Goal: Task Accomplishment & Management: Manage account settings

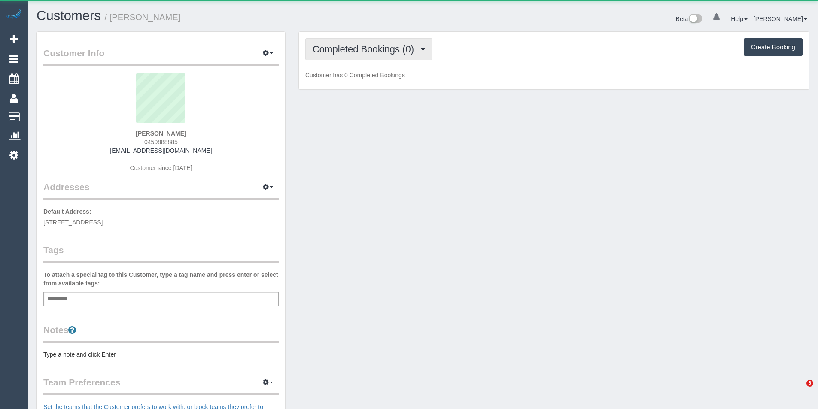
click at [368, 46] on span "Completed Bookings (0)" at bounding box center [366, 49] width 106 height 11
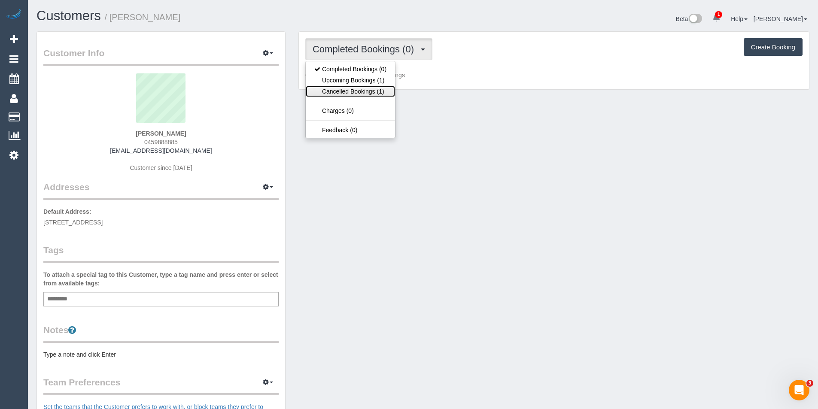
click at [363, 93] on link "Cancelled Bookings (1)" at bounding box center [350, 91] width 89 height 11
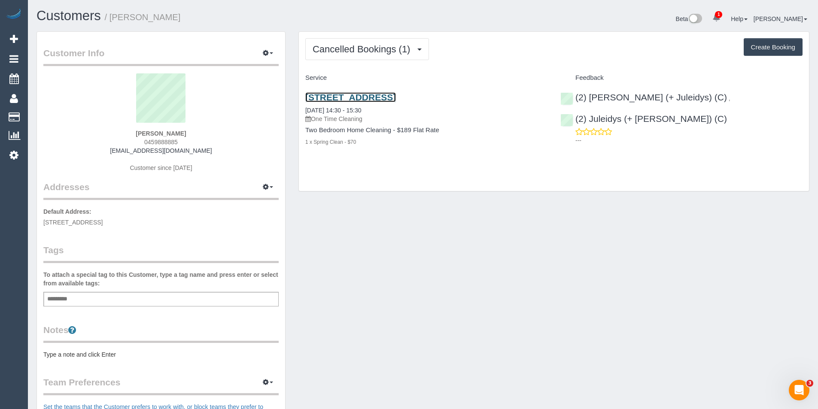
click at [396, 99] on link "102/687 Toorak Road, Kooyong, VIC 3144" at bounding box center [350, 97] width 91 height 10
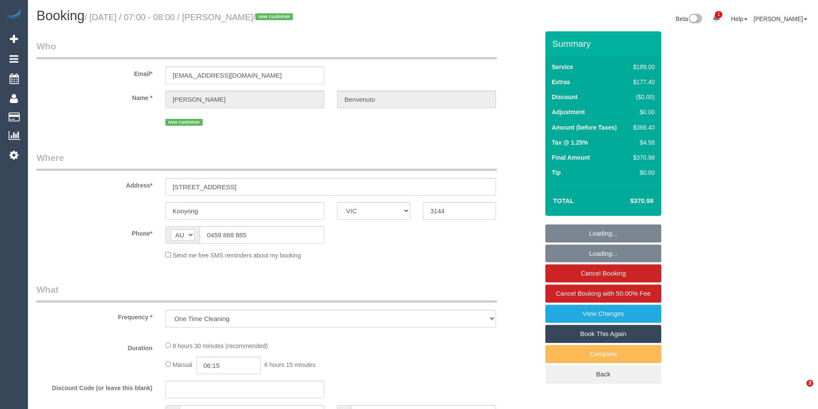
select select "VIC"
select select "string:stripe-pm_1Rz7Fz2GScqysDRVnVJ6S2eo"
select select "number:28"
select select "number:15"
select select "number:19"
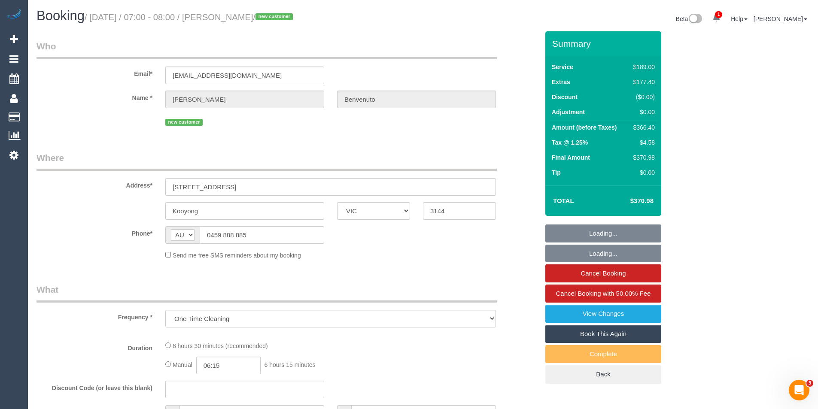
select select "number:36"
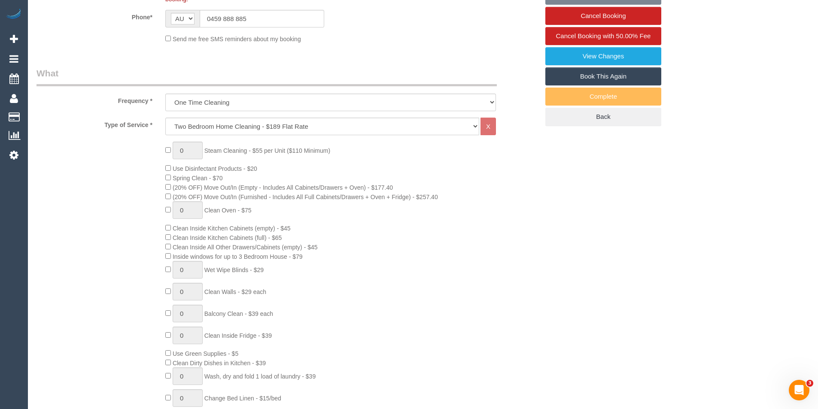
select select "object:2076"
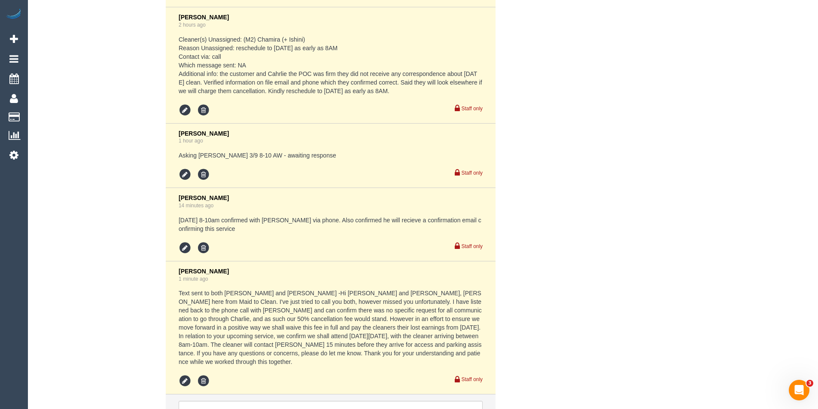
scroll to position [1996, 0]
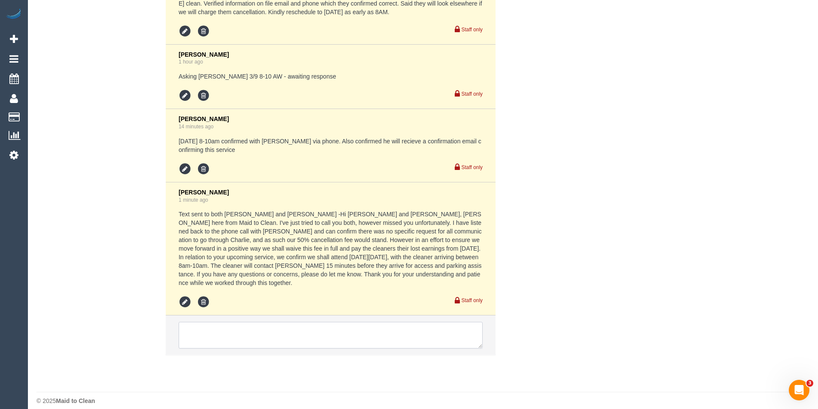
click at [294, 326] on textarea at bounding box center [331, 335] width 304 height 27
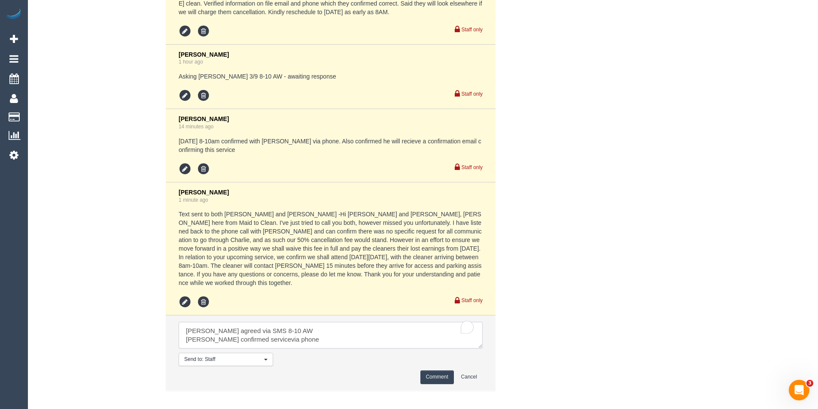
click at [263, 333] on textarea "To enrich screen reader interactions, please activate Accessibility in Grammarl…" at bounding box center [331, 335] width 304 height 27
click at [296, 333] on textarea "To enrich screen reader interactions, please activate Accessibility in Grammarl…" at bounding box center [331, 335] width 304 height 27
type textarea "Jeferson agreed via SMS 8-10 AW Vanessa confirmed service via phone"
click at [432, 371] on button "Comment" at bounding box center [436, 377] width 33 height 13
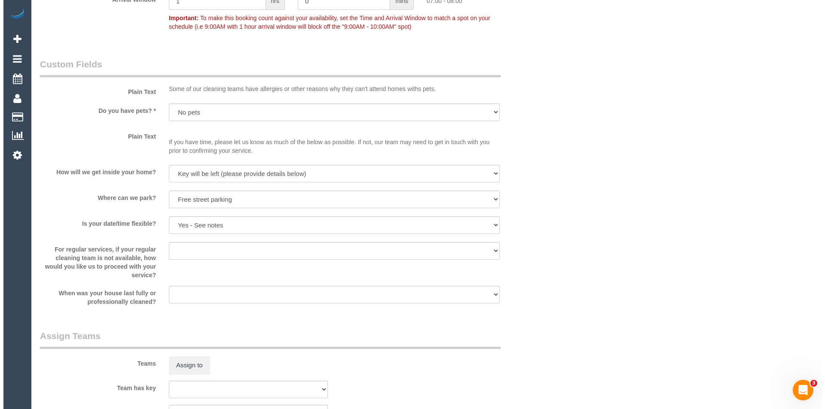
scroll to position [1245, 0]
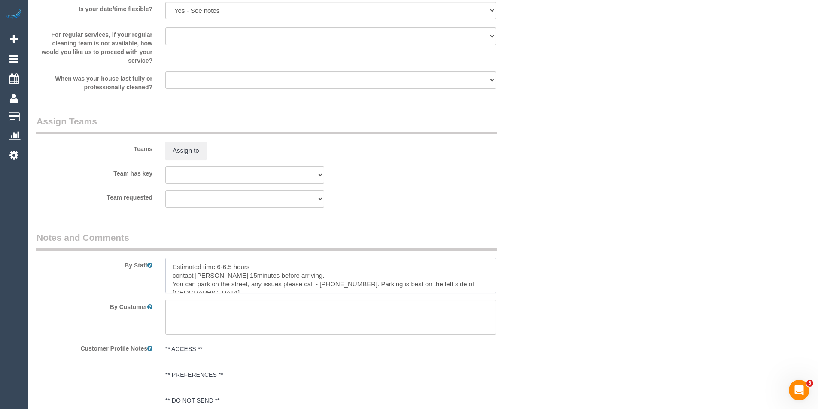
click at [221, 265] on textarea at bounding box center [330, 275] width 331 height 35
click at [274, 265] on textarea "To enrich screen reader interactions, please activate Accessibility in Grammarl…" at bounding box center [330, 275] width 331 height 35
type textarea "Estimated time 4.5-6.5 hours contact Charlie 15minutes before arriving. You can…"
click at [187, 150] on button "Assign to" at bounding box center [185, 151] width 41 height 18
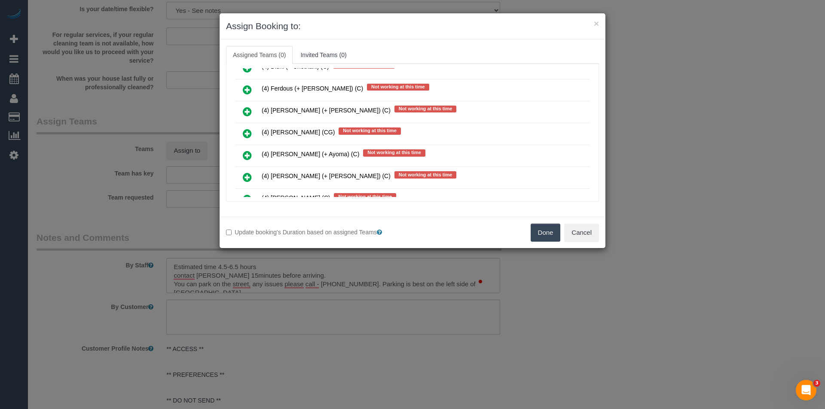
scroll to position [4445, 0]
click at [250, 131] on icon at bounding box center [247, 133] width 9 height 10
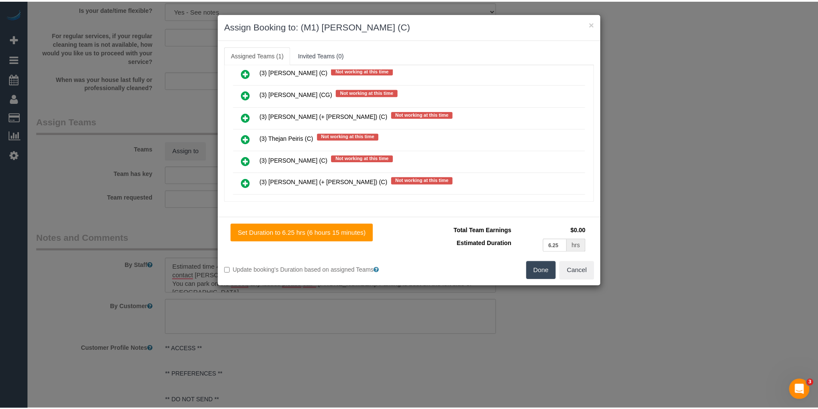
scroll to position [0, 0]
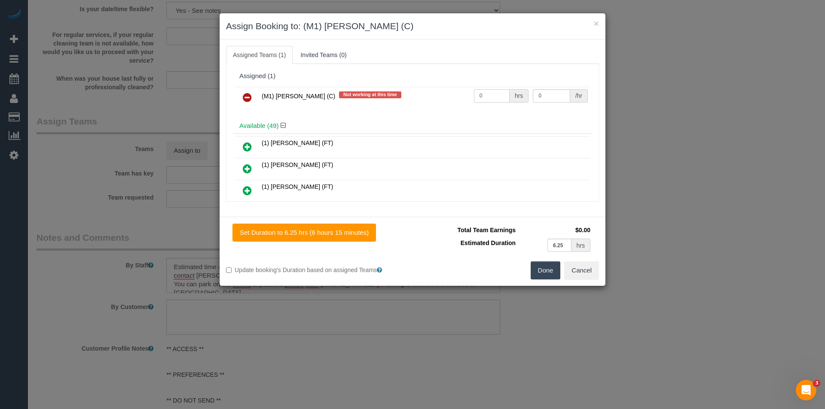
drag, startPoint x: 465, startPoint y: 95, endPoint x: 421, endPoint y: 94, distance: 43.8
click at [424, 94] on tr "(M1) Jeferson Ortiz (C) Not working at this time 0 hrs 0 /hr" at bounding box center [412, 98] width 355 height 22
type input "1"
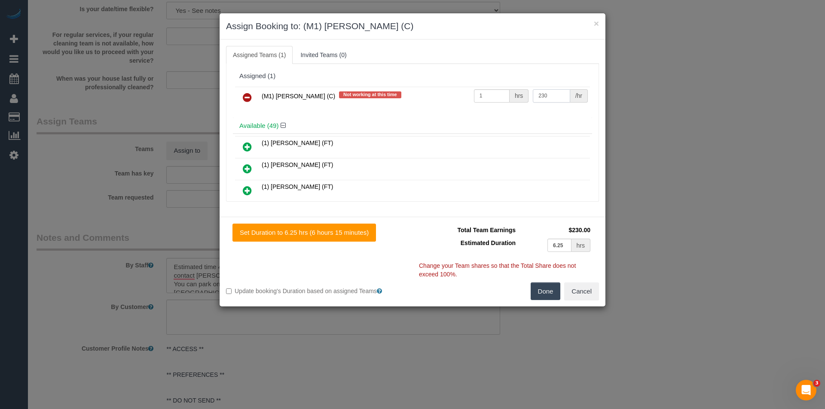
type input "230"
click at [551, 289] on button "Done" at bounding box center [545, 292] width 30 height 18
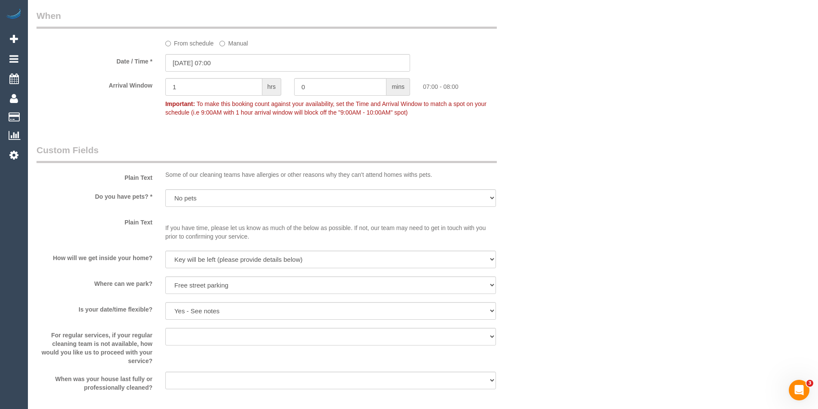
scroll to position [816, 0]
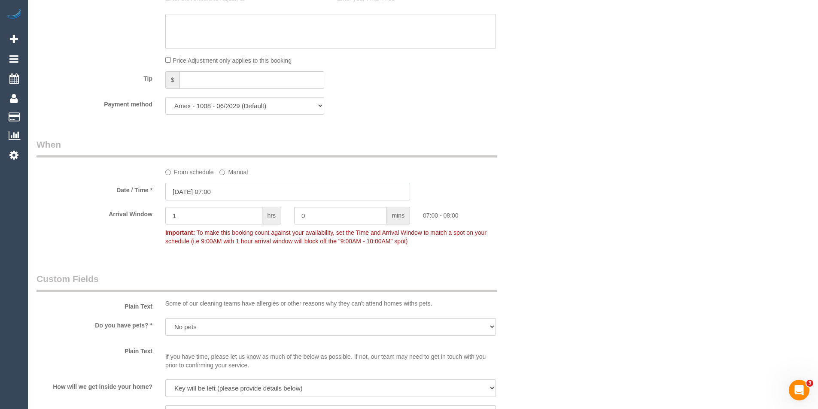
click at [236, 191] on input "03/09/2025 07:00" at bounding box center [287, 192] width 245 height 18
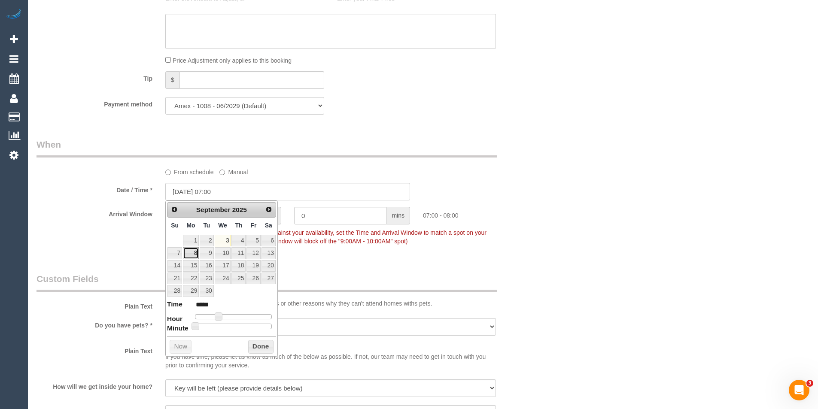
click at [192, 253] on link "8" at bounding box center [191, 253] width 16 height 12
type input "08/09/2025 08:00"
type input "*****"
click at [222, 315] on span at bounding box center [222, 317] width 8 height 8
click at [258, 345] on button "Done" at bounding box center [260, 347] width 25 height 14
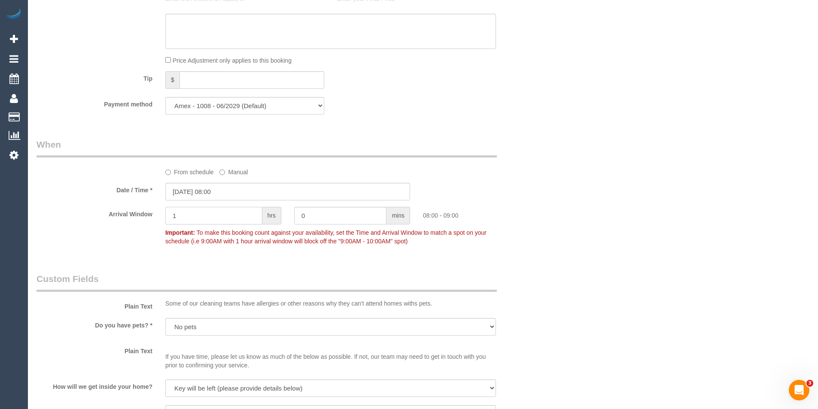
click at [194, 222] on input "1" at bounding box center [213, 216] width 97 height 18
drag, startPoint x: 186, startPoint y: 219, endPoint x: 146, endPoint y: 222, distance: 39.6
click at [146, 222] on div "Arrival Window 1 hrs 0 mins 08:00 - 09:00 Important: To make this booking count…" at bounding box center [287, 228] width 515 height 43
type input "2"
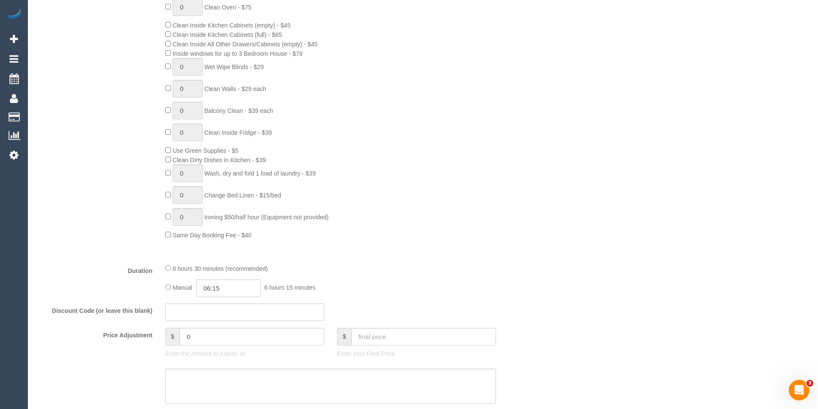
scroll to position [472, 0]
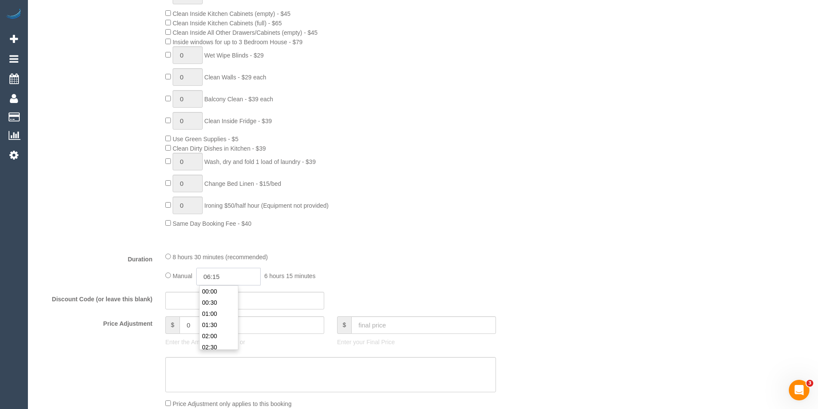
click at [231, 271] on input "06:15" at bounding box center [228, 277] width 64 height 18
type input "06:30"
click at [228, 337] on li "06:30" at bounding box center [219, 333] width 38 height 11
click at [435, 284] on div "Manual 06:30 6 hours 30 minutes" at bounding box center [330, 277] width 331 height 18
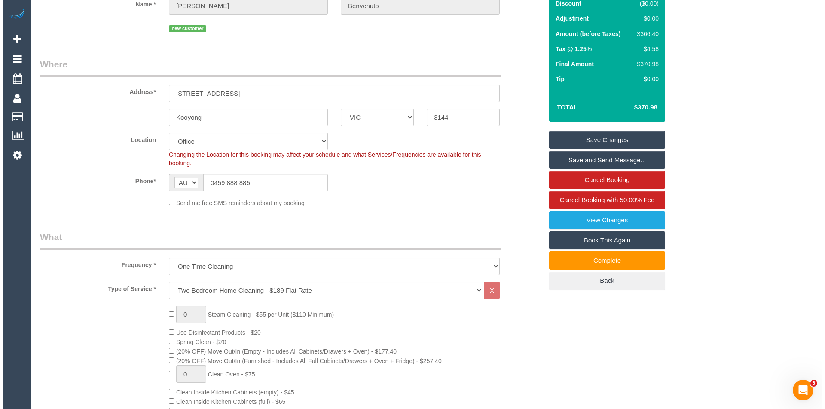
scroll to position [0, 0]
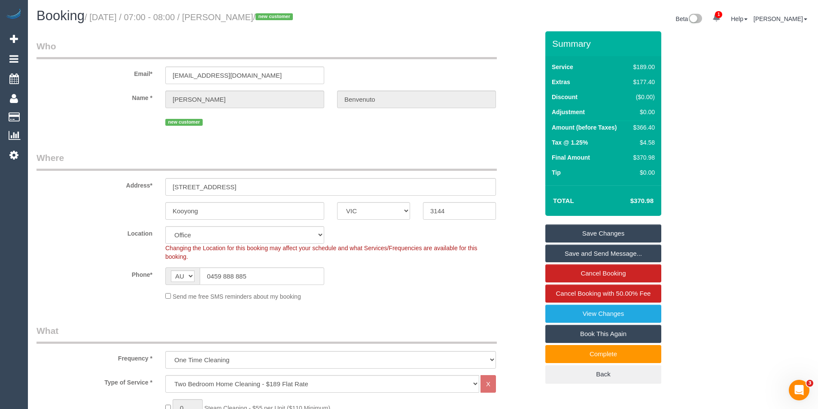
click at [576, 255] on link "Save and Send Message..." at bounding box center [603, 254] width 116 height 18
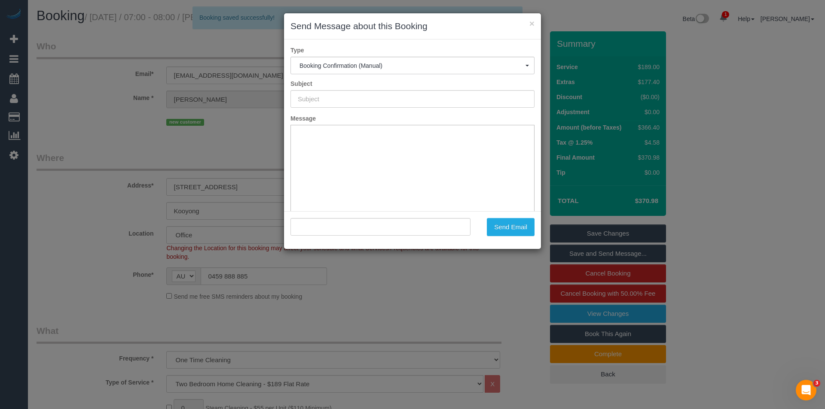
type input "Booking Confirmed"
type input ""Anthony Benvenuto" <abenvenuto1@hotmail.com>"
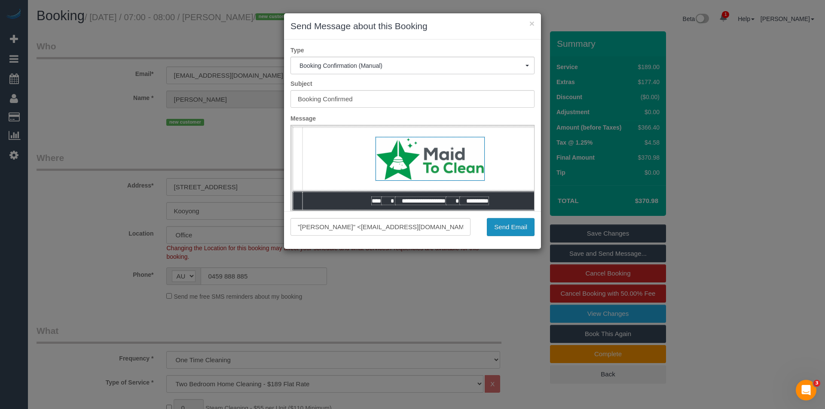
click at [522, 228] on button "Send Email" at bounding box center [511, 227] width 48 height 18
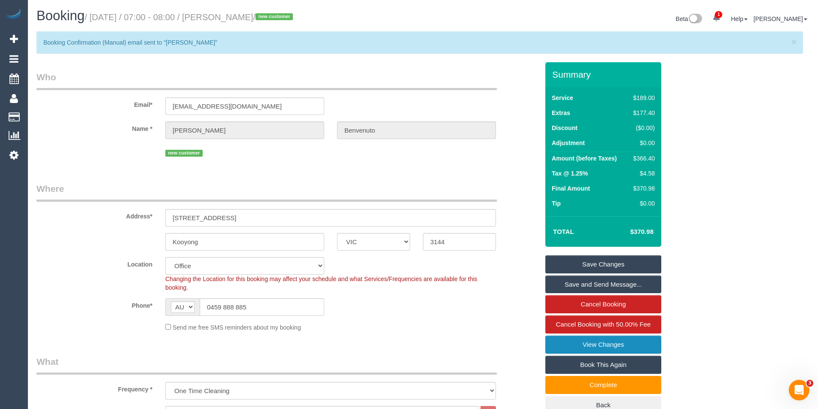
click at [601, 344] on link "View Changes" at bounding box center [603, 345] width 116 height 18
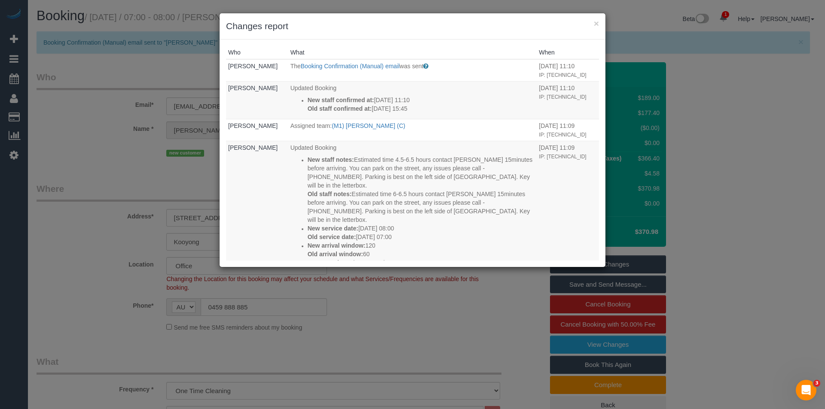
click at [399, 311] on div "× Changes report Who What When Bronie Bryant The Booking Confirmation (Manual) …" at bounding box center [412, 204] width 825 height 409
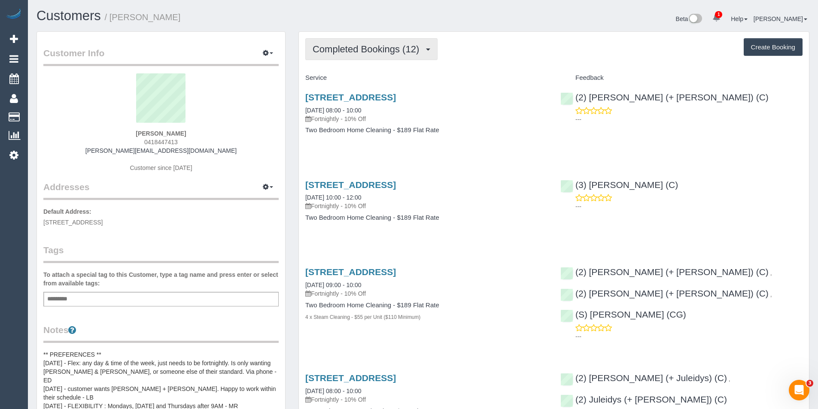
click at [393, 45] on span "Completed Bookings (12)" at bounding box center [368, 49] width 111 height 11
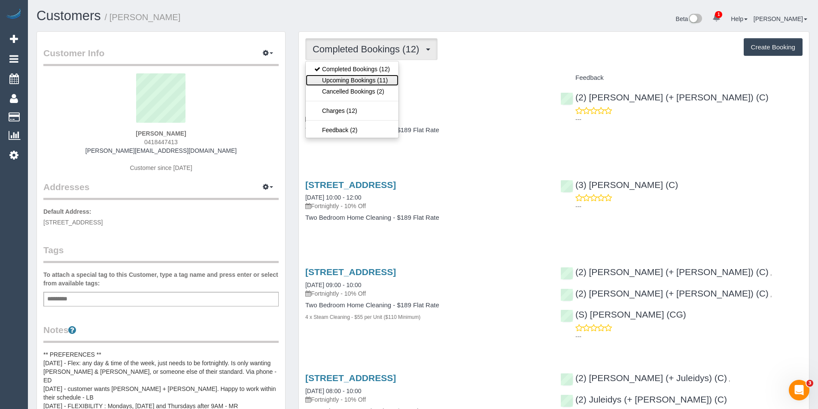
click at [378, 76] on link "Upcoming Bookings (11)" at bounding box center [352, 80] width 93 height 11
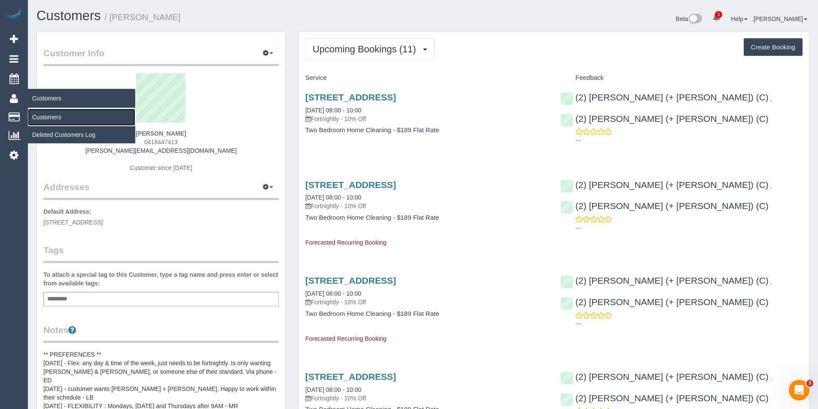
click at [54, 115] on link "Customers" at bounding box center [81, 117] width 107 height 17
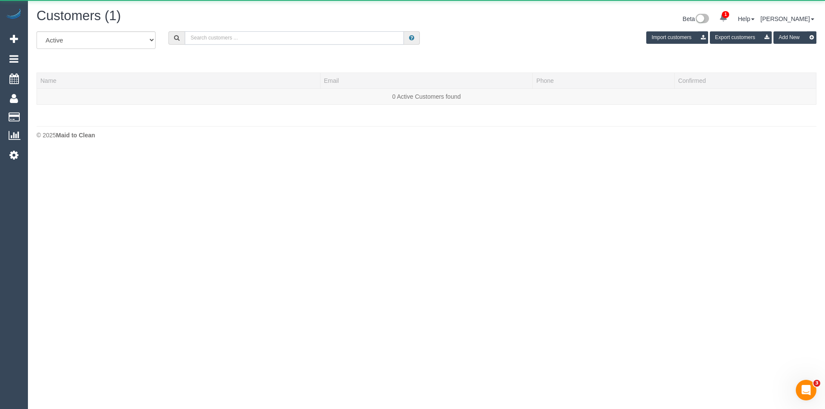
click at [259, 37] on input "text" at bounding box center [294, 37] width 219 height 13
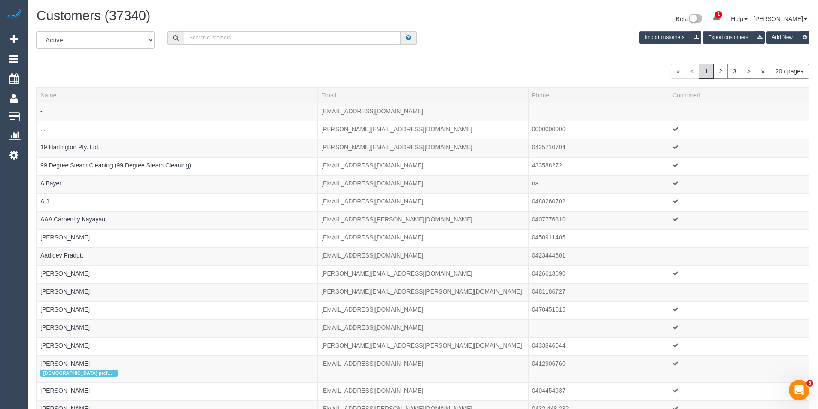
paste input "https://maidtoclean.launch27.com/admin/bookings/472174/edit"
type input "https://maidtoclean.launch27.com/admin/bookings/472174/edit"
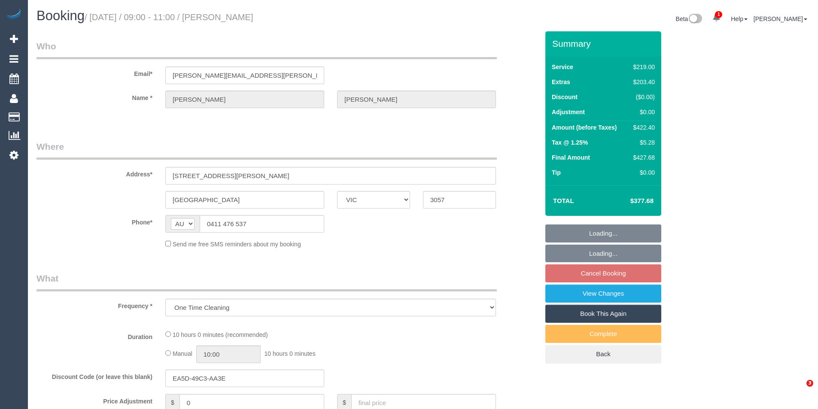
select select "VIC"
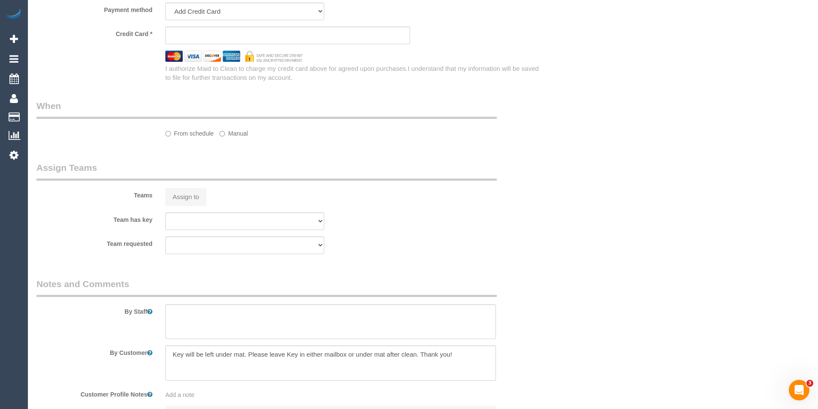
select select "object:538"
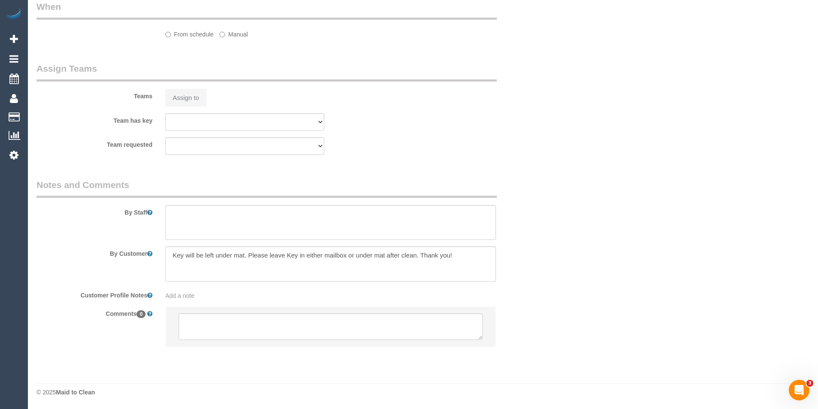
select select "number:28"
select select "number:15"
select select "number:19"
select select "number:24"
select select "number:13"
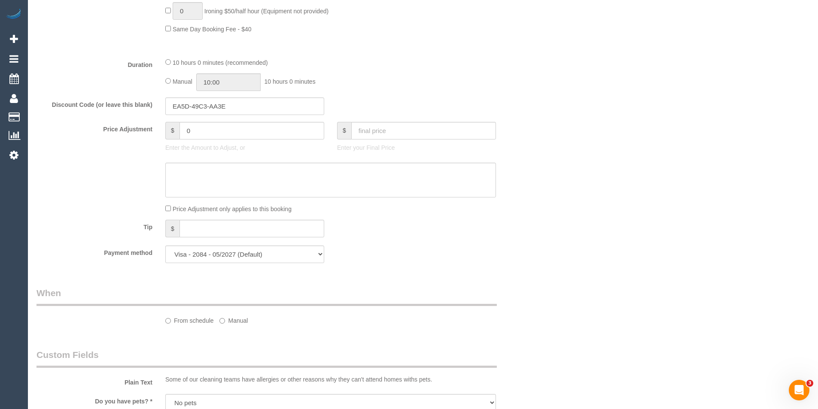
select select "string:stripe-pm_1RxPqP2GScqysDRVCV2J6TyP"
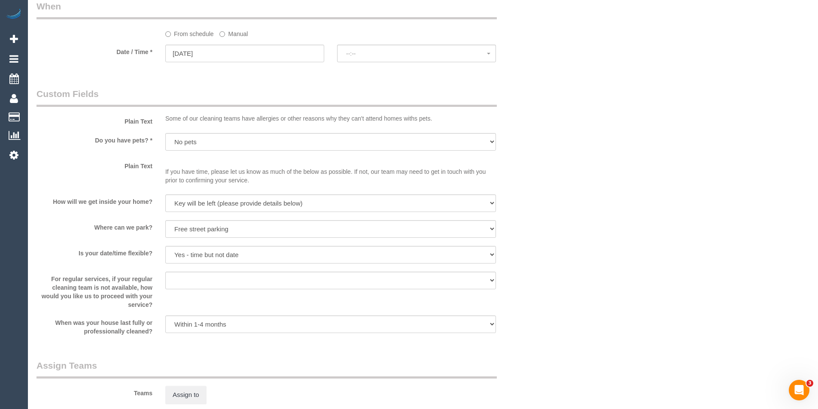
select select "spot3"
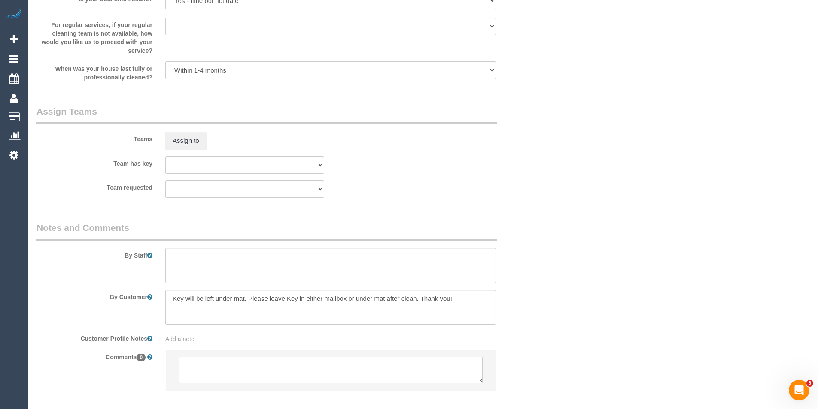
scroll to position [1240, 0]
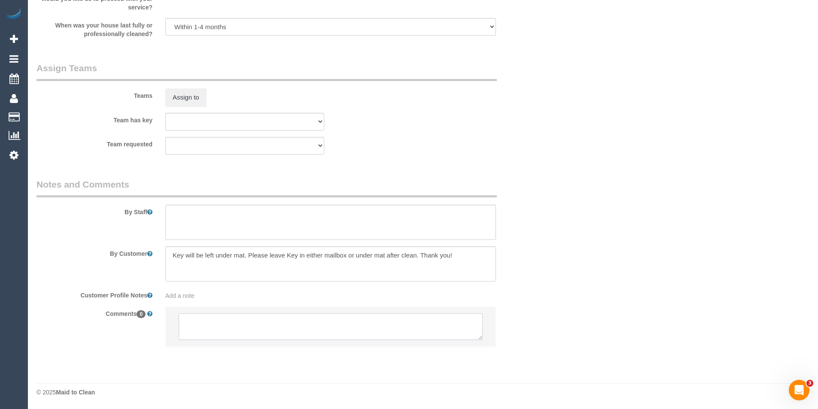
click at [230, 330] on textarea at bounding box center [331, 327] width 304 height 27
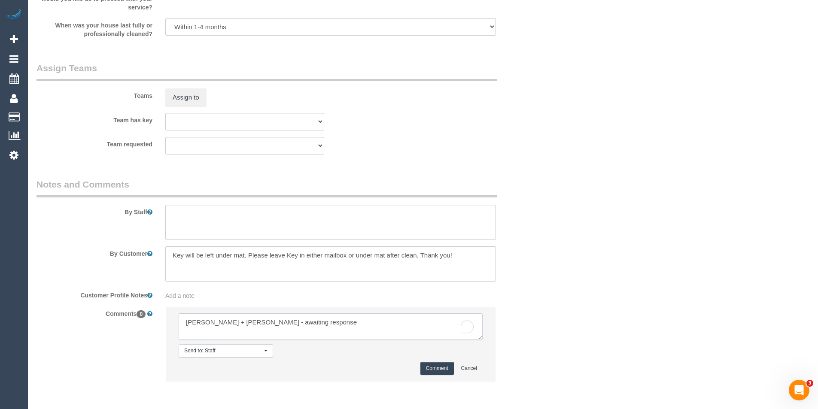
type textarea "Akila + tehan - awaiting response"
click at [432, 371] on button "Comment" at bounding box center [436, 368] width 33 height 13
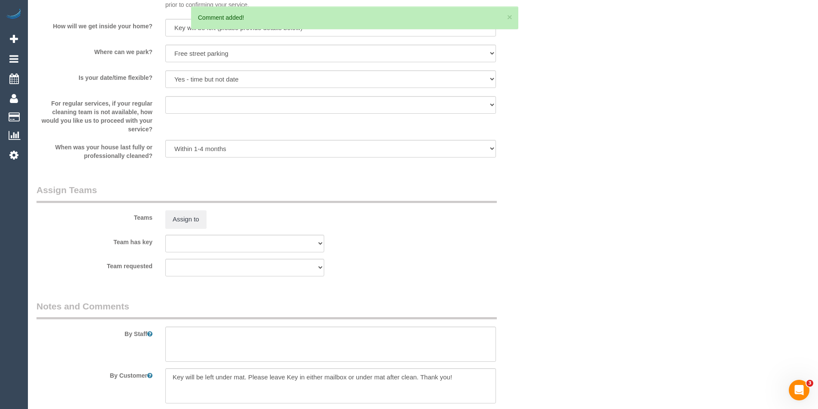
scroll to position [1026, 0]
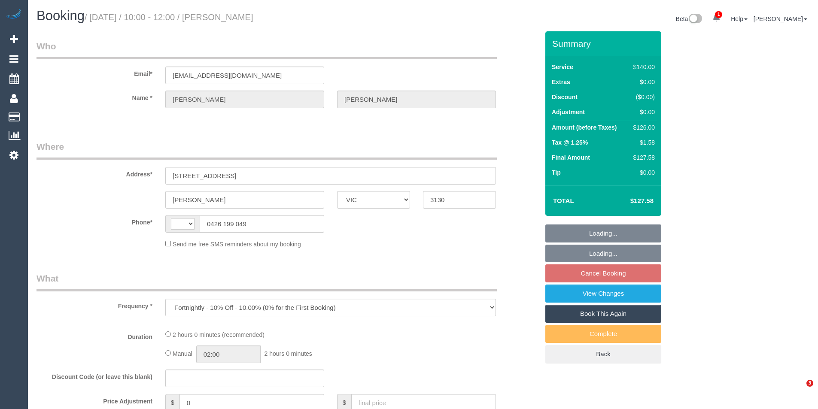
select select "VIC"
select select "string:stripe-pm_1Rmrvh2GScqysDRVIYFtVM3m"
select select "string:AU"
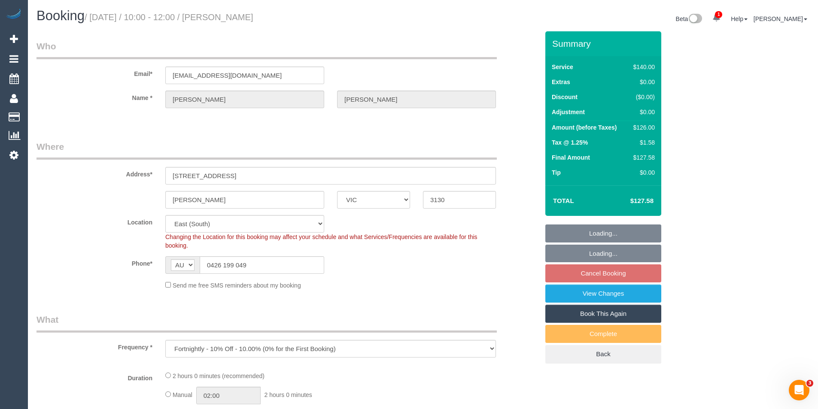
select select "object:854"
select select "number:27"
select select "number:14"
select select "number:19"
select select "number:24"
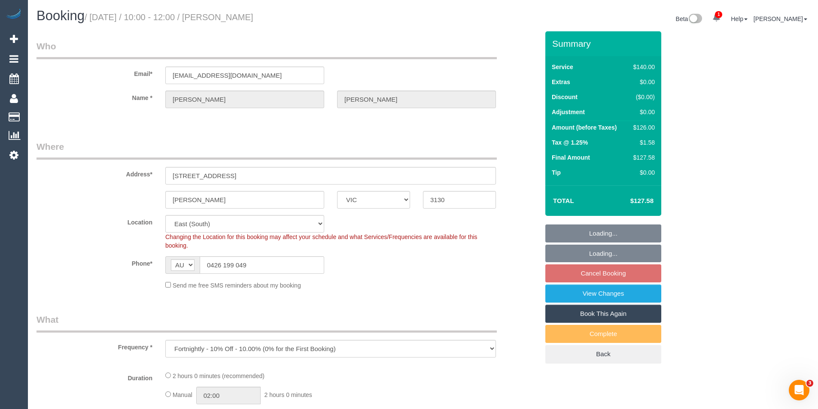
select select "number:34"
select select "number:13"
select select "spot1"
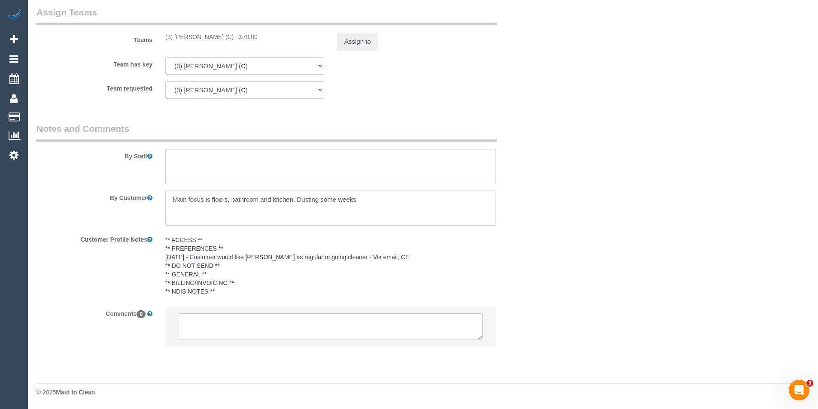
scroll to position [1058, 0]
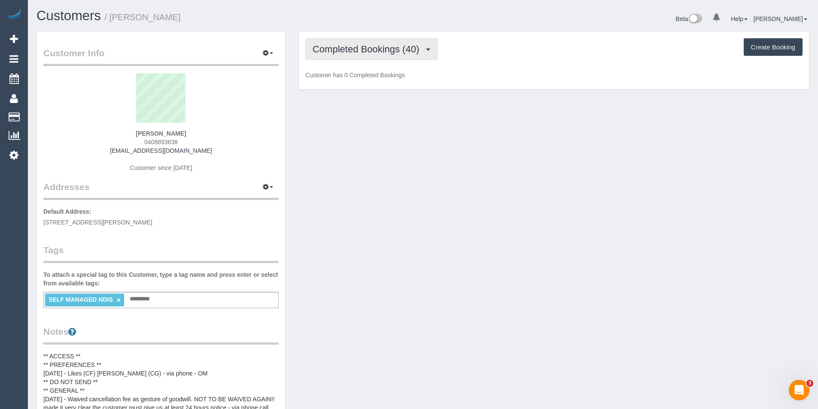
click at [350, 52] on span "Completed Bookings (40)" at bounding box center [368, 49] width 111 height 11
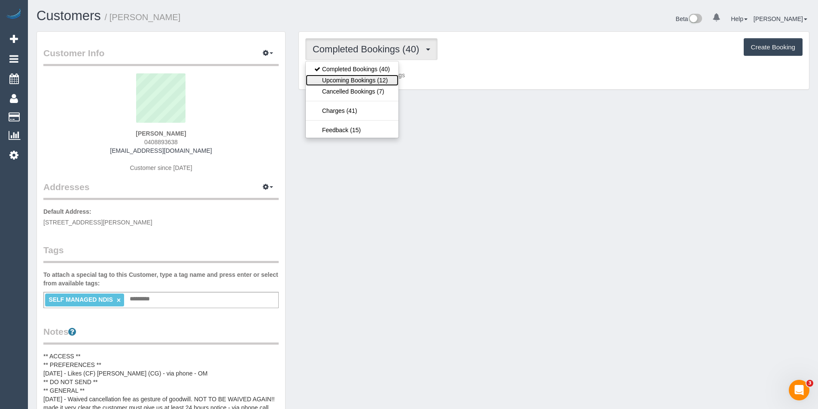
click at [351, 75] on link "Upcoming Bookings (12)" at bounding box center [352, 80] width 93 height 11
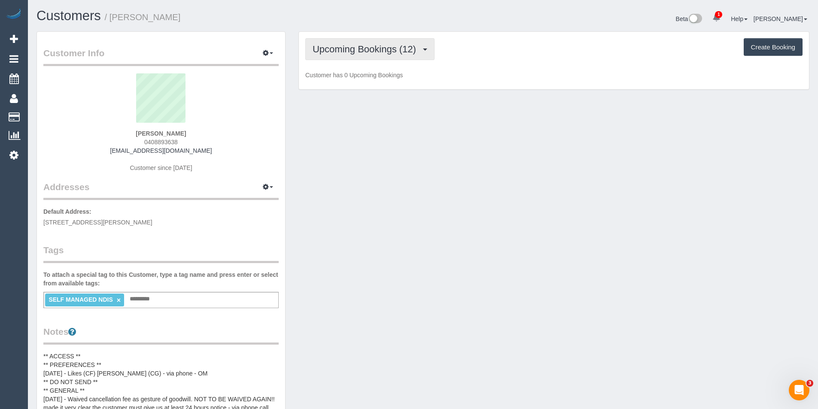
click at [359, 57] on button "Upcoming Bookings (12)" at bounding box center [369, 49] width 129 height 22
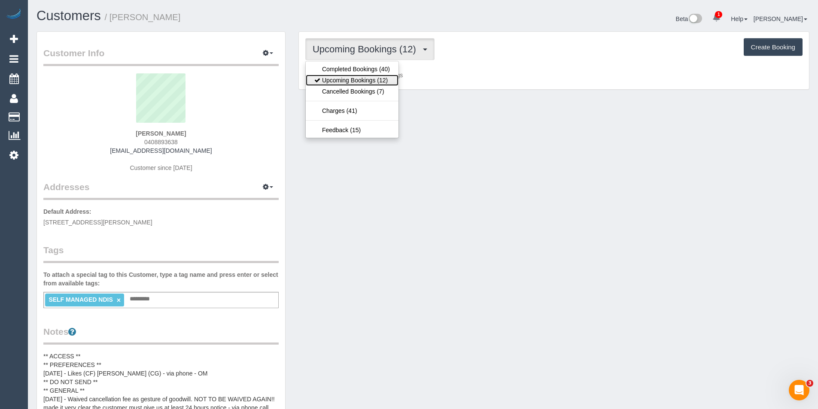
click at [355, 77] on link "Upcoming Bookings (12)" at bounding box center [352, 80] width 93 height 11
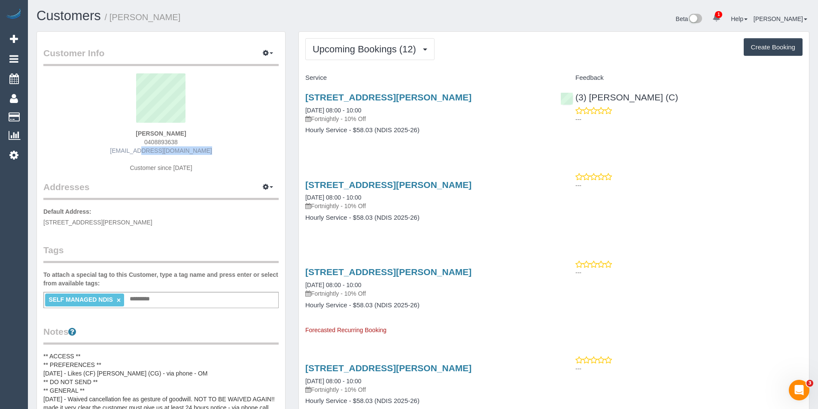
drag, startPoint x: 199, startPoint y: 149, endPoint x: 132, endPoint y: 149, distance: 67.4
click at [132, 149] on div "Florence Kaan 0408893638 serey.sok@gmail.com Customer since 2023" at bounding box center [160, 126] width 235 height 107
copy link "serey.sok@gmail.com"
click at [406, 58] on button "Upcoming Bookings (12)" at bounding box center [369, 49] width 129 height 22
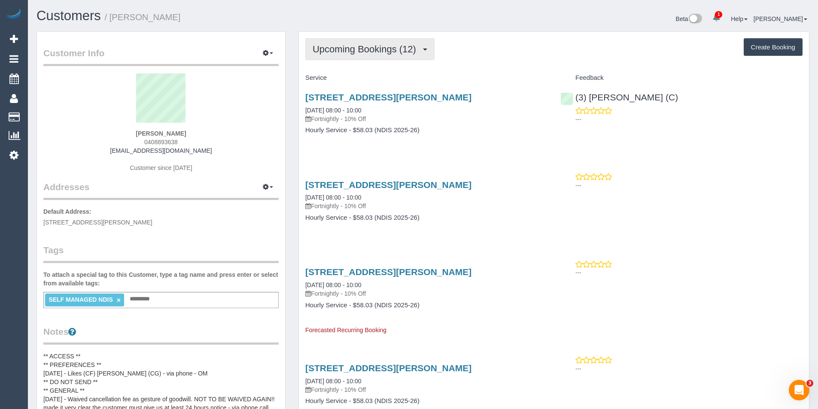
click at [396, 46] on span "Upcoming Bookings (12)" at bounding box center [367, 49] width 108 height 11
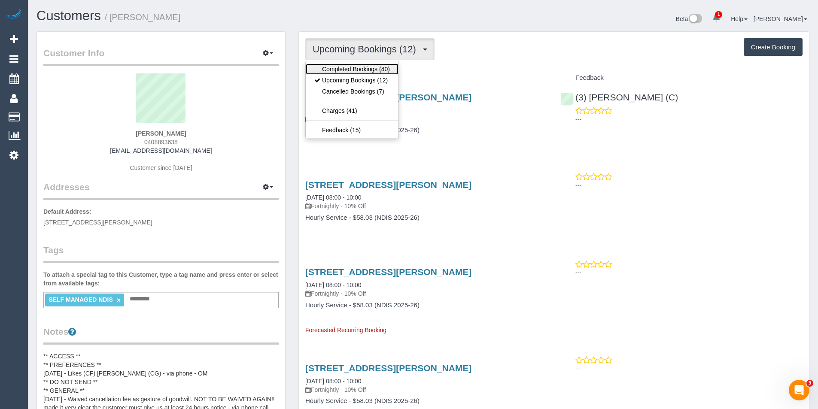
click at [384, 73] on link "Completed Bookings (40)" at bounding box center [352, 69] width 93 height 11
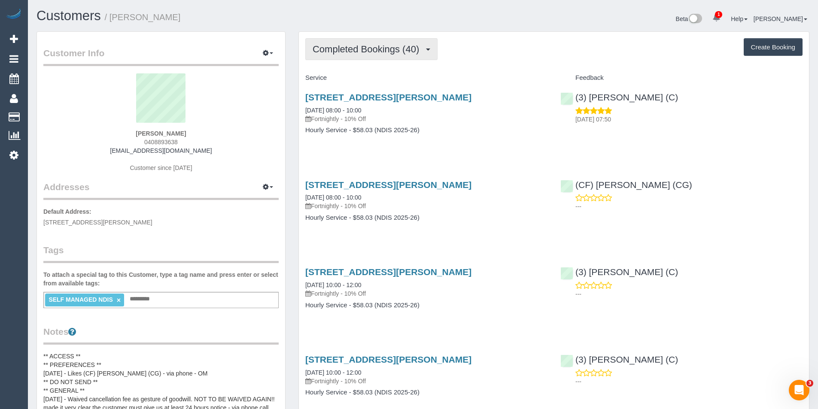
click at [364, 53] on span "Completed Bookings (40)" at bounding box center [368, 49] width 111 height 11
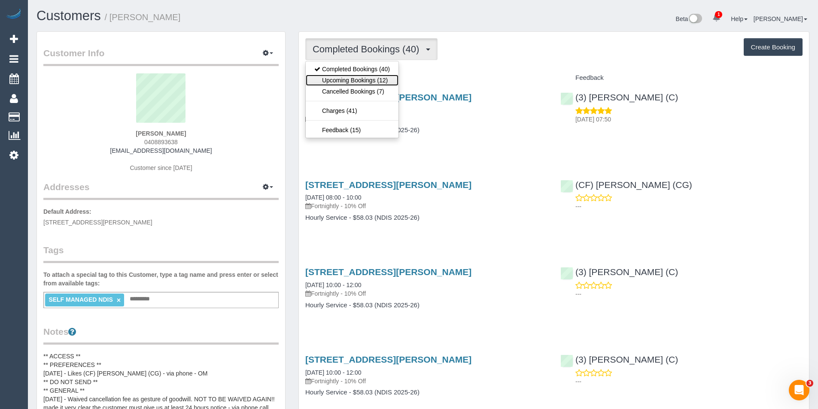
click at [375, 78] on link "Upcoming Bookings (12)" at bounding box center [352, 80] width 93 height 11
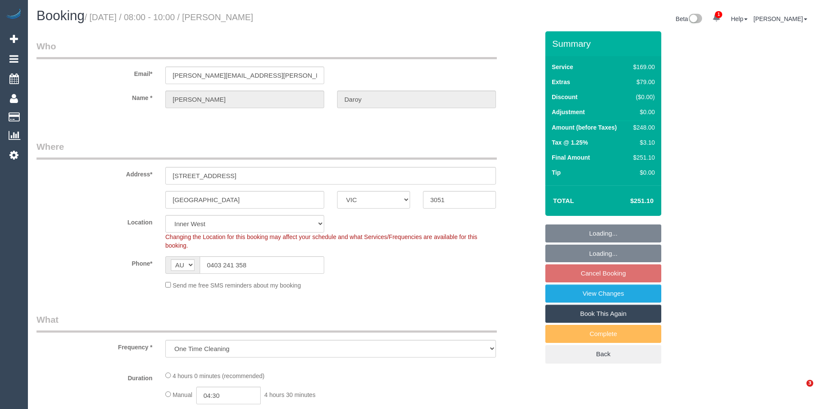
select select "VIC"
select select "object:723"
select select "string:stripe-pm_1QNoq52GScqysDRVTP95G3qz"
select select "number:28"
select select "number:14"
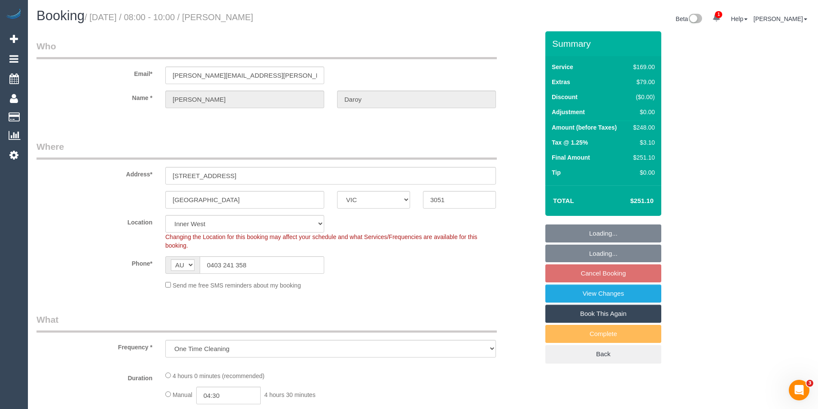
select select "number:19"
select select "number:25"
select select "number:33"
select select "number:13"
select select "spot2"
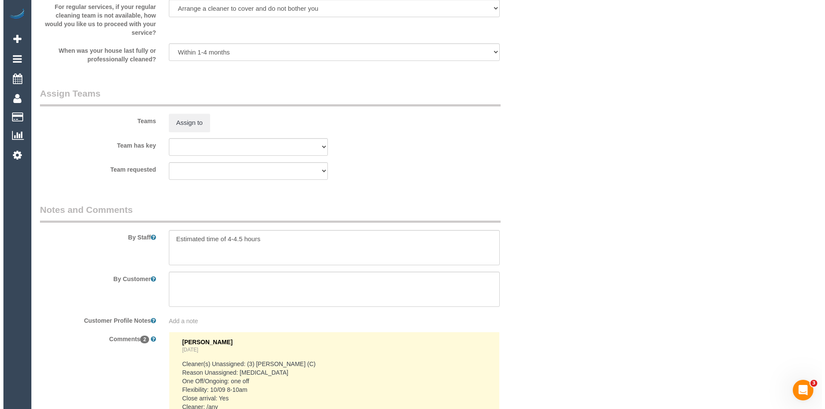
scroll to position [1043, 0]
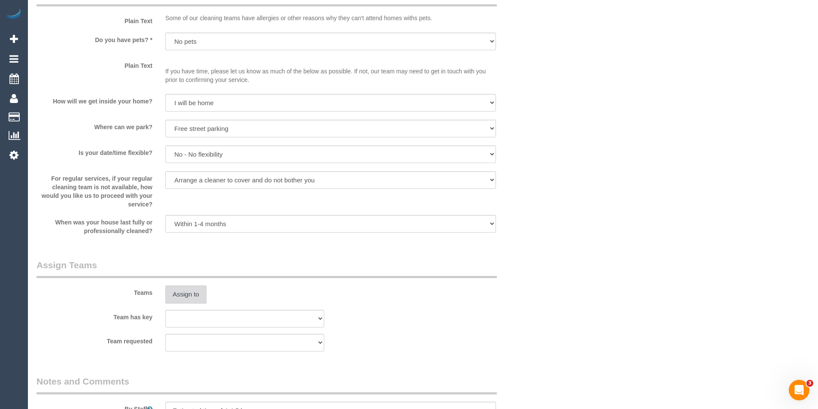
click at [194, 298] on button "Assign to" at bounding box center [185, 295] width 41 height 18
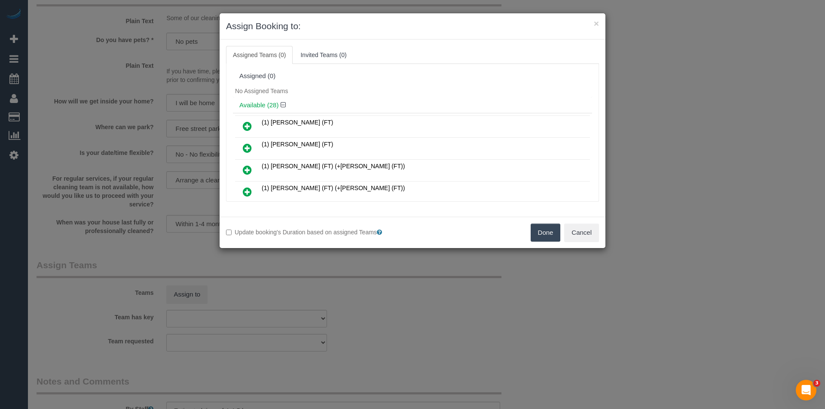
scroll to position [231, 0]
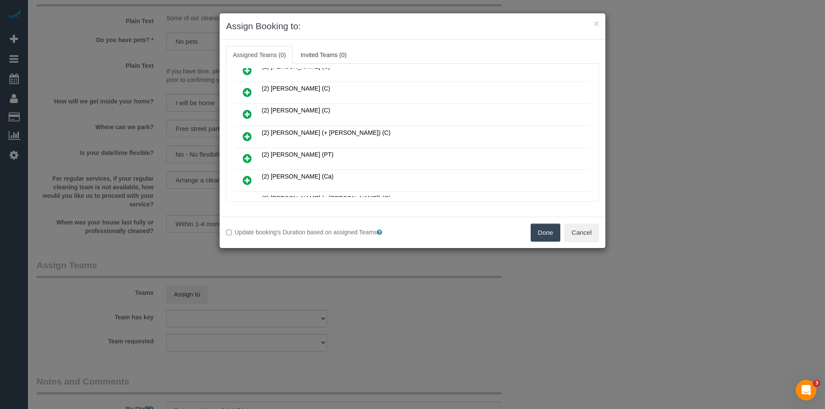
click at [245, 137] on icon at bounding box center [247, 136] width 9 height 10
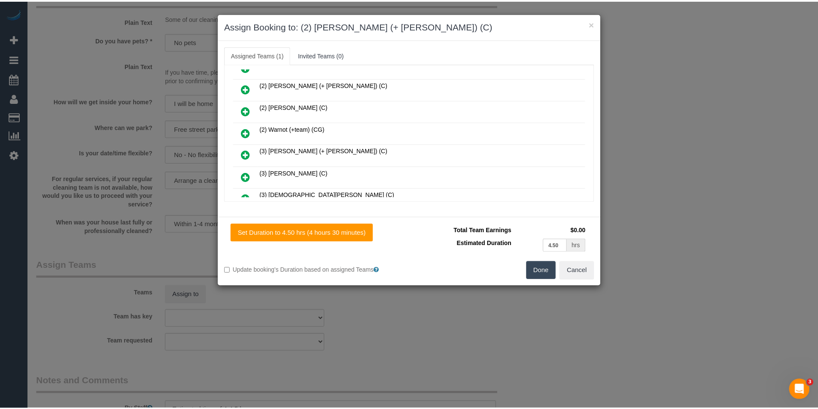
scroll to position [301, 0]
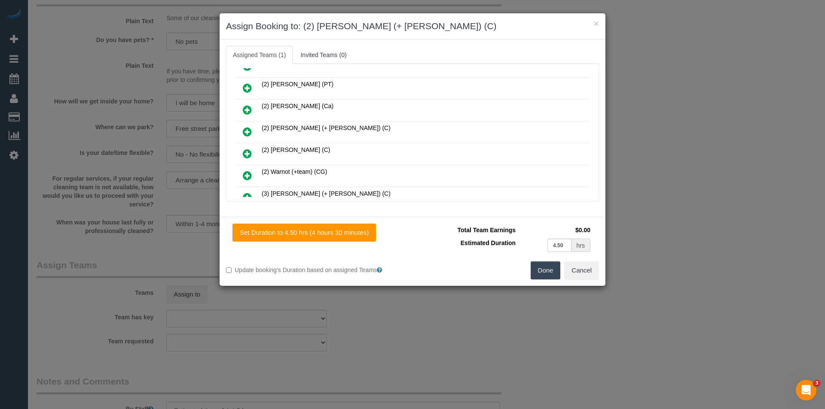
click at [542, 271] on button "Done" at bounding box center [545, 271] width 30 height 18
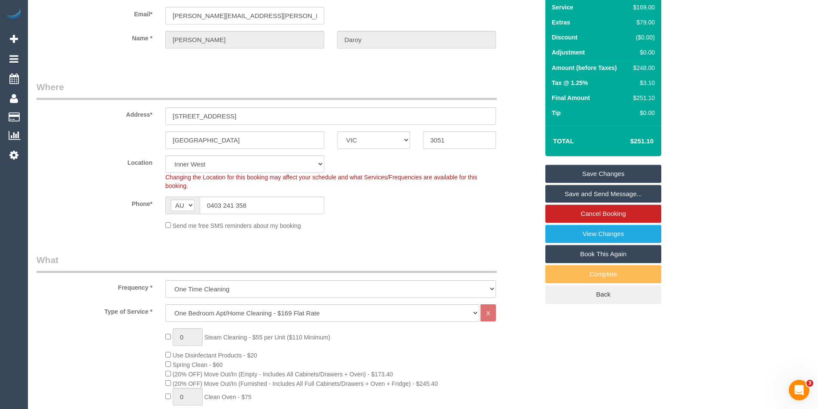
scroll to position [0, 0]
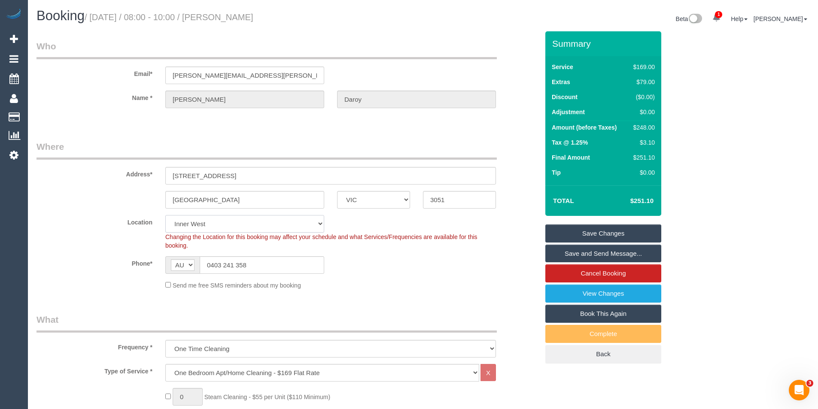
click at [225, 222] on select "Office City East (North) East (South) Inner East Inner North (East) Inner North…" at bounding box center [244, 224] width 159 height 18
select select "50"
click at [165, 215] on select "Office City East (North) East (South) Inner East Inner North (East) Inner North…" at bounding box center [244, 224] width 159 height 18
click at [427, 284] on div "Send me free SMS reminders about my booking" at bounding box center [331, 284] width 344 height 9
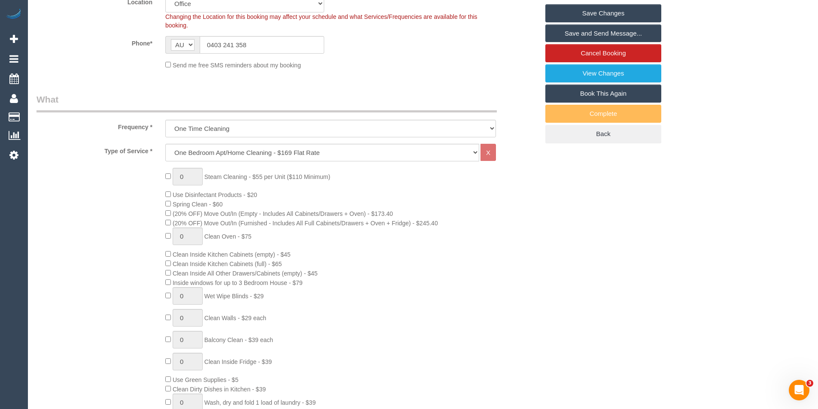
select select "object:4563"
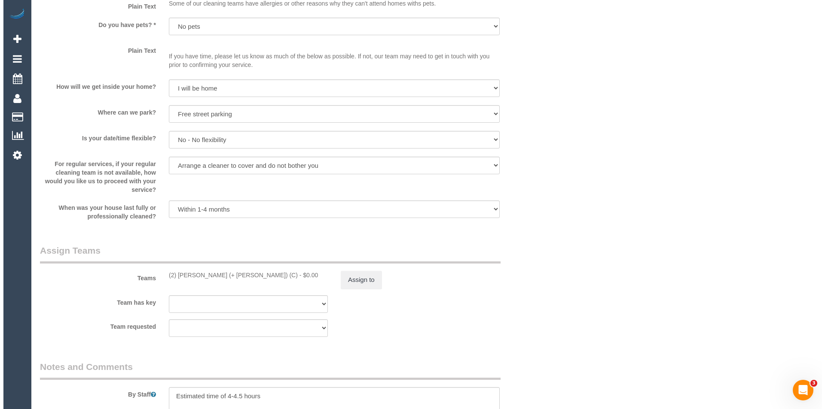
scroll to position [1203, 0]
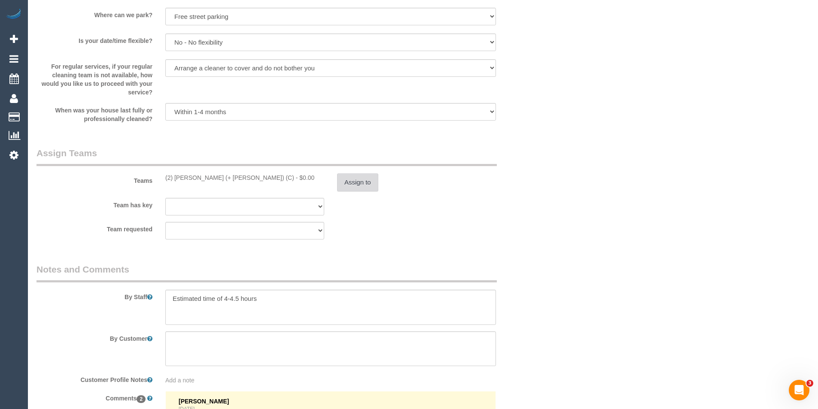
click at [355, 186] on button "Assign to" at bounding box center [357, 183] width 41 height 18
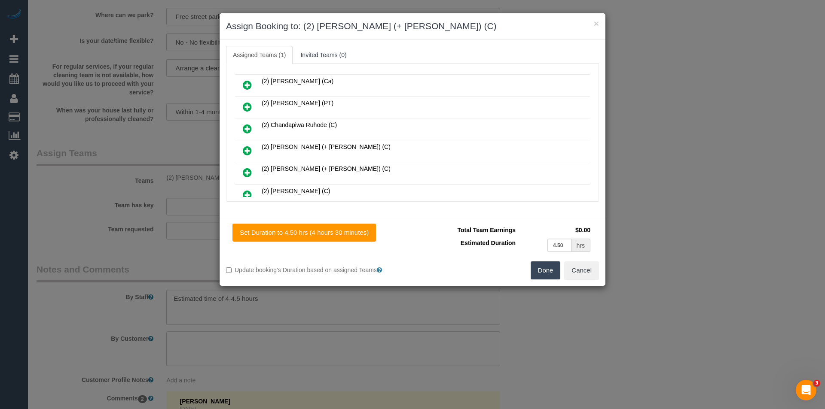
click at [247, 171] on icon at bounding box center [247, 172] width 9 height 10
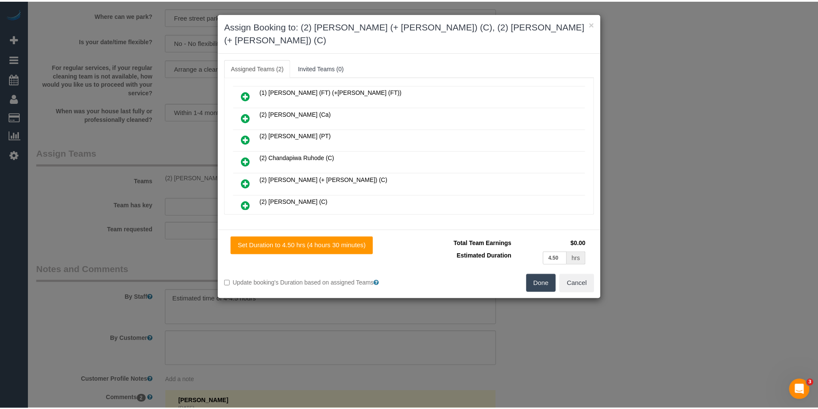
scroll to position [0, 0]
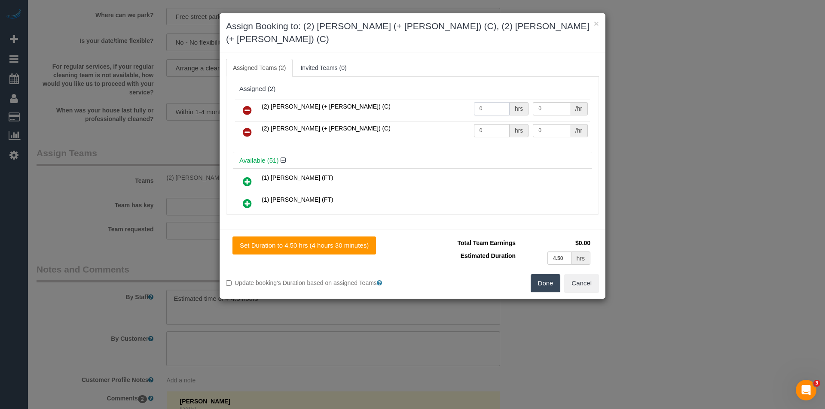
drag, startPoint x: 478, startPoint y: 94, endPoint x: 446, endPoint y: 93, distance: 32.7
click at [446, 100] on tr "(2) Daniela (+ Kevin) (C) 0 hrs 0 /hr" at bounding box center [412, 111] width 355 height 22
type input "1"
type input "80"
drag, startPoint x: 486, startPoint y: 117, endPoint x: 417, endPoint y: 124, distance: 69.5
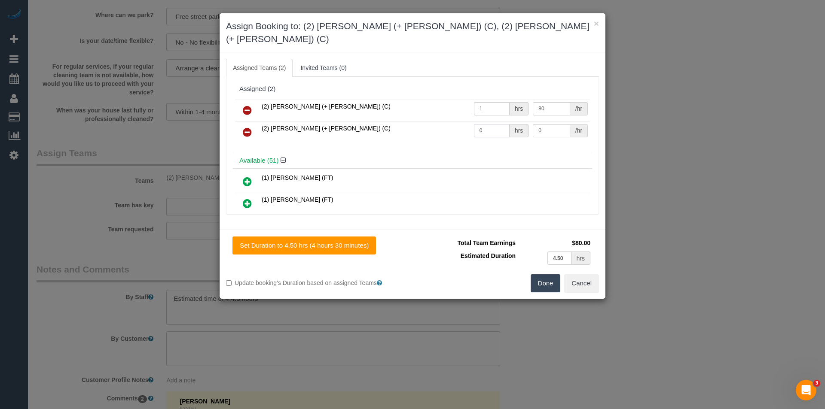
click at [431, 125] on tr "(2) Kevin (+ Daniela) (C) 0 hrs 0 /hr" at bounding box center [412, 133] width 355 height 22
type input "1"
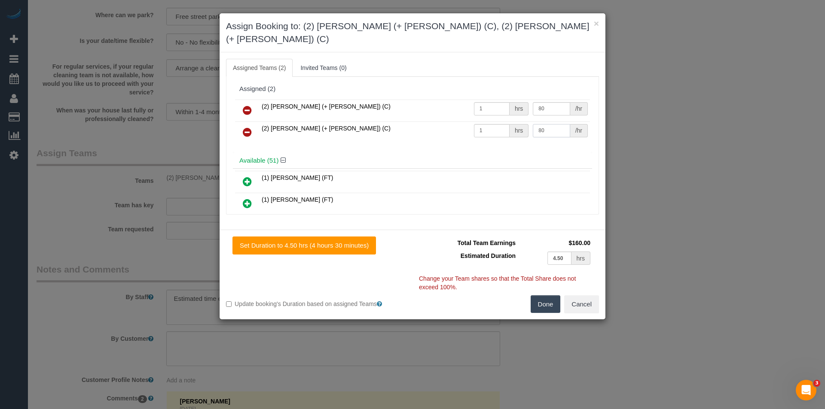
type input "80"
drag, startPoint x: 548, startPoint y: 293, endPoint x: 481, endPoint y: 292, distance: 66.6
click at [548, 295] on button "Done" at bounding box center [545, 304] width 30 height 18
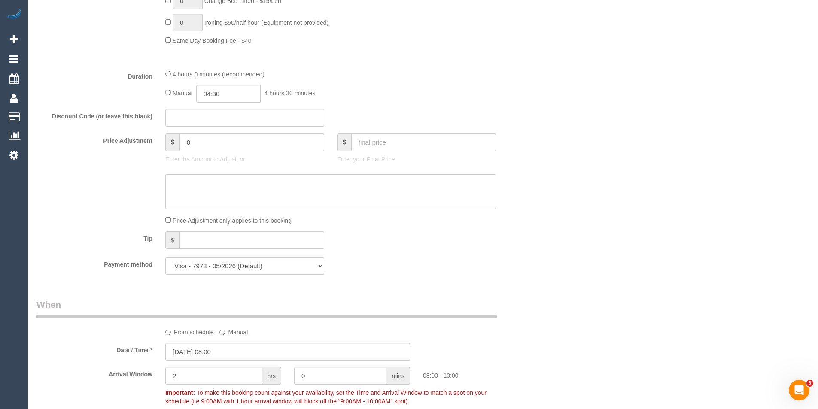
scroll to position [558, 0]
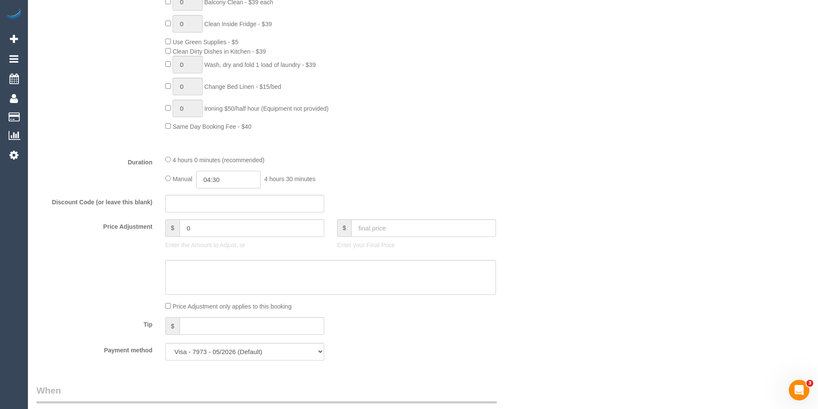
click at [227, 182] on input "04:30" at bounding box center [228, 180] width 64 height 18
click at [220, 221] on li "02:00" at bounding box center [219, 218] width 38 height 11
click at [231, 170] on div "4 hours 0 minutes (recommended) Manual 02:00 2 hours 0 minutes" at bounding box center [331, 171] width 344 height 33
click at [233, 177] on input "02:00" at bounding box center [228, 180] width 64 height 18
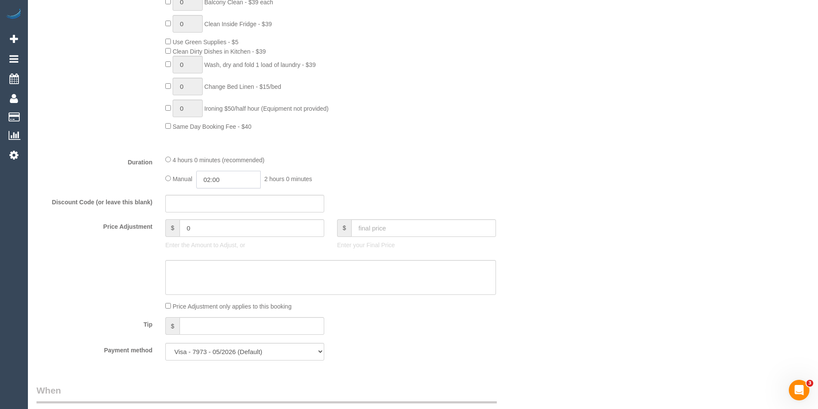
scroll to position [33, 0]
type input "02:15"
click at [428, 155] on div "4 hours 0 minutes (recommended)" at bounding box center [330, 159] width 331 height 9
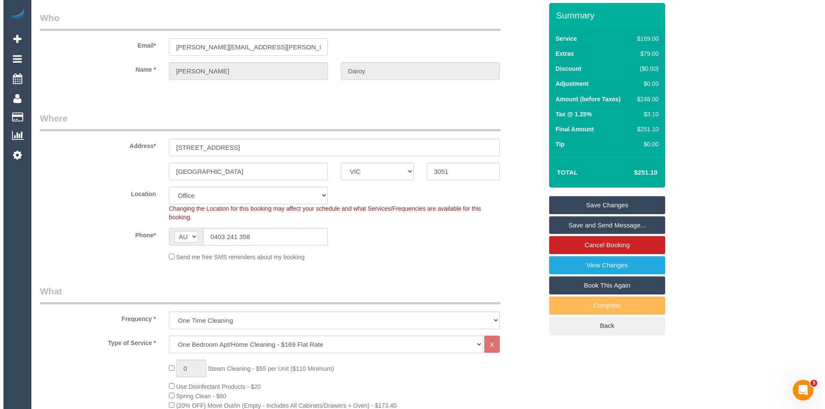
scroll to position [0, 0]
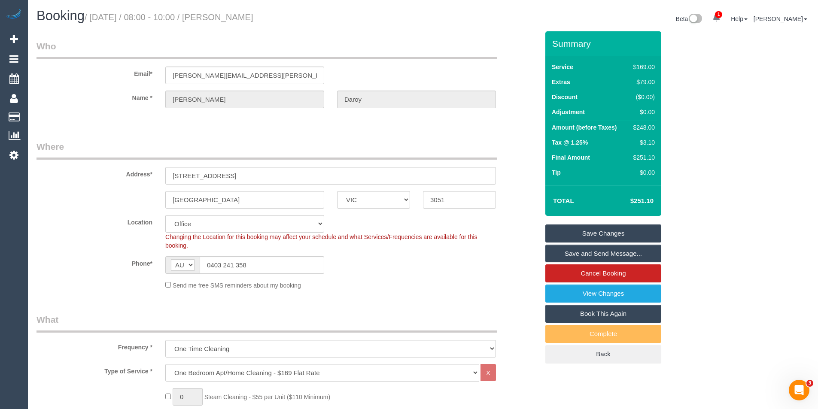
click at [563, 253] on link "Save and Send Message..." at bounding box center [603, 254] width 116 height 18
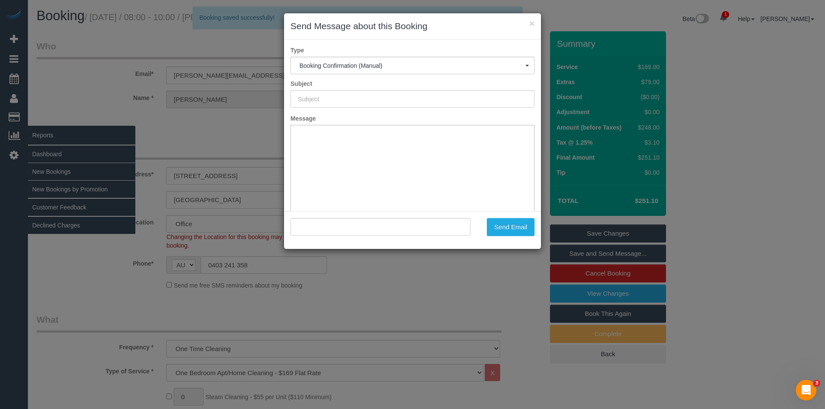
type input "Booking Confirmed"
type input ""Sofya Daroy" <sofya.daroy@gmail.com>"
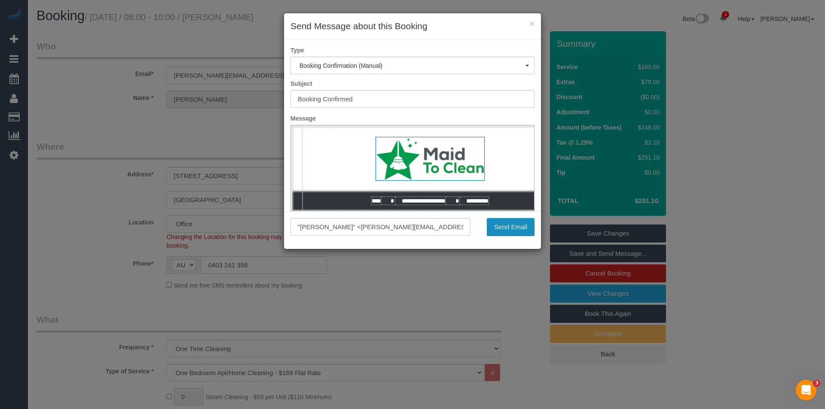
click at [515, 233] on button "Send Email" at bounding box center [511, 227] width 48 height 18
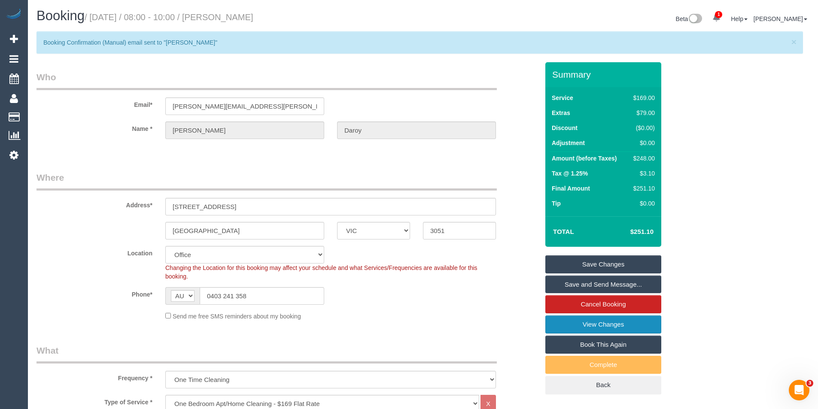
click at [621, 324] on link "View Changes" at bounding box center [603, 325] width 116 height 18
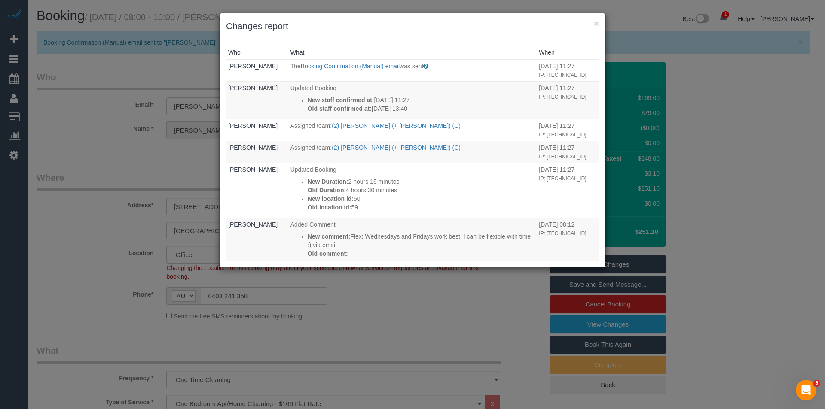
click at [449, 332] on div "× Changes report Who What When Bronie Bryant The Booking Confirmation (Manual) …" at bounding box center [412, 204] width 825 height 409
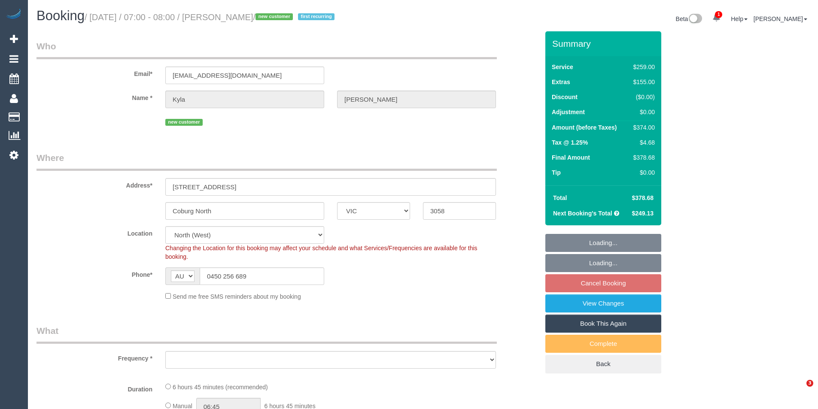
select select "VIC"
select select "object:791"
select select "number:29"
select select "number:15"
select select "number:18"
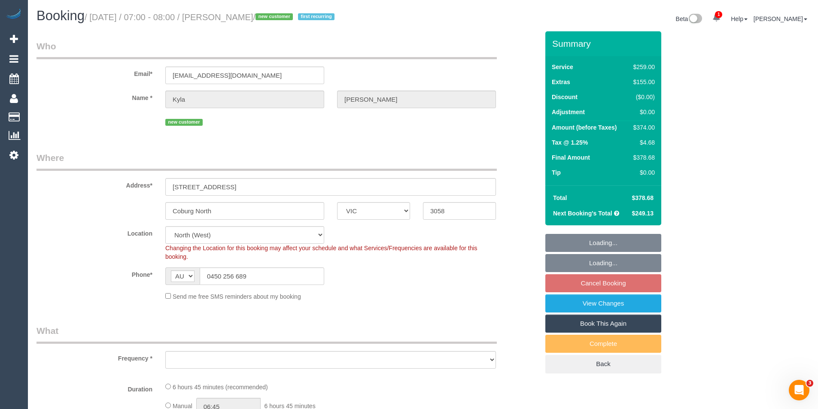
select select "number:36"
select select "number:34"
select select "number:13"
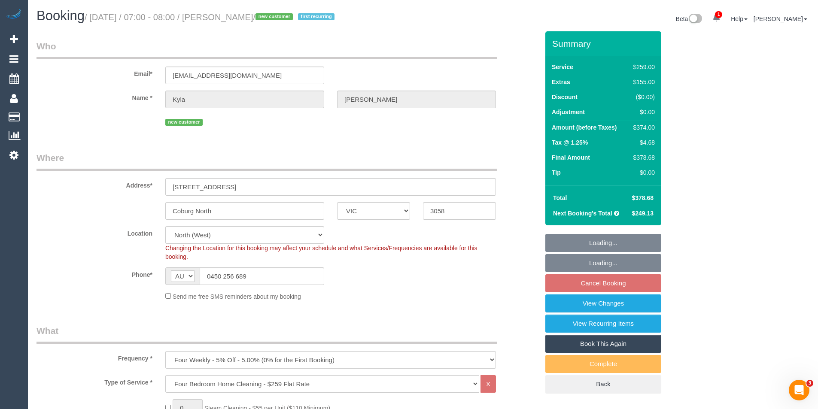
select select "object:796"
select select "spot1"
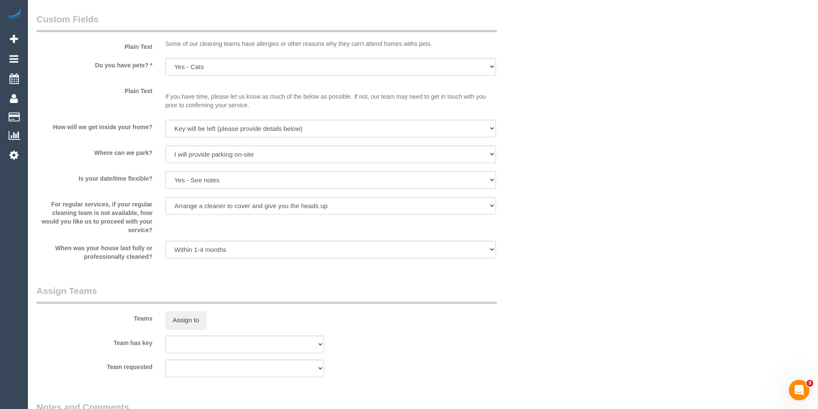
scroll to position [1117, 0]
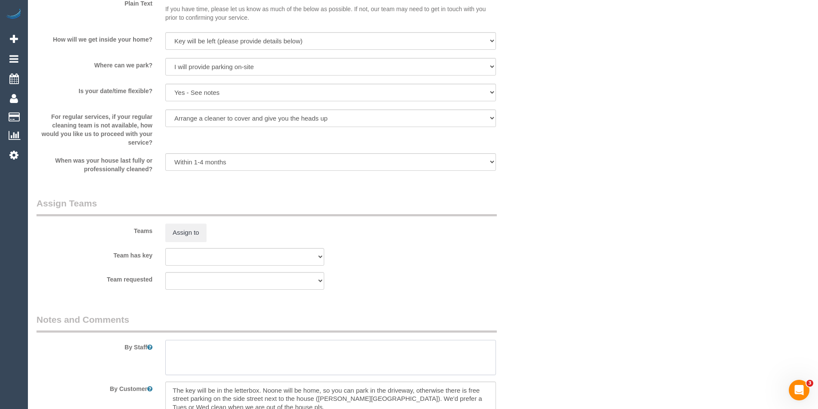
click at [188, 347] on textarea at bounding box center [330, 357] width 331 height 35
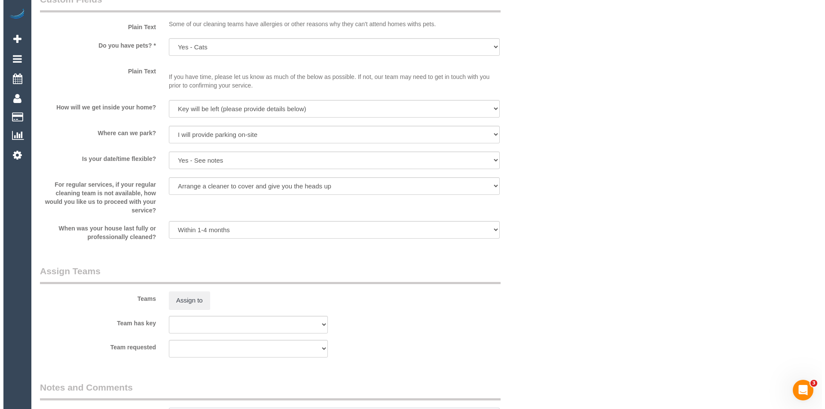
scroll to position [1160, 0]
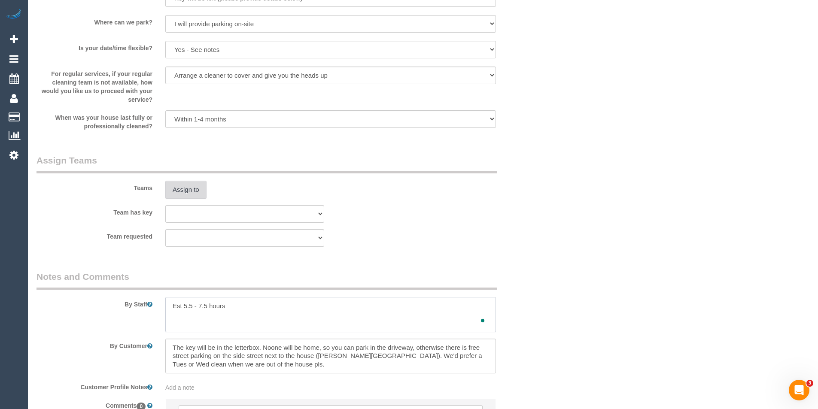
type textarea "Est 5.5 - 7.5 hours"
click at [192, 186] on button "Assign to" at bounding box center [185, 190] width 41 height 18
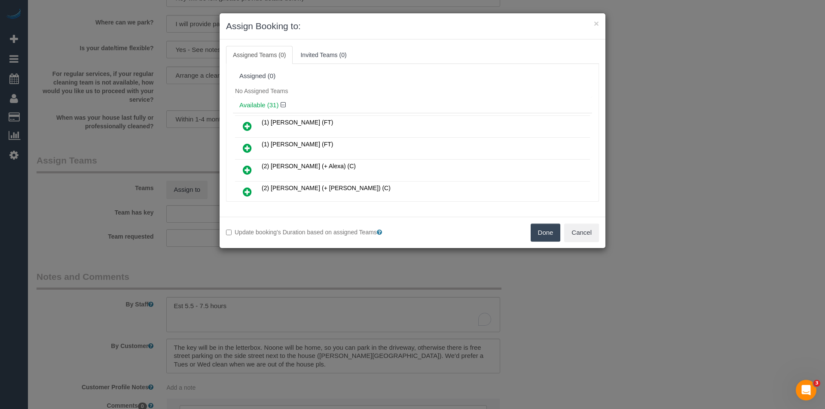
scroll to position [122, 0]
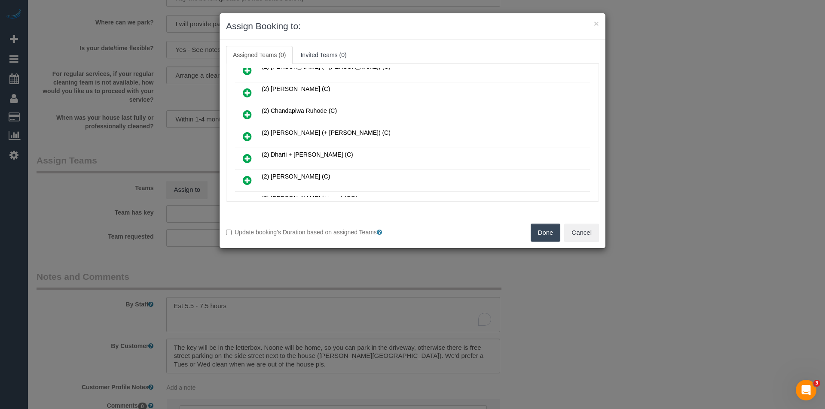
click at [248, 134] on icon at bounding box center [247, 136] width 9 height 10
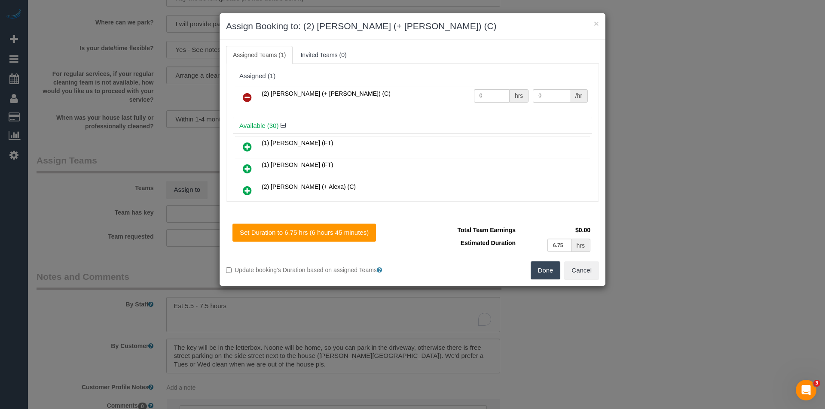
scroll to position [252, 0]
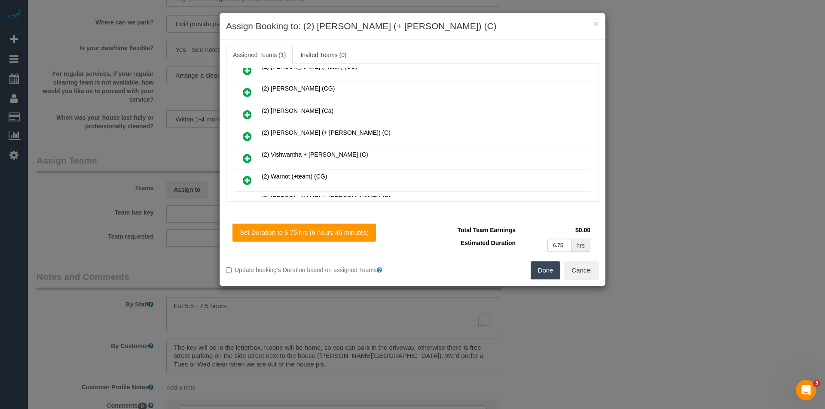
click at [247, 135] on icon at bounding box center [247, 136] width 9 height 10
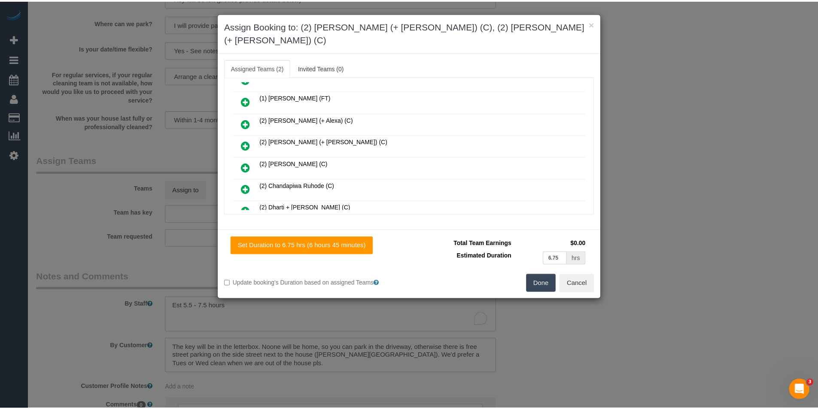
scroll to position [0, 0]
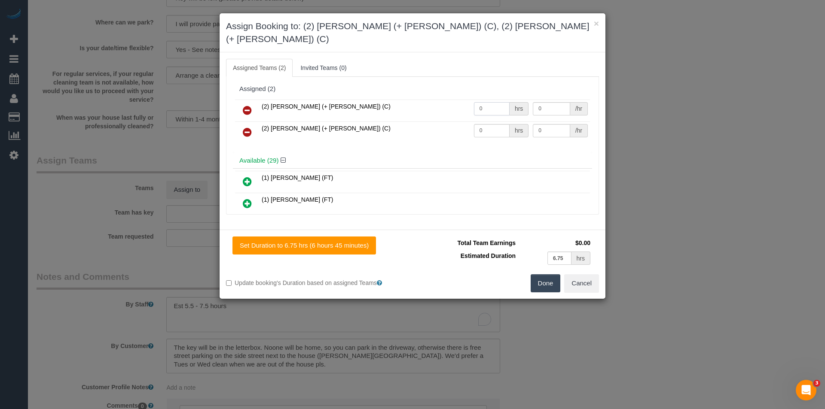
drag, startPoint x: 484, startPoint y: 98, endPoint x: 403, endPoint y: 105, distance: 81.5
click at [403, 105] on tr "(2) Chirag (+ Shachi) (C) 0 hrs 0 /hr" at bounding box center [412, 111] width 355 height 22
type input "1"
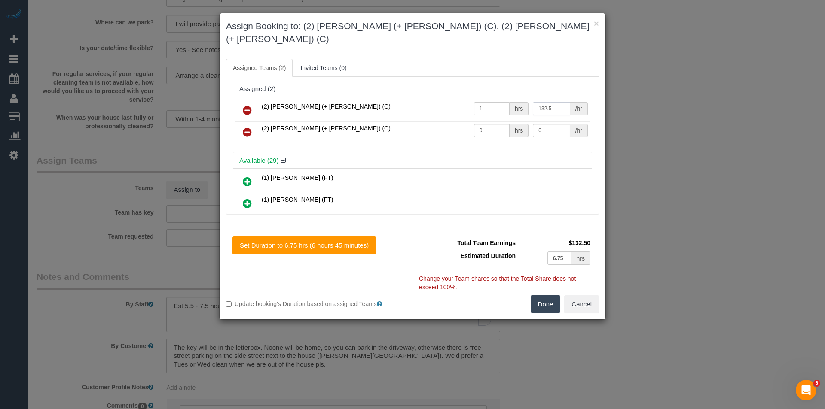
type input "132.5"
drag, startPoint x: 482, startPoint y: 113, endPoint x: 426, endPoint y: 125, distance: 57.6
click at [426, 125] on tr "(2) Shachi (+ Chirag) (C) 0 hrs 0 /hr" at bounding box center [412, 133] width 355 height 22
type input "1"
type input "132.5"
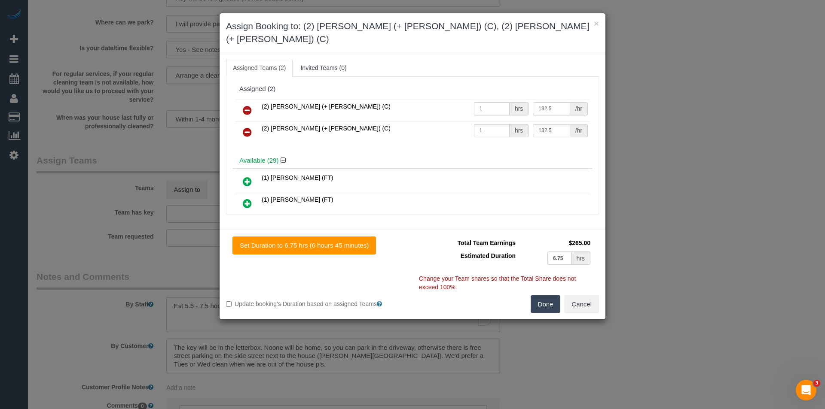
click at [543, 295] on button "Done" at bounding box center [545, 304] width 30 height 18
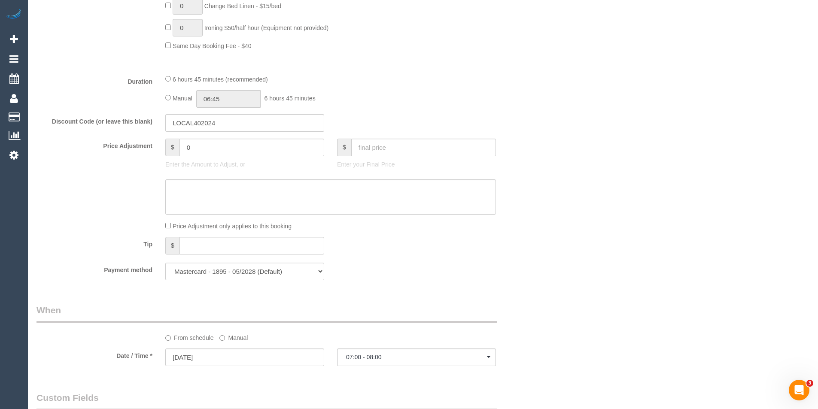
scroll to position [564, 0]
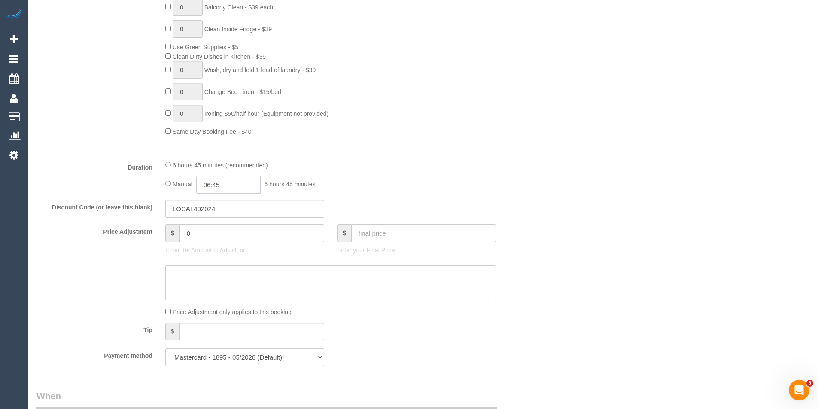
click at [222, 183] on input "06:45" at bounding box center [228, 185] width 64 height 18
type input "03:30"
click at [229, 241] on li "03:30" at bounding box center [219, 243] width 38 height 11
click at [237, 186] on input "03:30" at bounding box center [228, 185] width 64 height 18
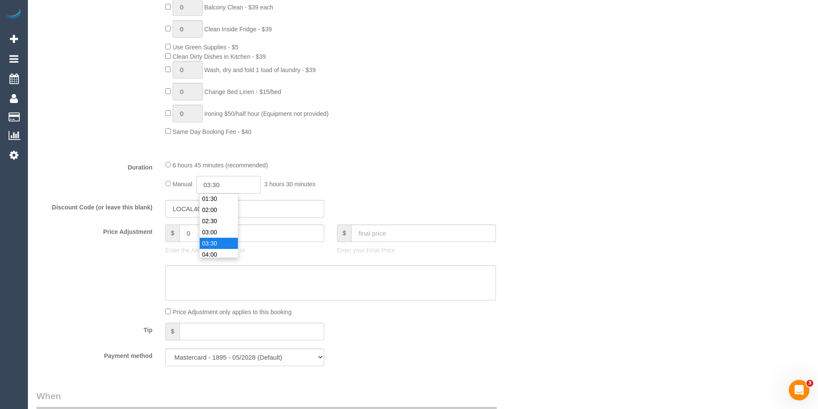
scroll to position [67, 0]
select select "spot18"
type input "03:45"
select select "spot35"
select select "spot52"
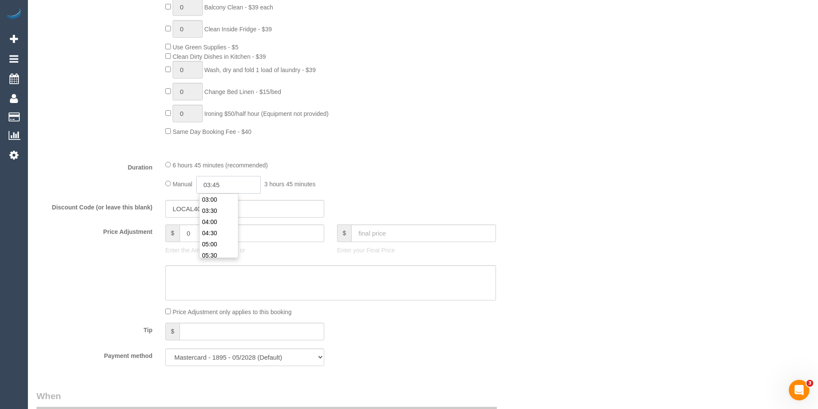
type input "03:45"
select select "spot86"
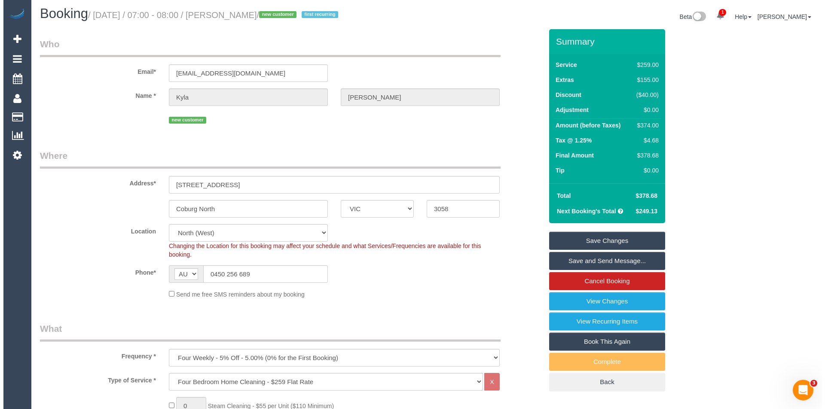
scroll to position [0, 0]
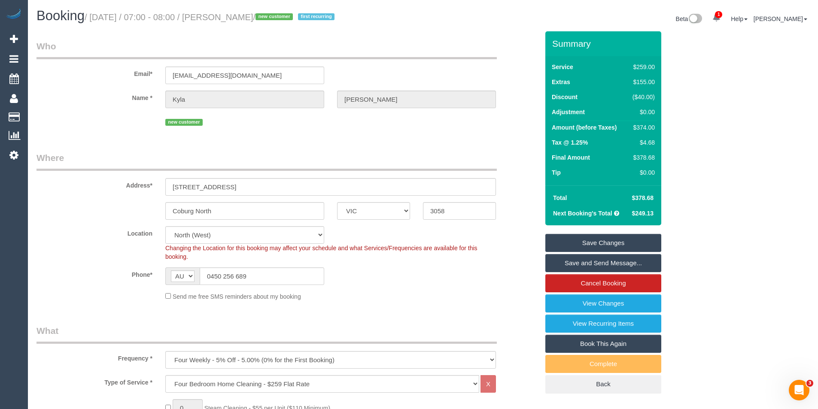
click at [584, 265] on link "Save and Send Message..." at bounding box center [603, 263] width 116 height 18
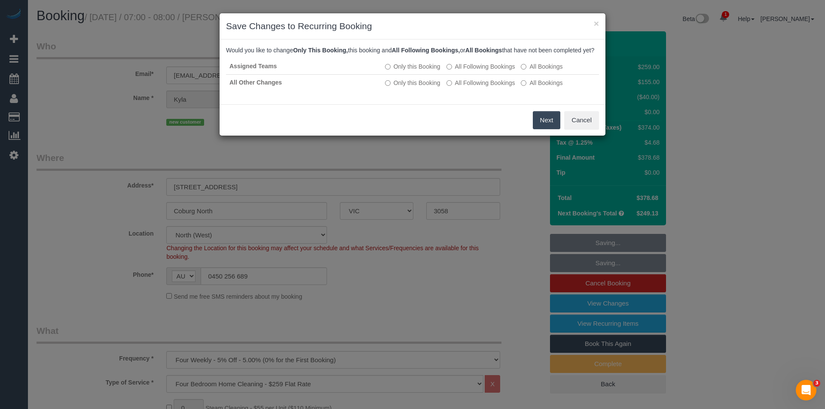
click at [536, 125] on button "Next" at bounding box center [547, 120] width 28 height 18
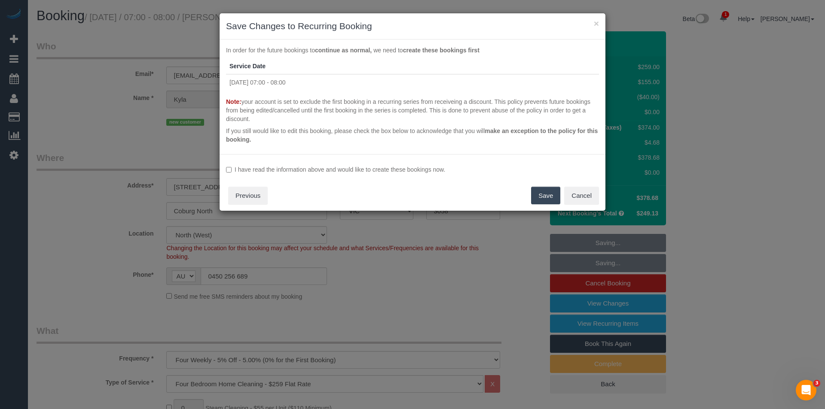
click at [280, 166] on label "I have read the information above and would like to create these bookings now." at bounding box center [412, 169] width 373 height 9
click at [536, 198] on button "Save" at bounding box center [545, 196] width 29 height 18
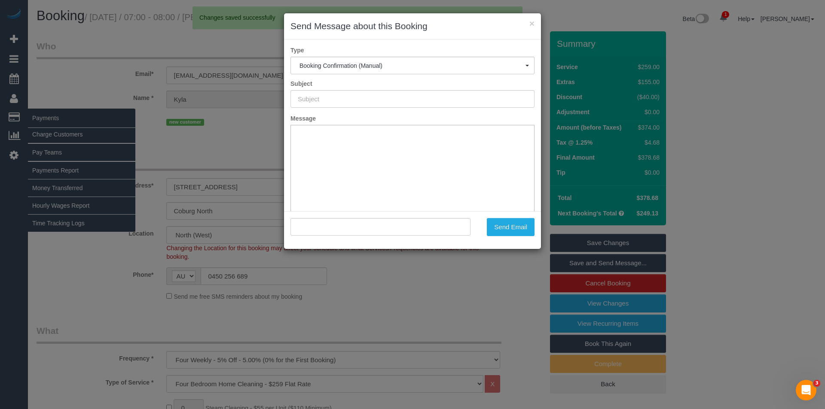
type input "Booking Confirmed"
type input ""Kyla BARTLETT" <kylajade_@hotmail.com>"
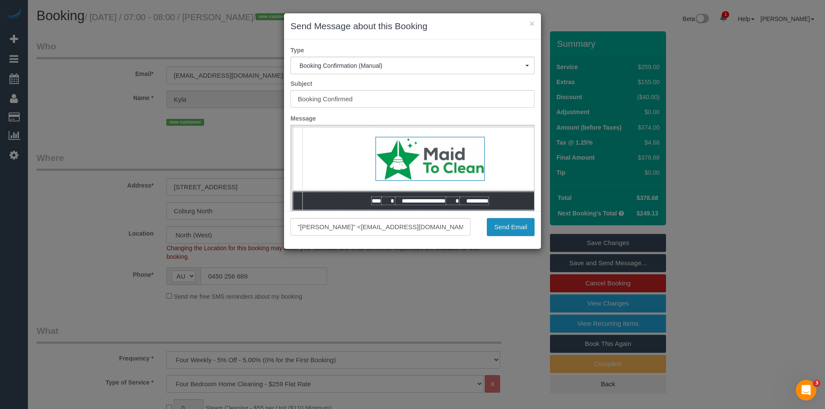
click at [500, 233] on button "Send Email" at bounding box center [511, 227] width 48 height 18
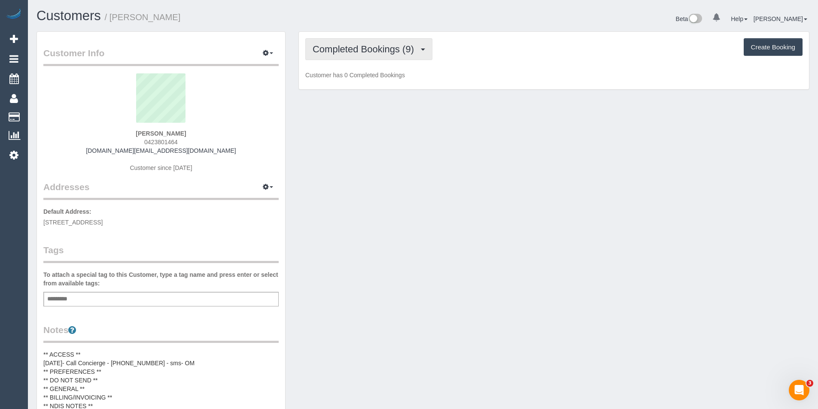
click at [385, 50] on span "Completed Bookings (9)" at bounding box center [366, 49] width 106 height 11
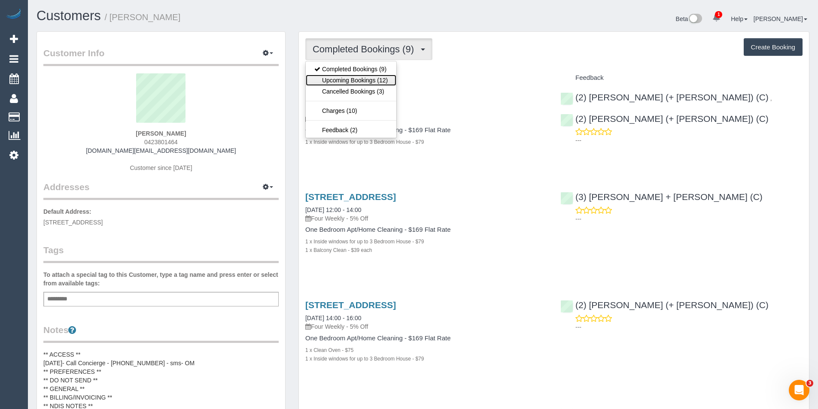
click at [370, 82] on link "Upcoming Bookings (12)" at bounding box center [351, 80] width 91 height 11
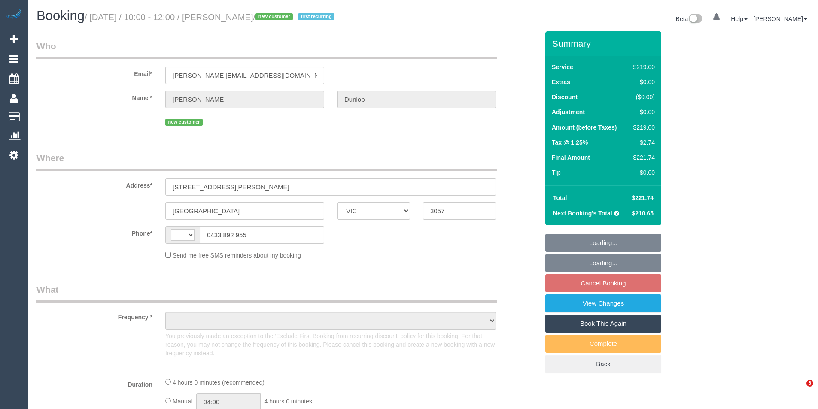
select select "VIC"
select select "string:stripe-pm_1S1yEc2GScqysDRVv0M4hLHP"
select select "number:27"
select select "number:14"
select select "number:19"
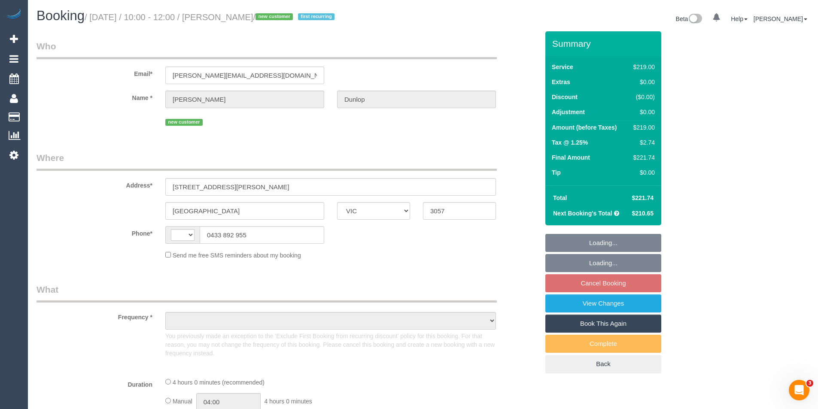
select select "number:25"
select select "number:33"
select select "number:26"
select select "string:AU"
select select "object:1721"
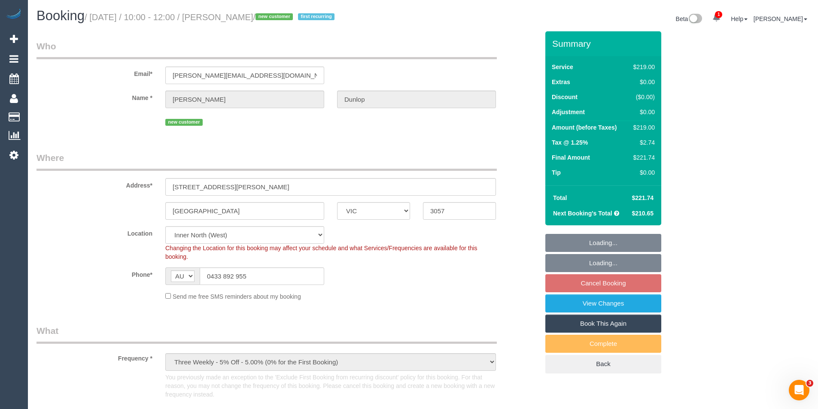
select select "spot1"
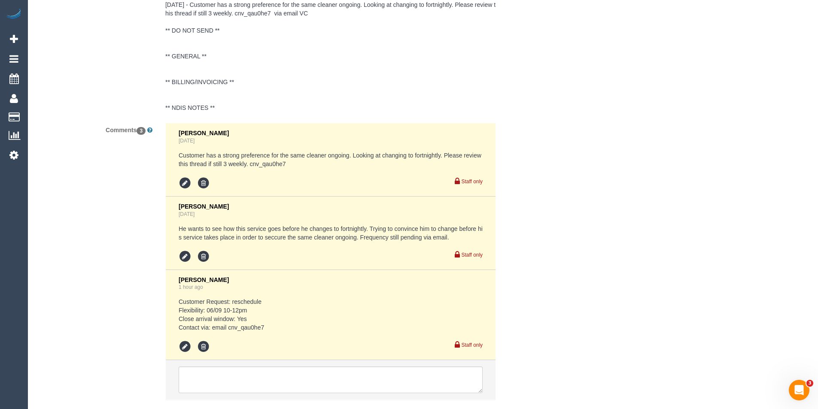
scroll to position [1632, 0]
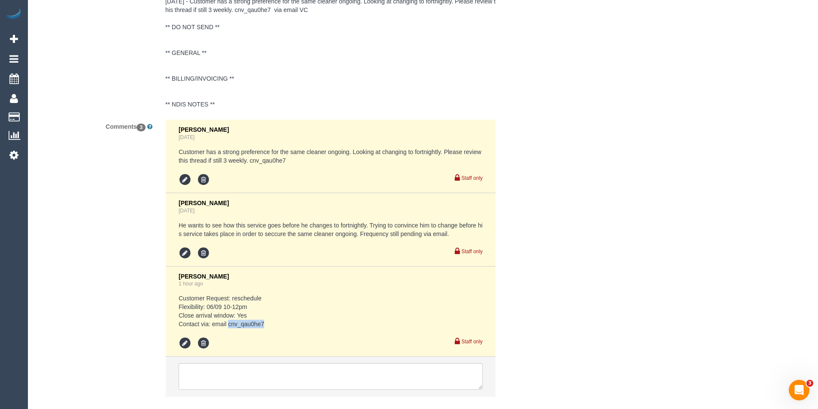
drag, startPoint x: 272, startPoint y: 323, endPoint x: 228, endPoint y: 322, distance: 43.8
click at [228, 322] on pre "Customer Request: reschedule Flexibility: 06/09 10-12pm Close arrival window: Y…" at bounding box center [331, 311] width 304 height 34
copy pre "cnv_qau0he7"
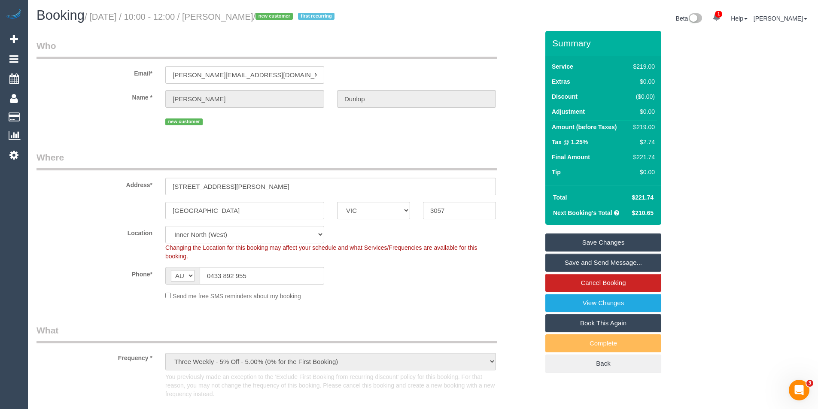
scroll to position [0, 0]
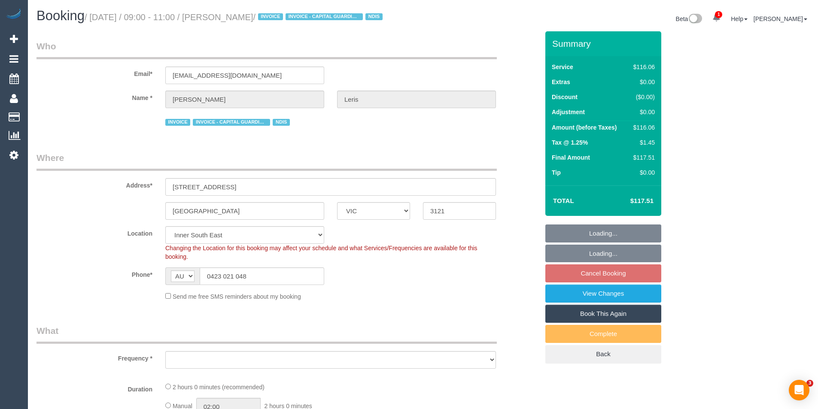
select select "VIC"
select select "number:28"
select select "number:14"
select select "number:19"
select select "number:36"
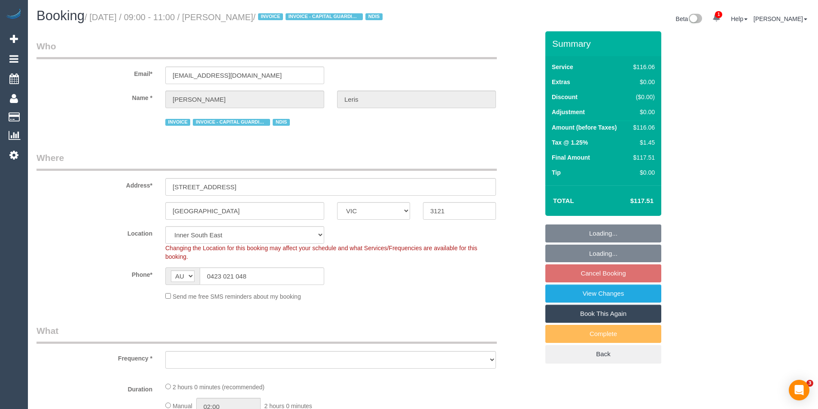
select select "number:35"
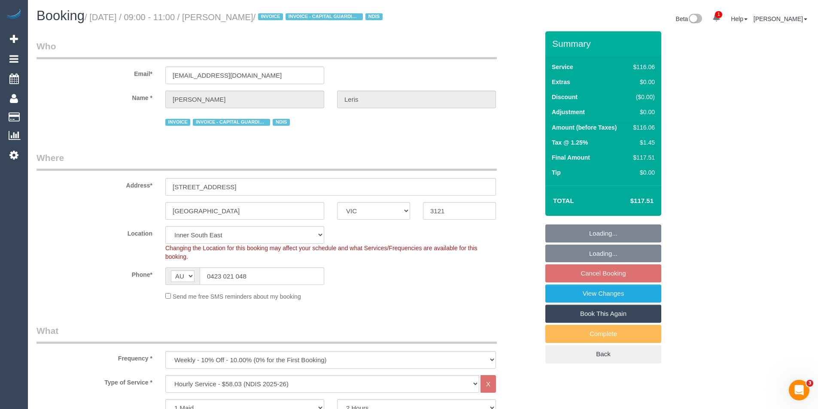
select select "object:1361"
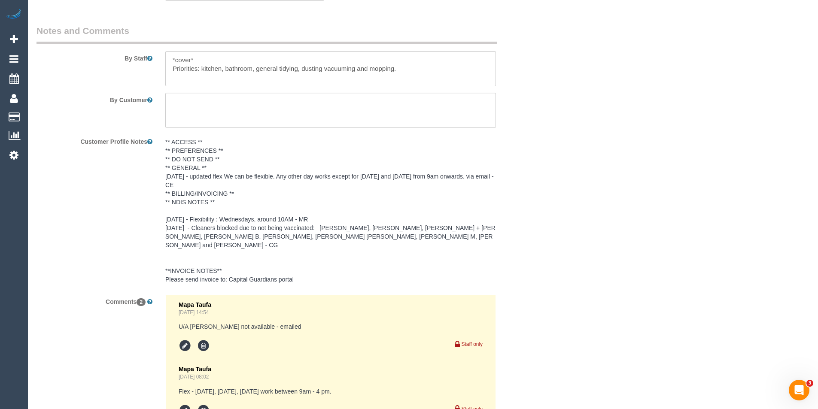
scroll to position [1052, 0]
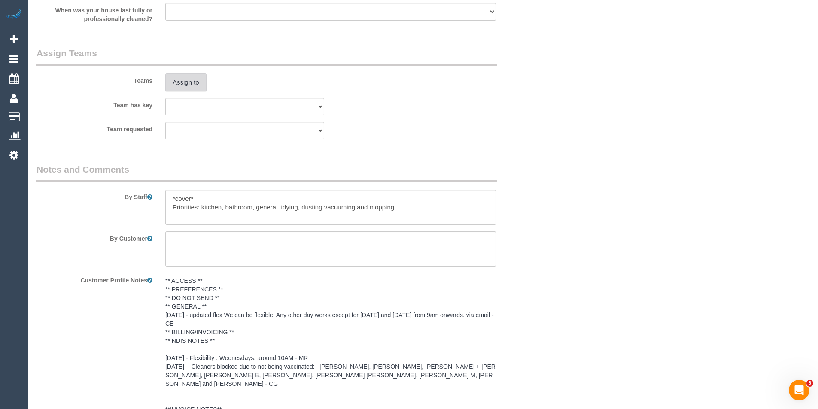
click at [176, 85] on button "Assign to" at bounding box center [185, 82] width 41 height 18
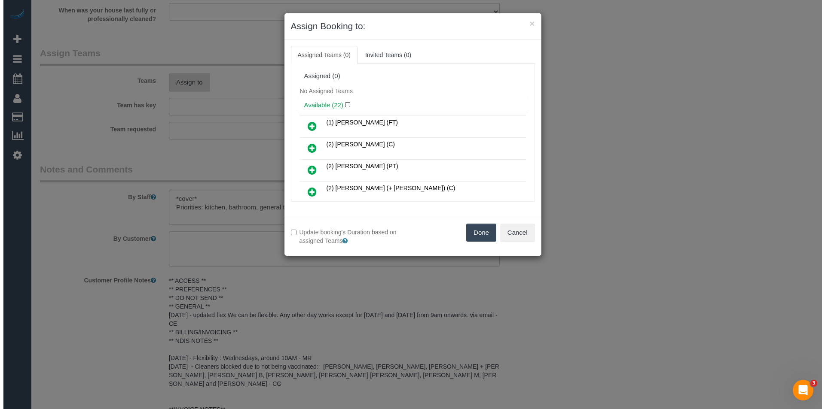
scroll to position [1042, 0]
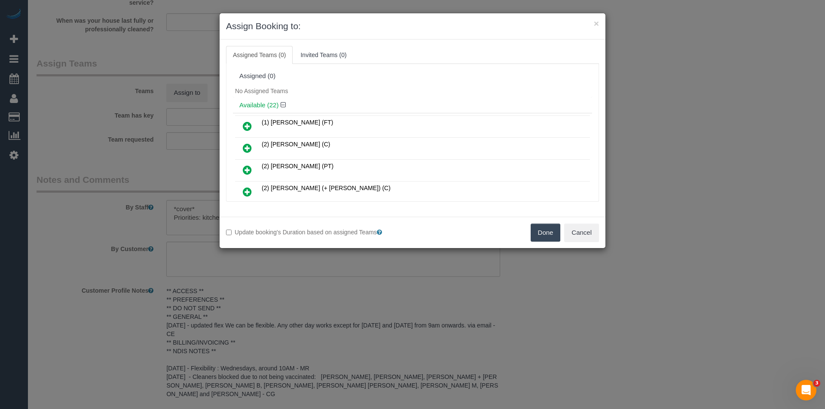
click at [248, 166] on icon at bounding box center [247, 170] width 9 height 10
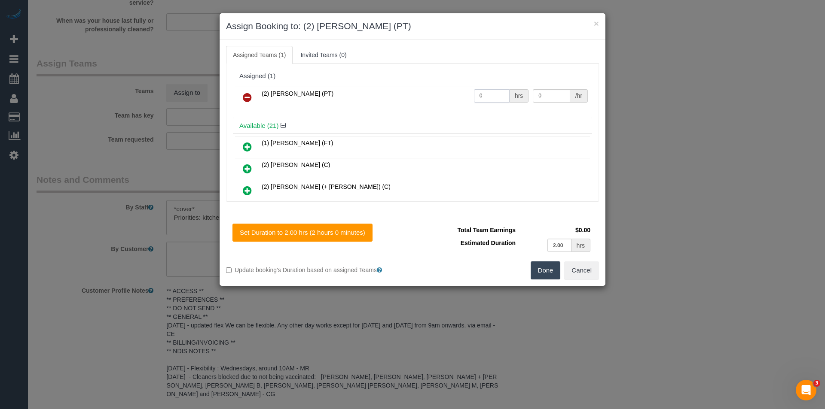
drag, startPoint x: 485, startPoint y: 100, endPoint x: 446, endPoint y: 99, distance: 38.7
click at [446, 99] on tr "(2) [PERSON_NAME] (PT) 0 hrs 0 /hr" at bounding box center [412, 98] width 355 height 22
type input "2"
type input "37.5"
click at [548, 269] on button "Done" at bounding box center [545, 271] width 30 height 18
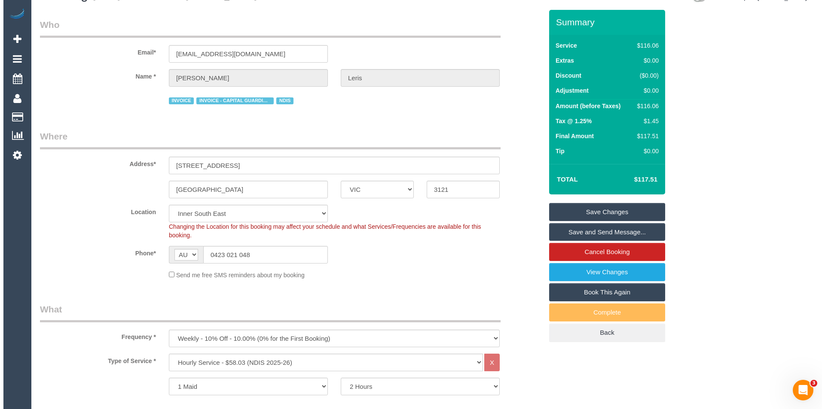
scroll to position [0, 0]
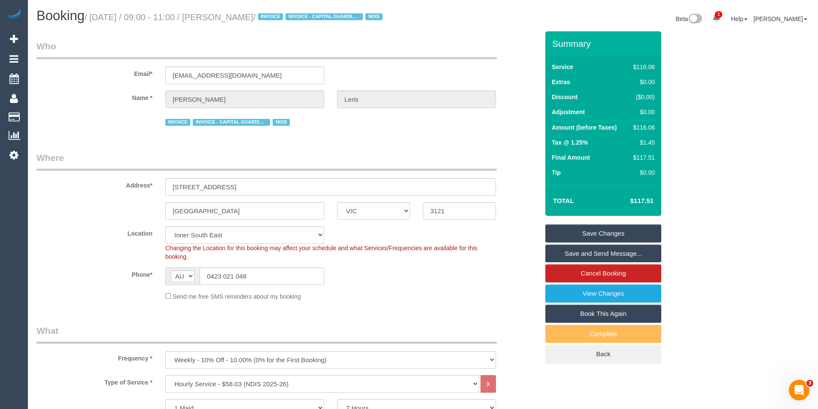
click at [577, 263] on link "Save and Send Message..." at bounding box center [603, 254] width 116 height 18
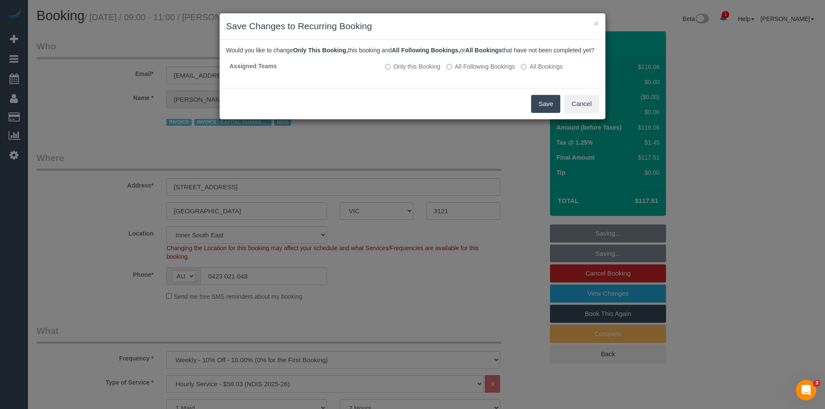
click at [545, 113] on button "Save" at bounding box center [545, 104] width 29 height 18
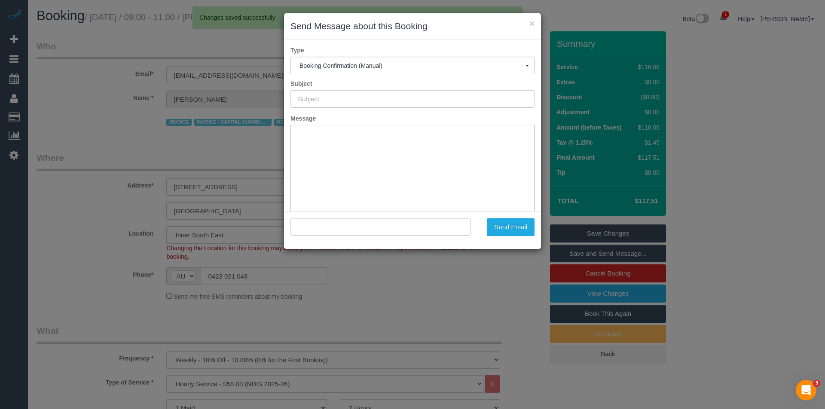
type input "Booking Confirmed"
type input ""[PERSON_NAME]" <[EMAIL_ADDRESS][DOMAIN_NAME]>"
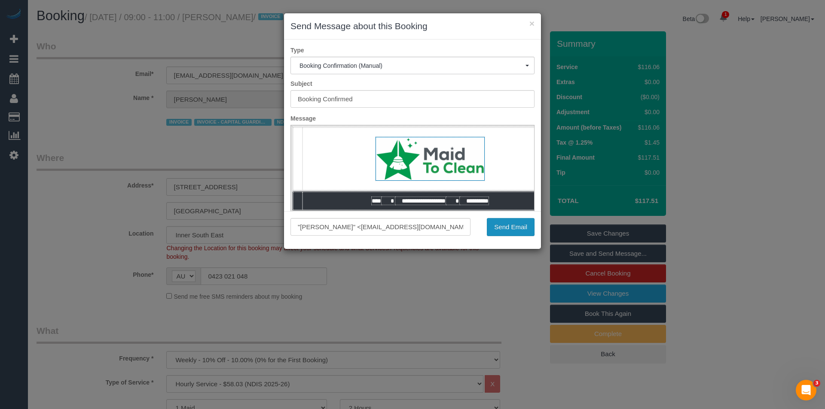
click at [497, 231] on button "Send Email" at bounding box center [511, 227] width 48 height 18
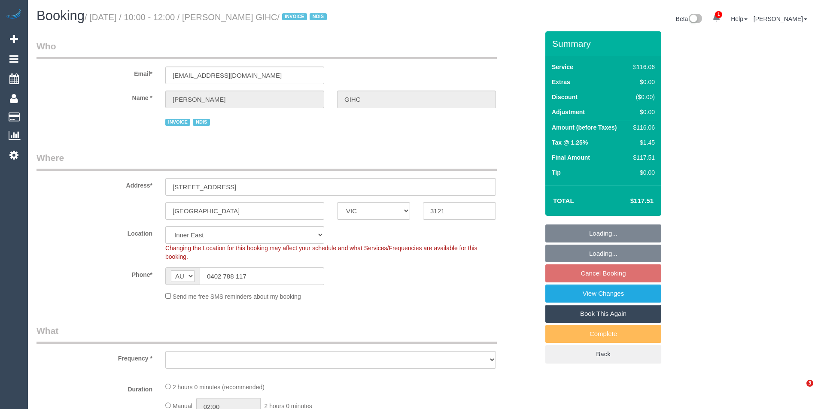
select select "VIC"
select select "object:700"
select select "spot3"
select select "number:28"
select select "number:14"
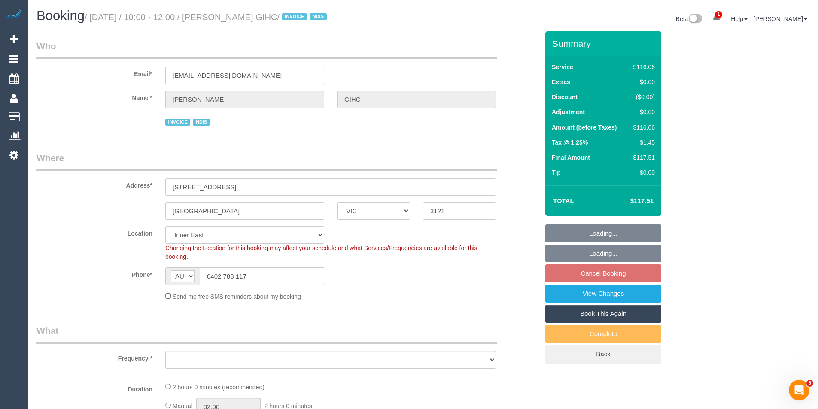
select select "number:19"
select select "number:36"
select select "number:34"
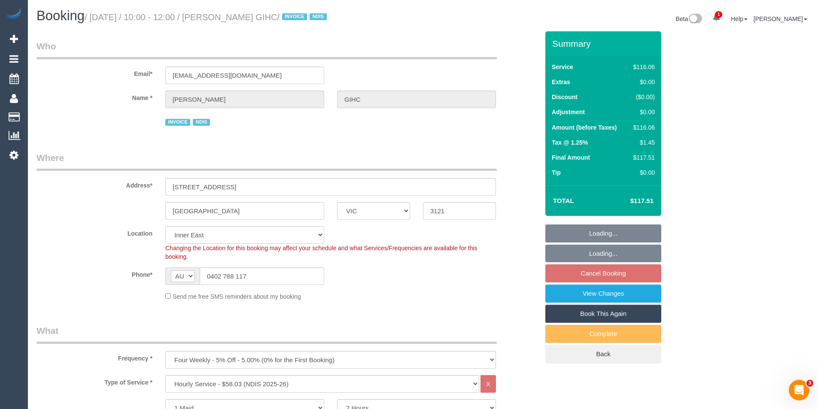
select select "object:769"
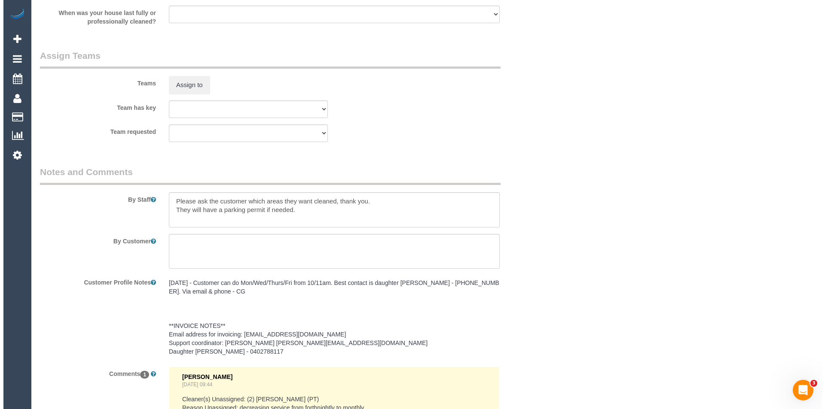
scroll to position [816, 0]
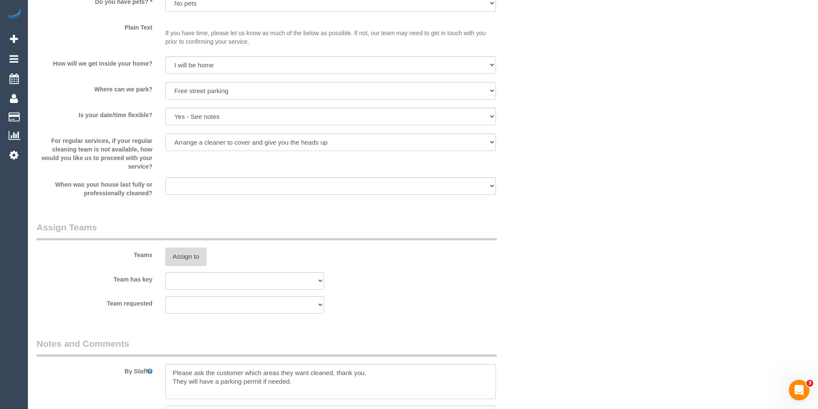
click at [198, 256] on button "Assign to" at bounding box center [185, 257] width 41 height 18
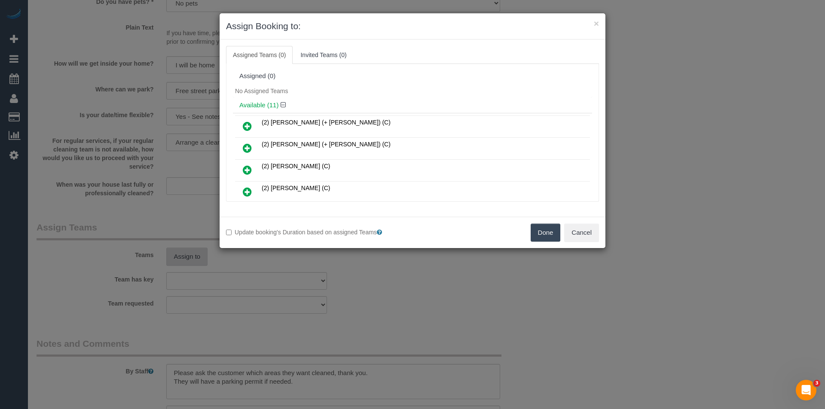
scroll to position [1736, 0]
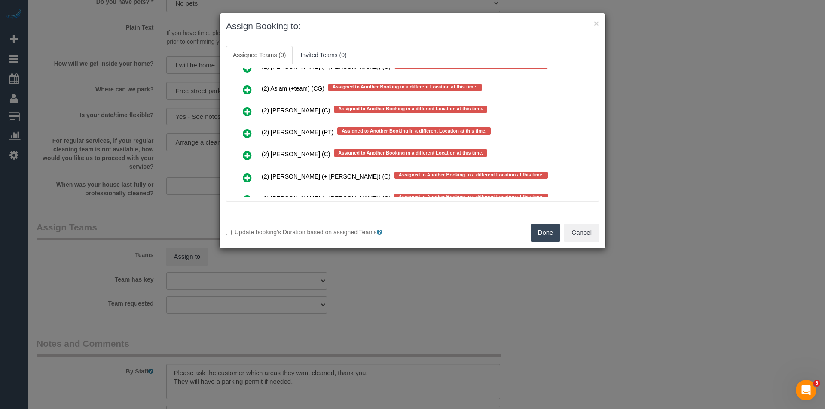
click at [245, 134] on icon at bounding box center [247, 133] width 9 height 10
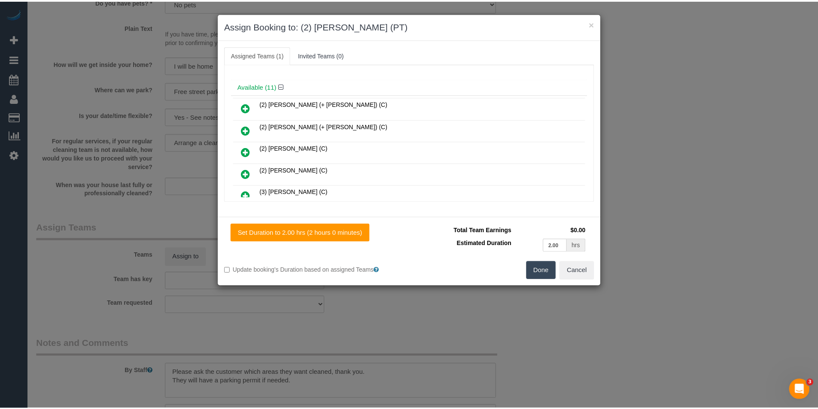
scroll to position [0, 0]
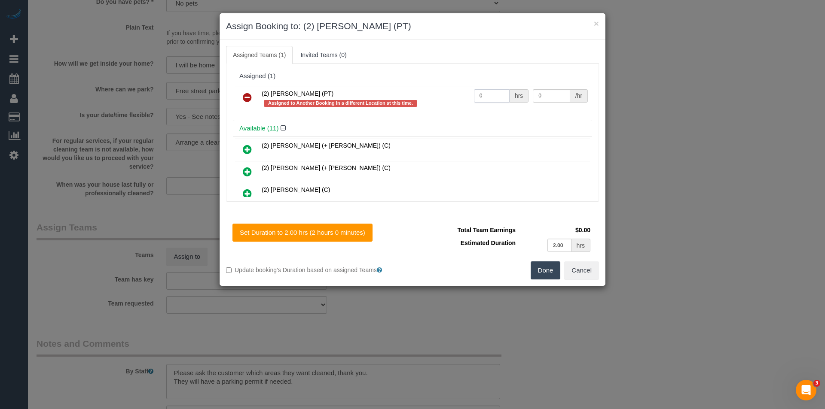
drag, startPoint x: 482, startPoint y: 102, endPoint x: 439, endPoint y: 103, distance: 42.9
click at [439, 103] on tr "(2) Azwad Raza (PT) Assigned to Another Booking in a different Location at this…" at bounding box center [412, 99] width 355 height 24
type input "2"
type input "37.5"
click at [554, 271] on button "Done" at bounding box center [545, 271] width 30 height 18
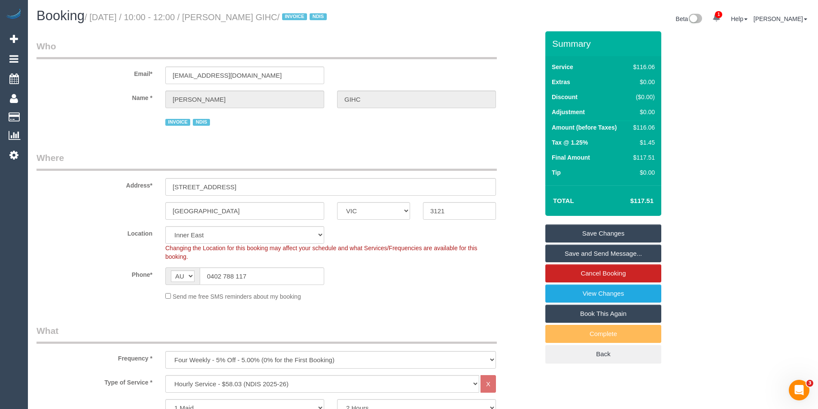
click at [594, 252] on link "Save and Send Message..." at bounding box center [603, 254] width 116 height 18
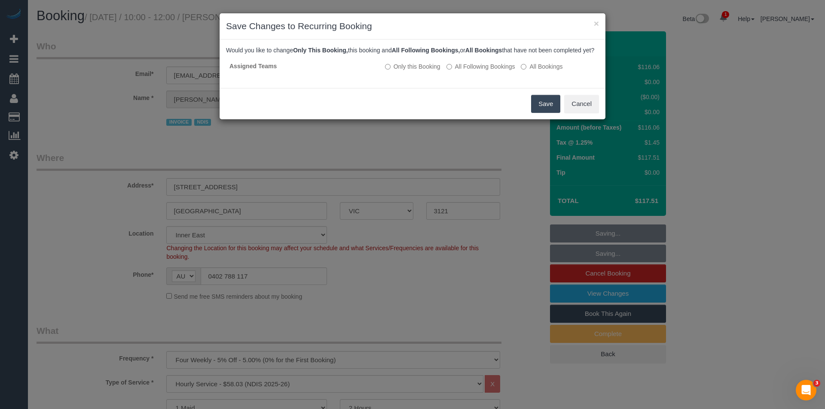
click at [542, 112] on button "Save" at bounding box center [545, 104] width 29 height 18
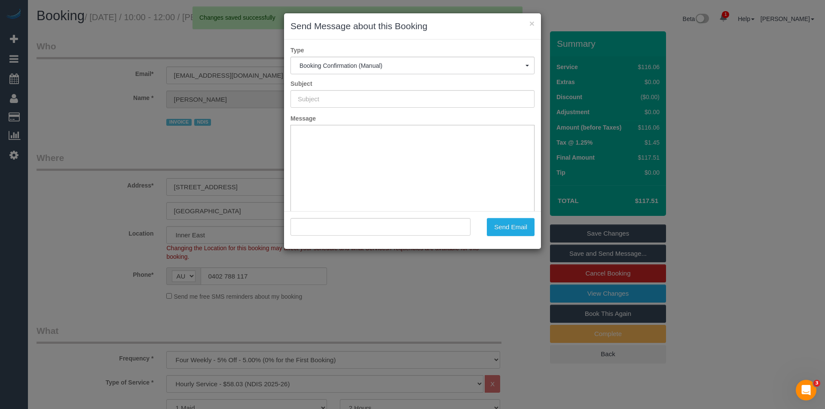
type input "Booking Confirmed"
type input ""Paraskevi Kossivas GIHC" <paraskevi.gihc@fake.com>"
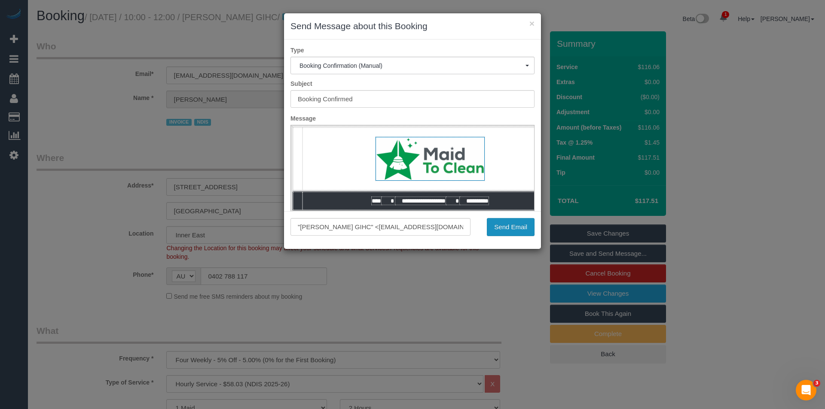
click at [496, 229] on button "Send Email" at bounding box center [511, 227] width 48 height 18
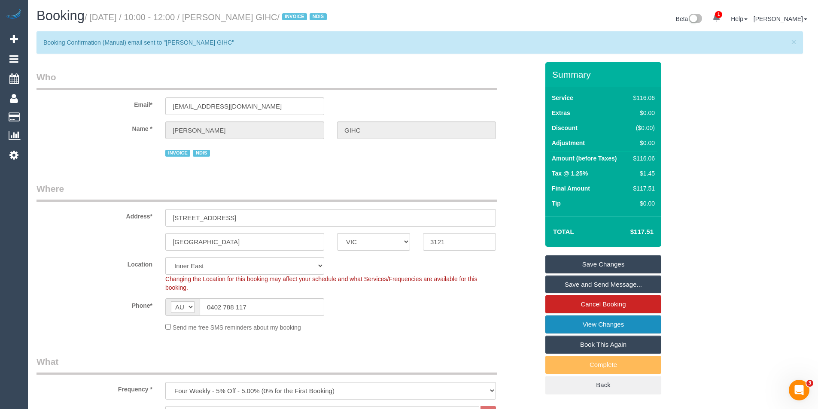
click at [606, 323] on link "View Changes" at bounding box center [603, 325] width 116 height 18
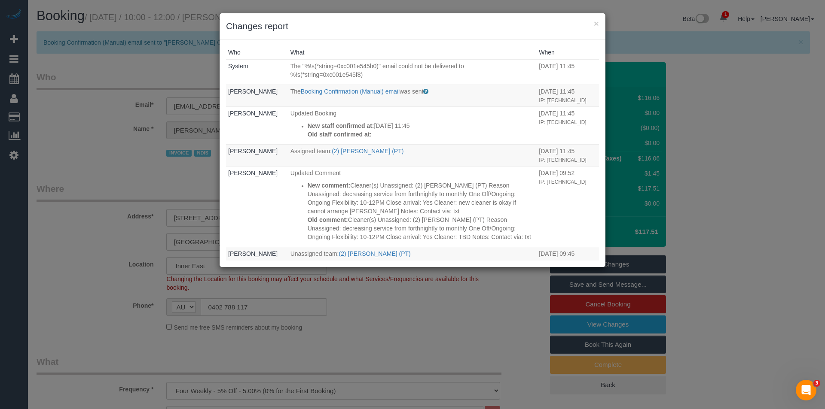
click at [371, 344] on div "× Changes report Who What When System The "%!s(*string=0xc001e545b0)" email cou…" at bounding box center [412, 204] width 825 height 409
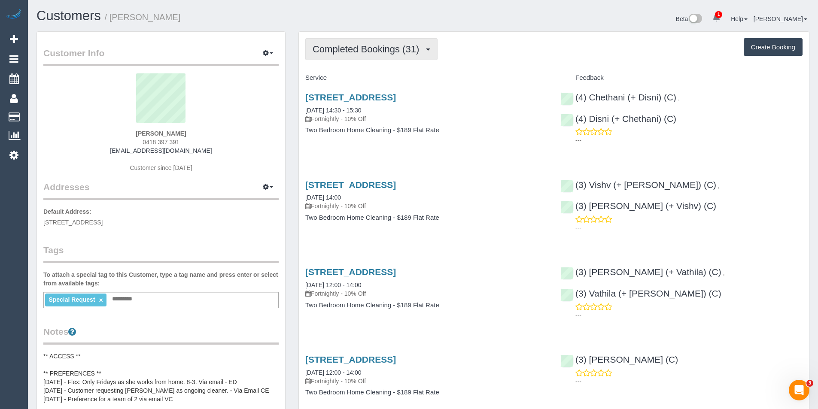
click at [423, 46] on span "Completed Bookings (31)" at bounding box center [368, 49] width 111 height 11
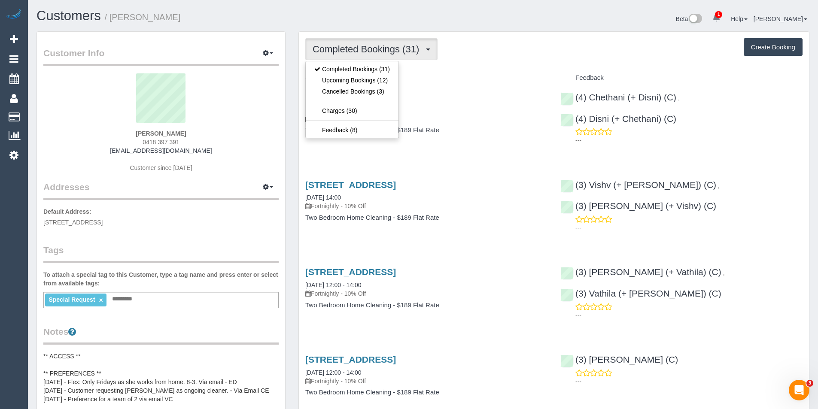
click at [463, 142] on div "[STREET_ADDRESS] [DATE] 14:30 - 15:30 Fortnightly - 10% Off Two Bedroom Home Cl…" at bounding box center [426, 118] width 255 height 66
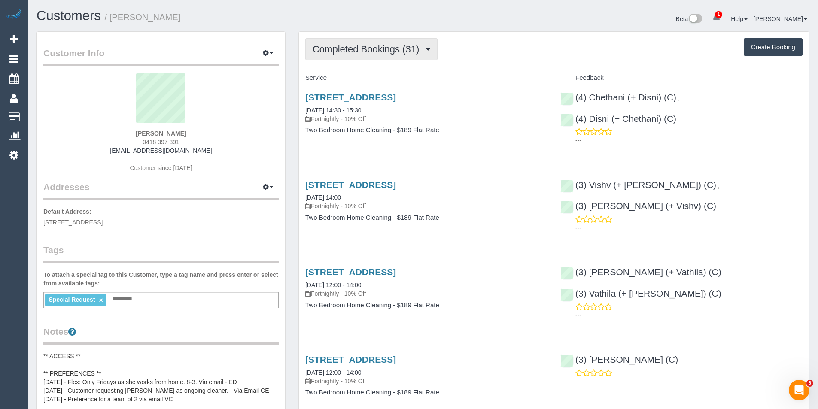
click at [371, 53] on span "Completed Bookings (31)" at bounding box center [368, 49] width 111 height 11
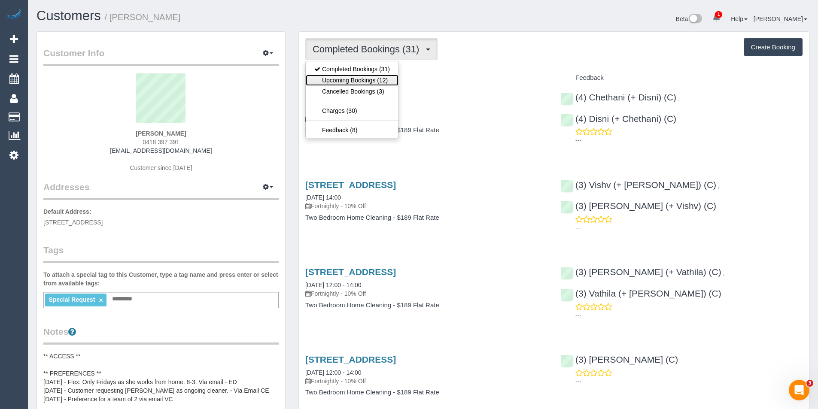
click at [365, 82] on link "Upcoming Bookings (12)" at bounding box center [352, 80] width 93 height 11
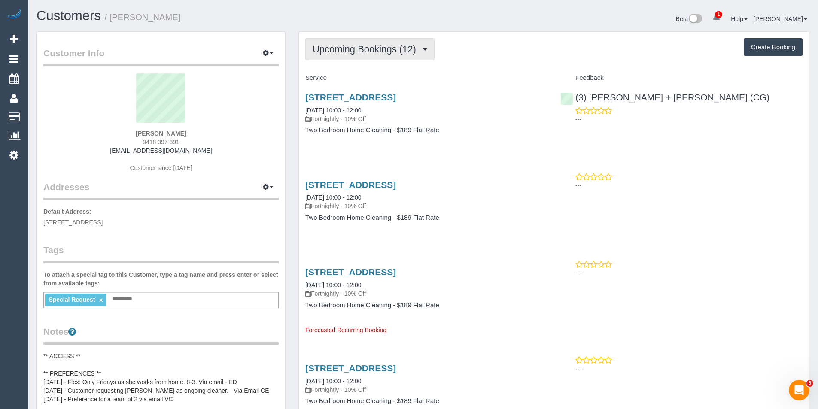
click at [359, 46] on span "Upcoming Bookings (12)" at bounding box center [367, 49] width 108 height 11
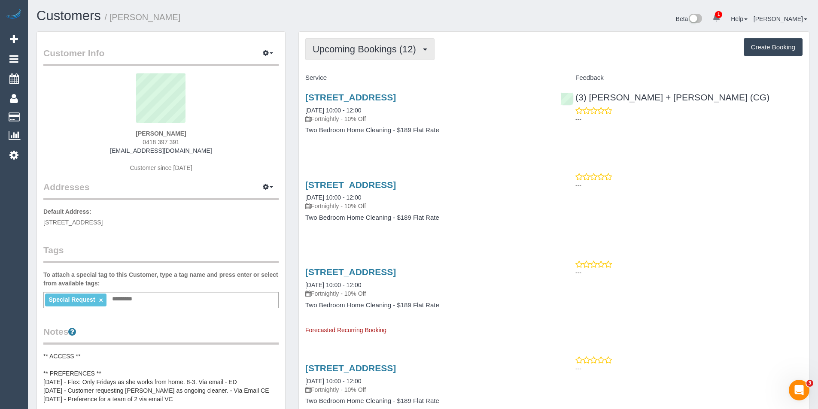
click at [347, 40] on button "Upcoming Bookings (12)" at bounding box center [369, 49] width 129 height 22
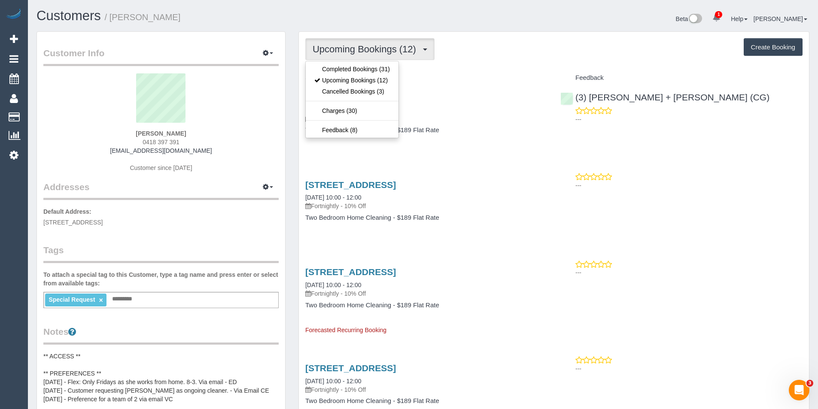
click at [507, 127] on h4 "Two Bedroom Home Cleaning - $189 Flat Rate" at bounding box center [426, 130] width 242 height 7
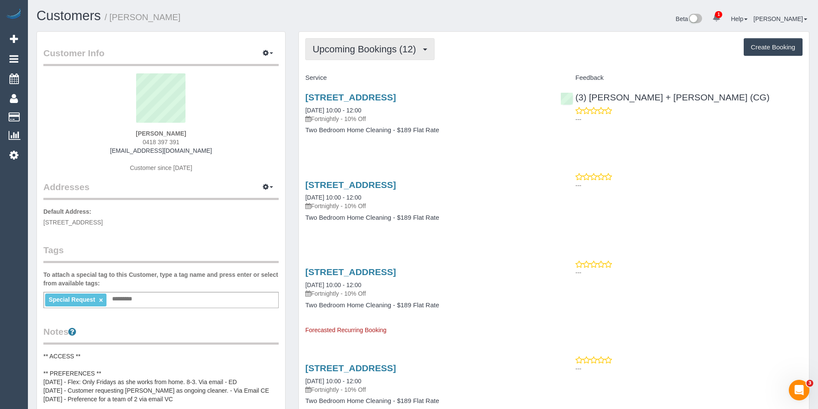
click at [381, 54] on span "Upcoming Bookings (12)" at bounding box center [367, 49] width 108 height 11
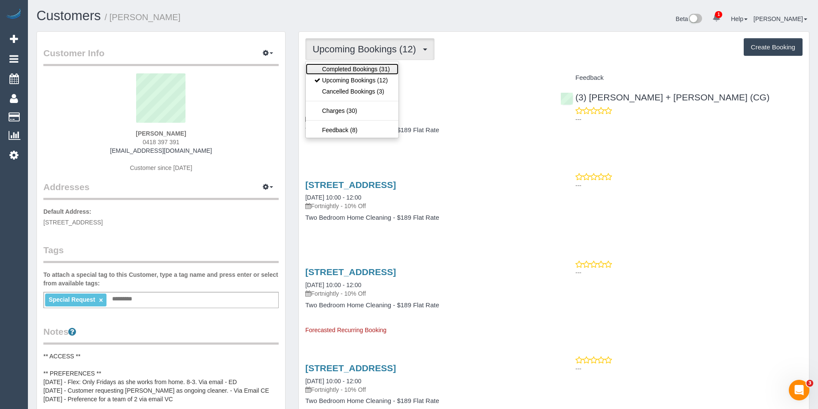
click at [366, 67] on link "Completed Bookings (31)" at bounding box center [352, 69] width 93 height 11
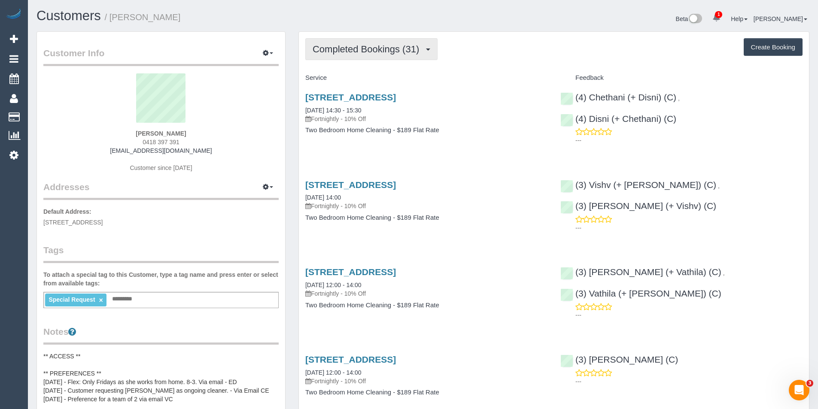
click at [412, 59] on button "Completed Bookings (31)" at bounding box center [371, 49] width 132 height 22
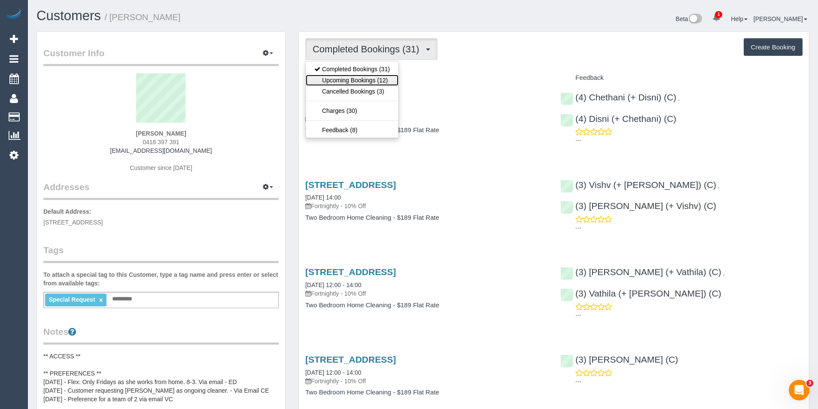
click at [355, 80] on link "Upcoming Bookings (12)" at bounding box center [352, 80] width 93 height 11
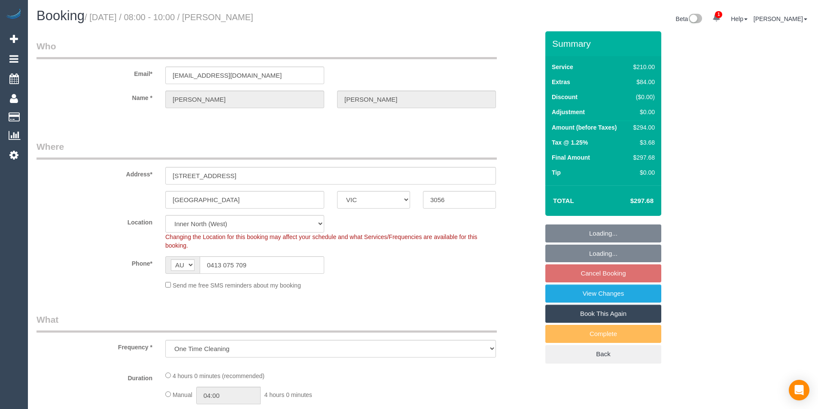
select select "VIC"
select select "string:stripe-pm_1RRAAV2GScqysDRVMnNzuBT2"
select select "180"
select select "number:27"
select select "number:14"
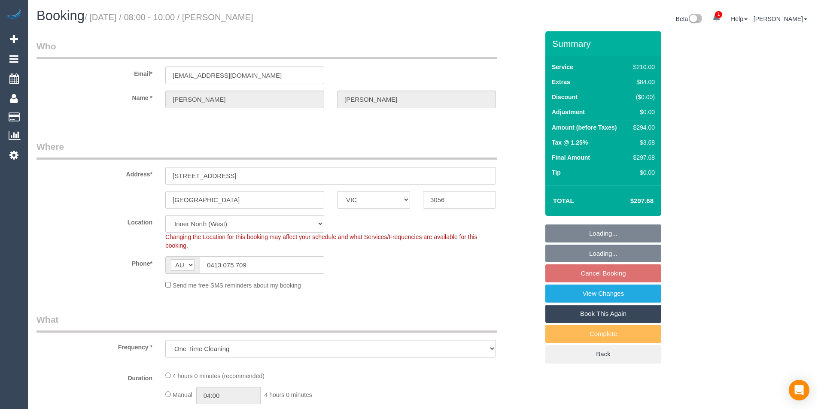
select select "number:19"
select select "number:24"
select select "number:13"
select select "object:1545"
select select "spot2"
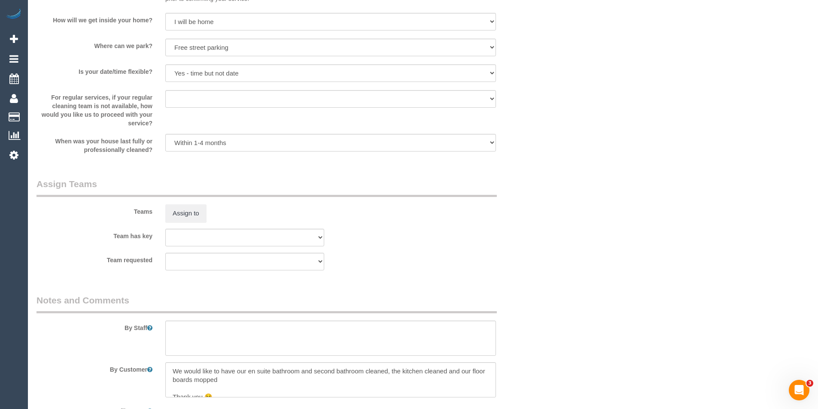
scroll to position [1117, 0]
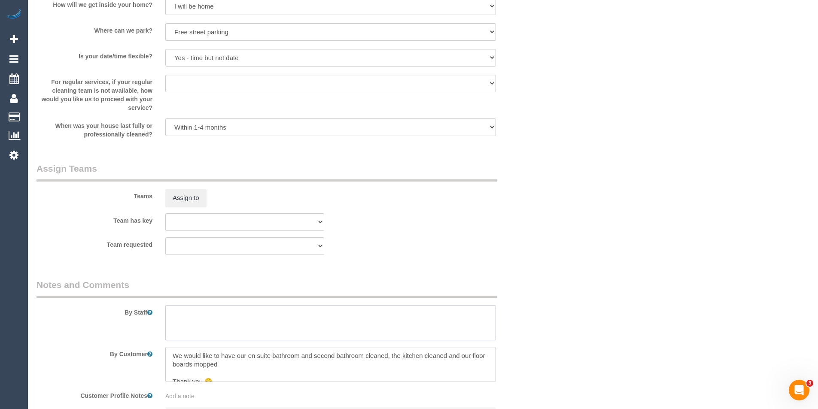
click at [221, 329] on textarea at bounding box center [330, 322] width 331 height 35
type textarea "3 hours + windows = approx 4 hours"
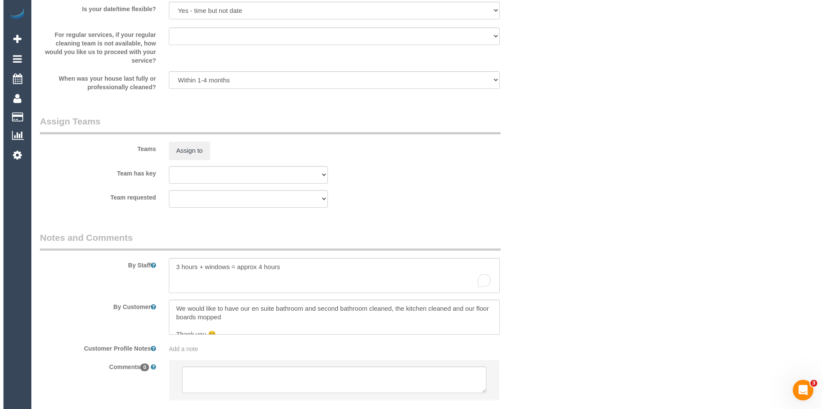
scroll to position [1088, 0]
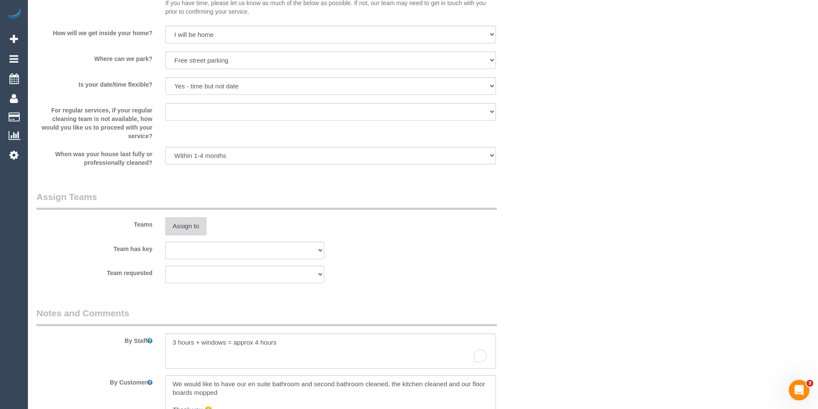
click at [194, 223] on button "Assign to" at bounding box center [185, 226] width 41 height 18
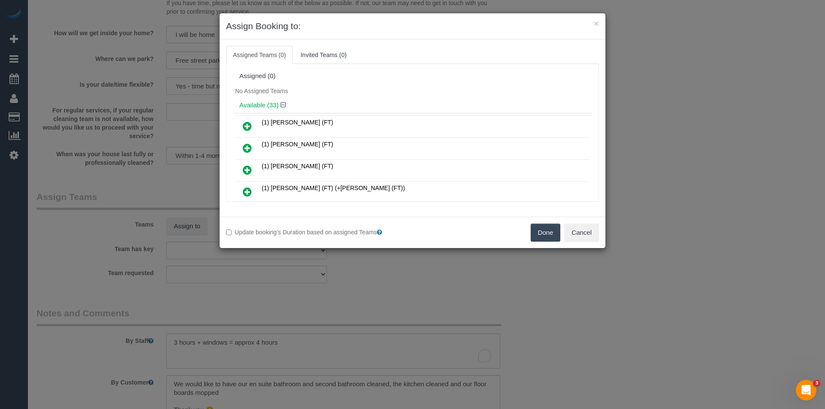
scroll to position [429, 0]
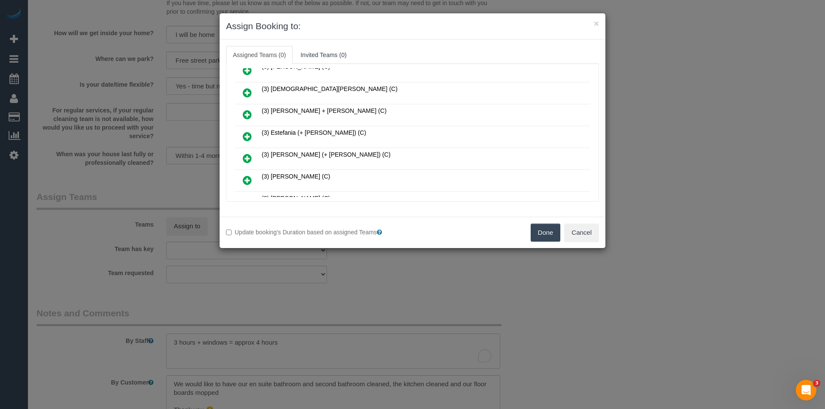
click at [245, 136] on icon at bounding box center [247, 136] width 9 height 10
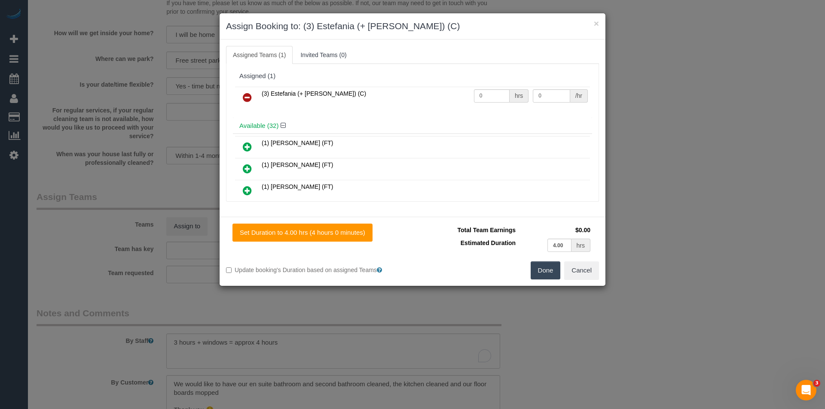
scroll to position [538, 0]
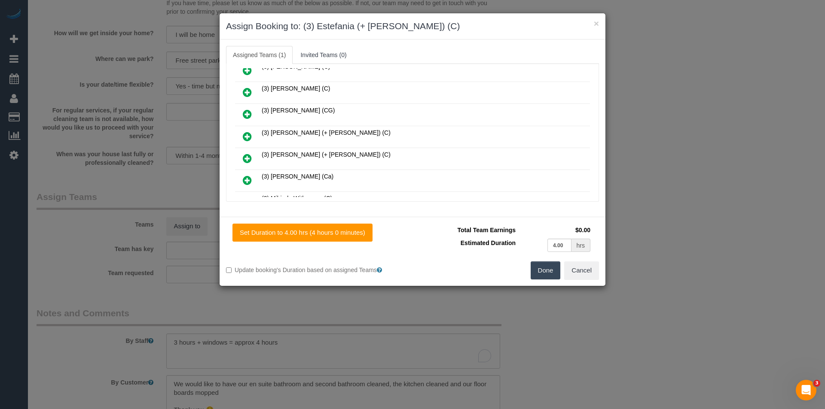
click at [247, 137] on icon at bounding box center [247, 136] width 9 height 10
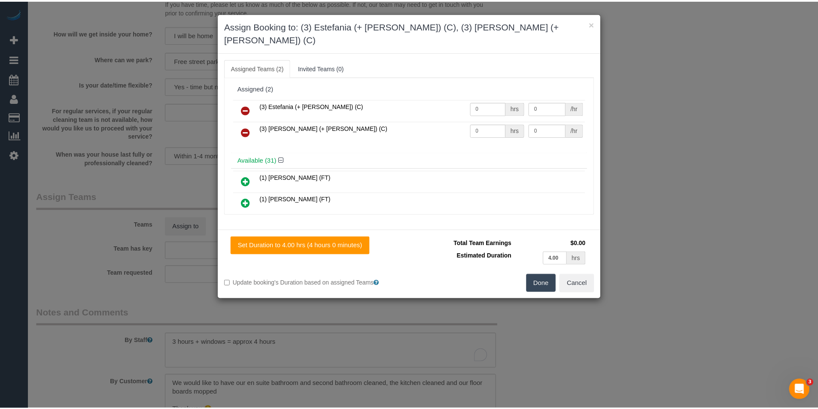
scroll to position [0, 0]
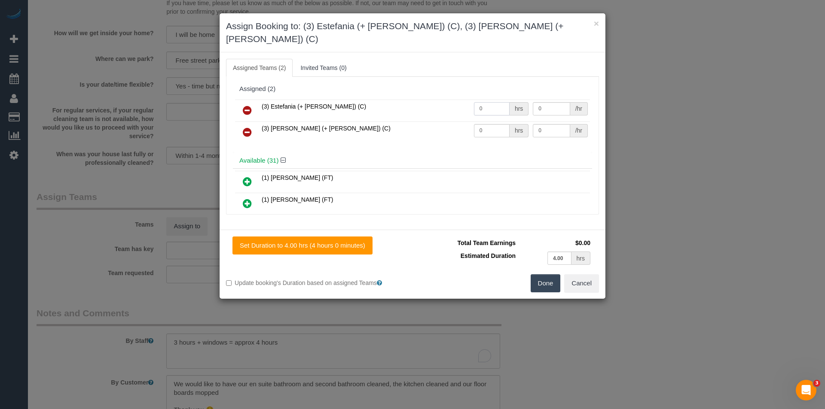
drag, startPoint x: 484, startPoint y: 94, endPoint x: 434, endPoint y: 100, distance: 50.7
click at [435, 100] on tr "(3) Estefania (+ [PERSON_NAME]) (C) 0 hrs 0 /hr" at bounding box center [412, 111] width 355 height 22
type input "2"
type input "35"
drag, startPoint x: 469, startPoint y: 121, endPoint x: 431, endPoint y: 117, distance: 38.5
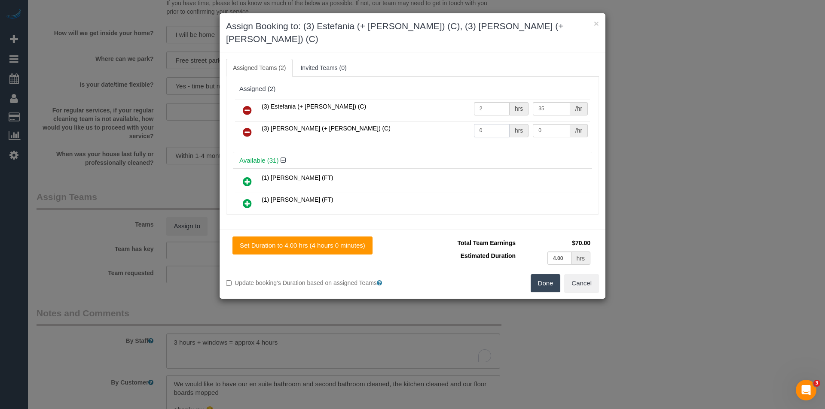
click at [445, 122] on tr "(3) Juliana (+ Estefania) (C) 0 hrs 0 /hr" at bounding box center [412, 133] width 355 height 22
type input "2"
type input "35"
click at [551, 274] on button "Done" at bounding box center [545, 283] width 30 height 18
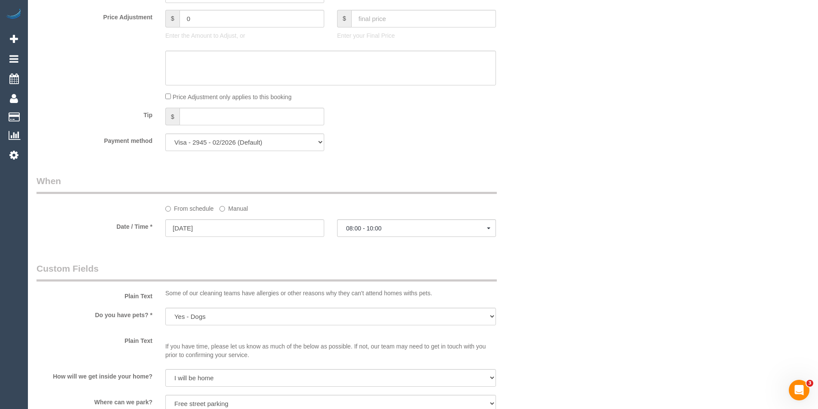
scroll to position [530, 0]
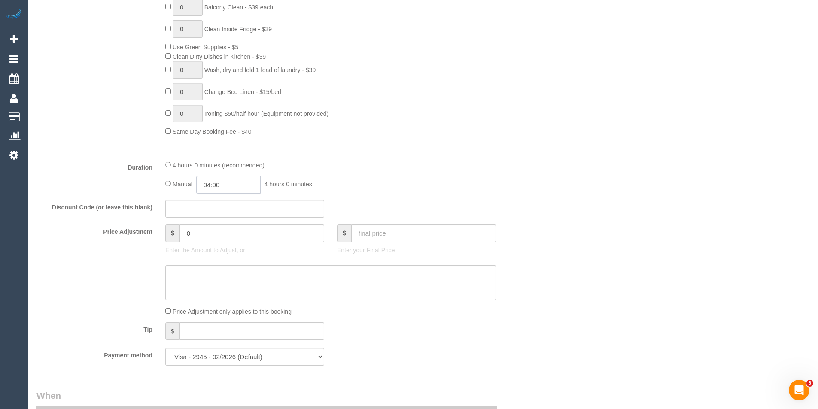
click at [236, 183] on input "04:00" at bounding box center [228, 185] width 64 height 18
type input "02:00"
click at [221, 232] on li "02:00" at bounding box center [219, 234] width 38 height 11
click at [387, 195] on fieldset "What Frequency * One Time Cleaning Weekly - 10% Off - 10.00% (0% for the First …" at bounding box center [288, 78] width 502 height 589
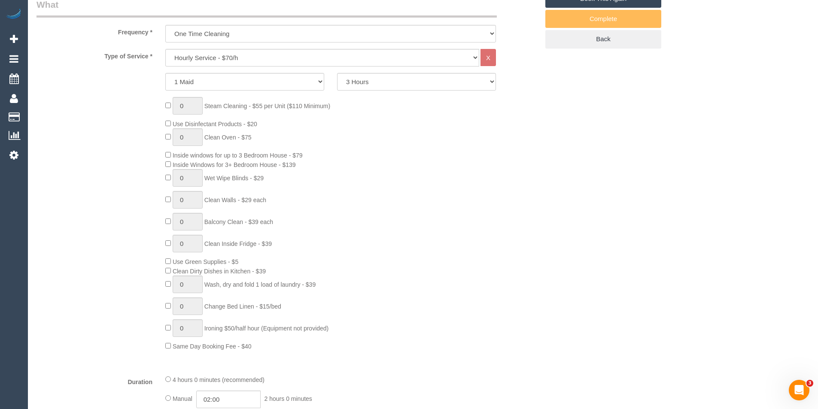
select select "spot28"
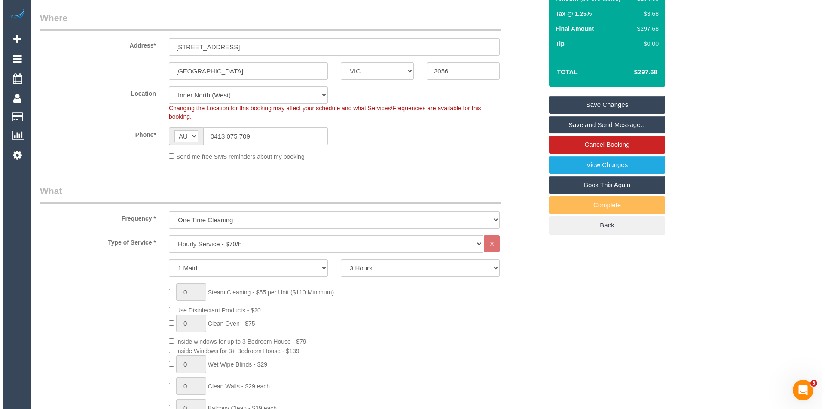
scroll to position [0, 0]
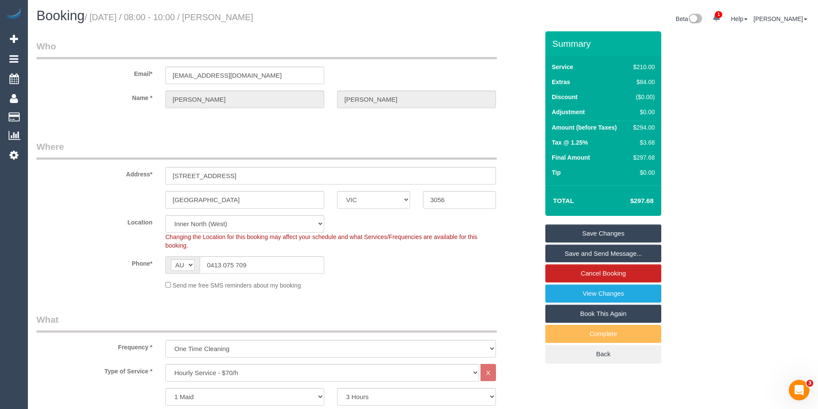
click at [609, 255] on link "Save and Send Message..." at bounding box center [603, 254] width 116 height 18
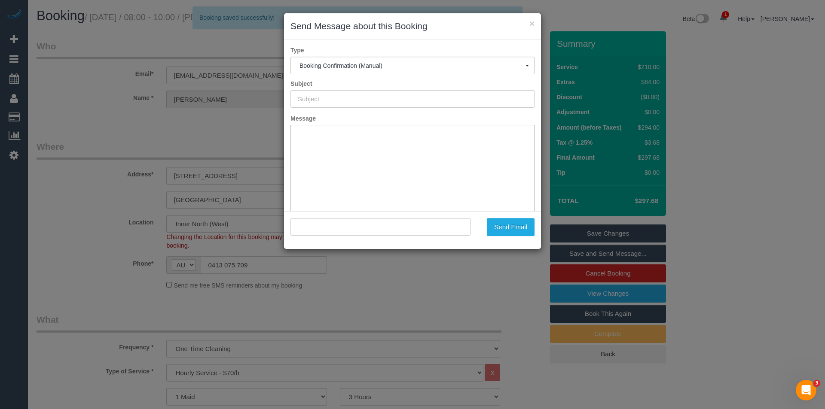
type input "Booking Confirmed"
type input ""Lucy Sheehan" <lucysheehan3@gmail.com>"
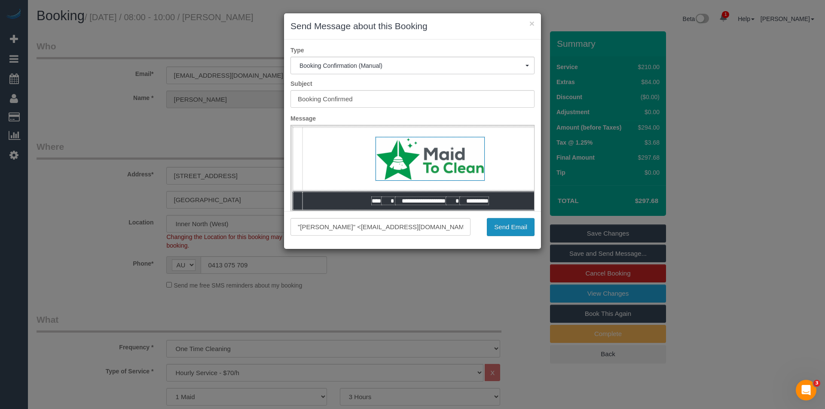
drag, startPoint x: 502, startPoint y: 225, endPoint x: 495, endPoint y: 211, distance: 15.0
click at [502, 225] on button "Send Email" at bounding box center [511, 227] width 48 height 18
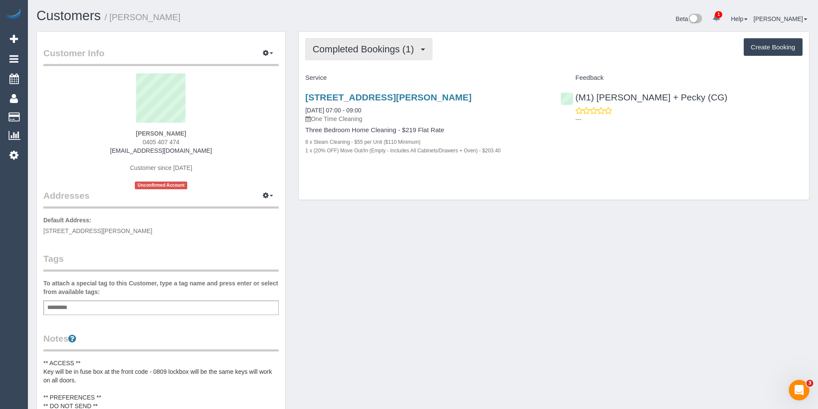
click at [361, 47] on span "Completed Bookings (1)" at bounding box center [366, 49] width 106 height 11
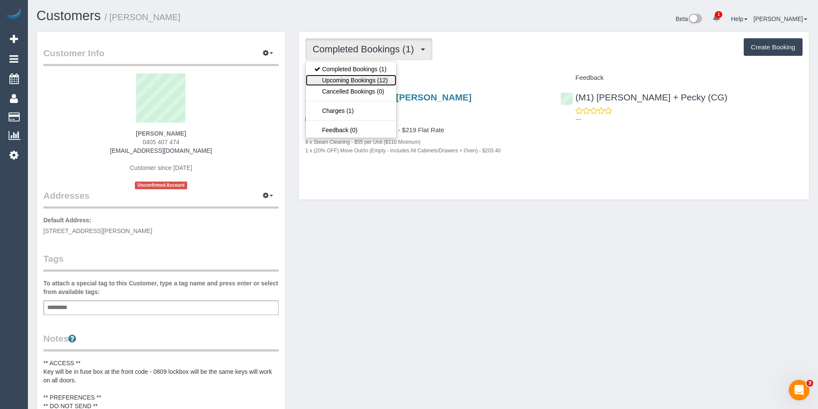
click at [368, 81] on link "Upcoming Bookings (12)" at bounding box center [351, 80] width 91 height 11
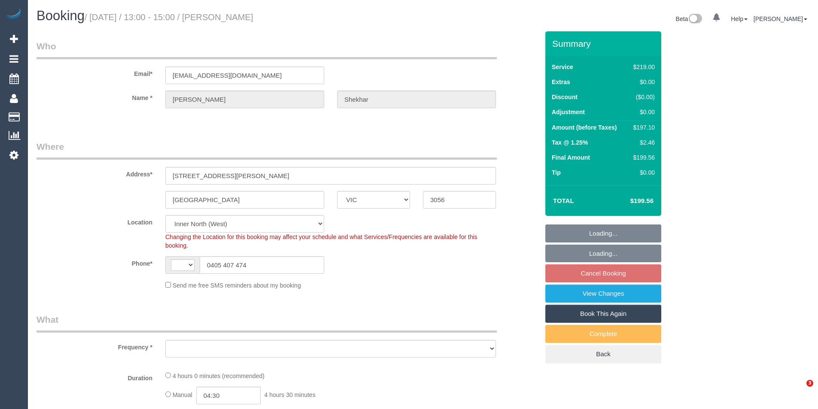
select select "VIC"
select select "string:stripe-pm_1Ruk4c2GScqysDRVXg5qs0vn"
select select "number:27"
select select "number:16"
select select "number:18"
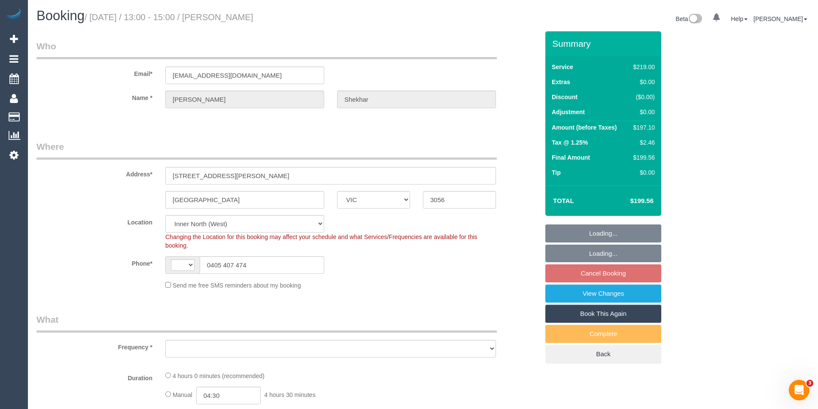
select select "number:36"
select select "string:AU"
select select "object:684"
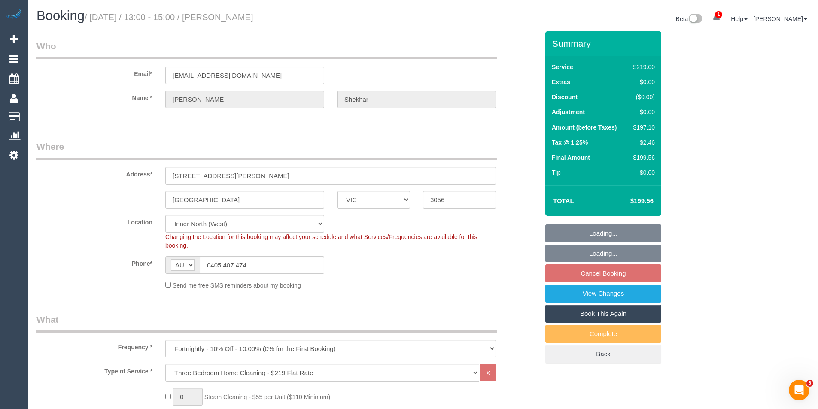
select select "spot7"
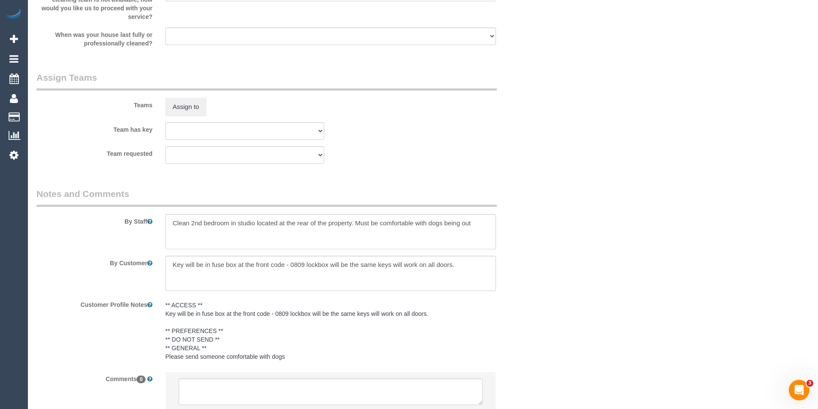
scroll to position [1296, 0]
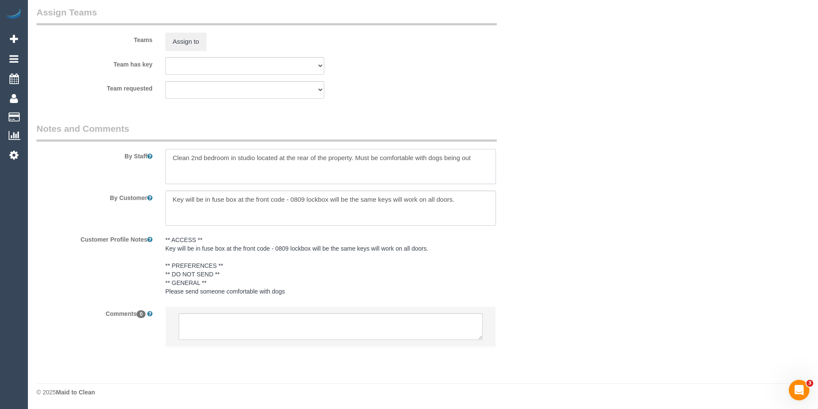
click at [169, 156] on textarea at bounding box center [330, 166] width 331 height 35
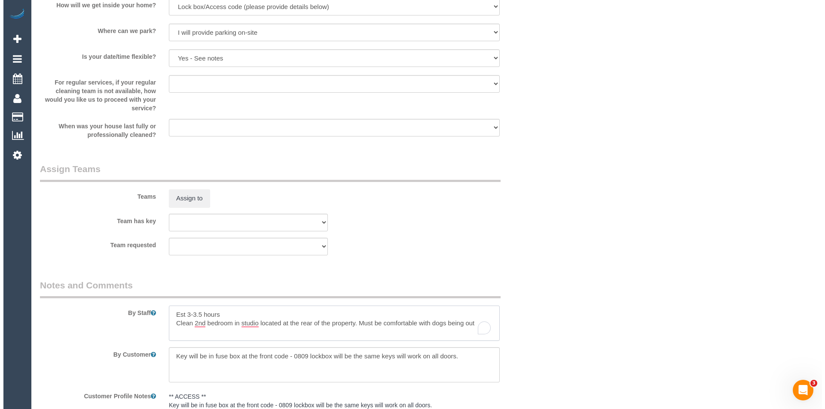
scroll to position [1160, 0]
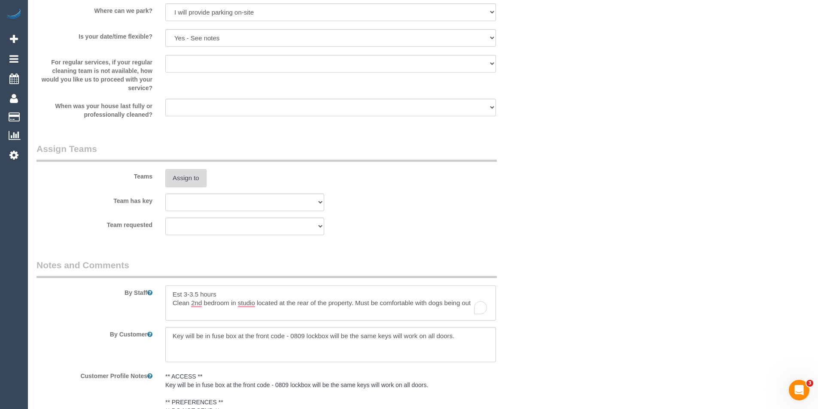
type textarea "Est 3-3.5 hours Clean 2nd bedroom in studio located at the rear of the property…"
click at [191, 176] on button "Assign to" at bounding box center [185, 178] width 41 height 18
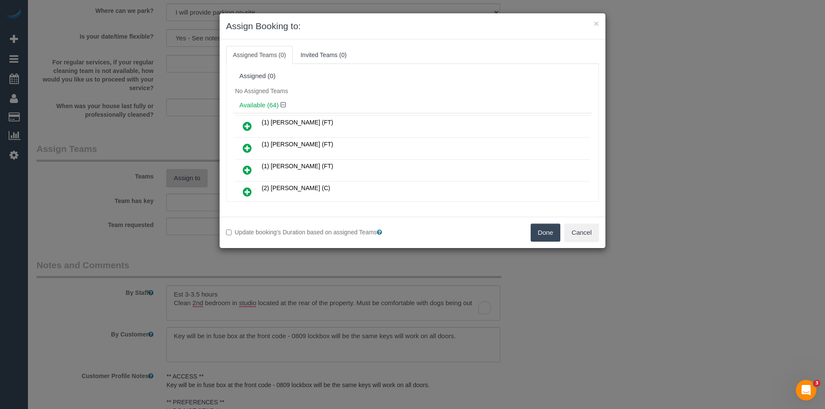
scroll to position [671, 0]
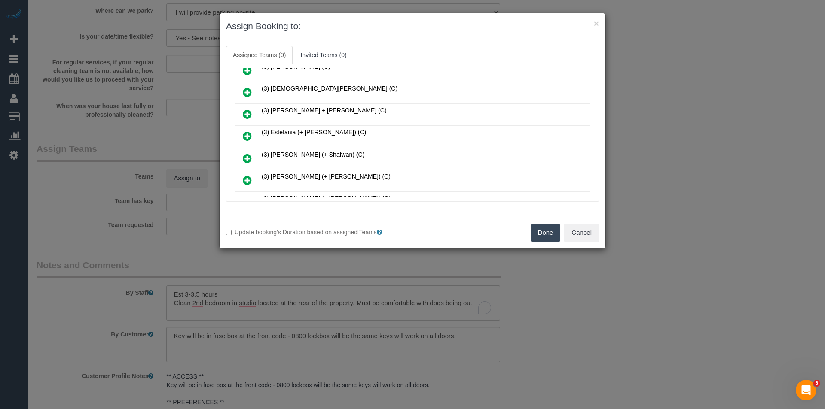
click at [241, 135] on link at bounding box center [247, 136] width 20 height 17
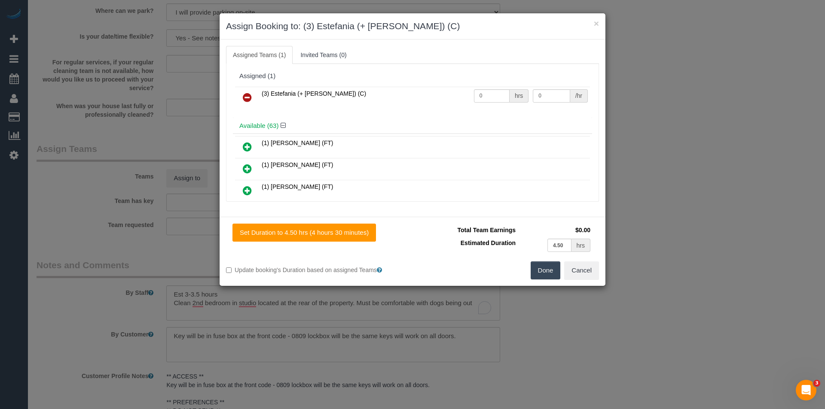
scroll to position [955, 0]
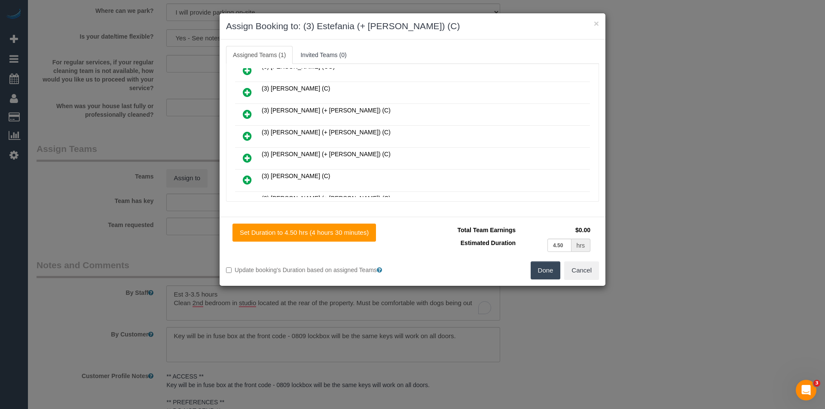
click at [250, 132] on icon at bounding box center [247, 136] width 9 height 10
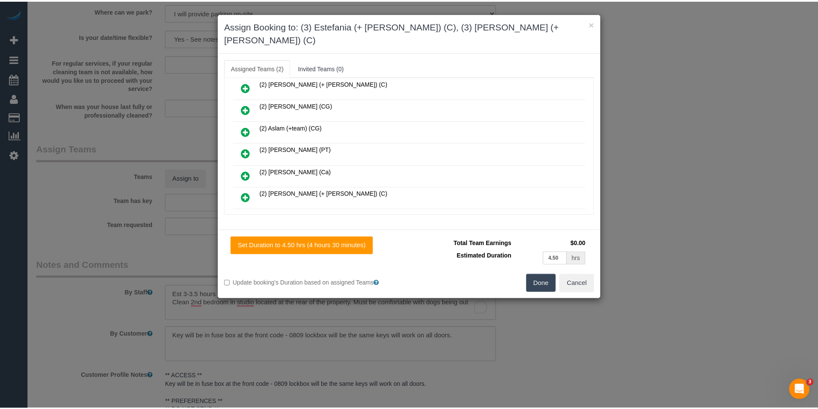
scroll to position [0, 0]
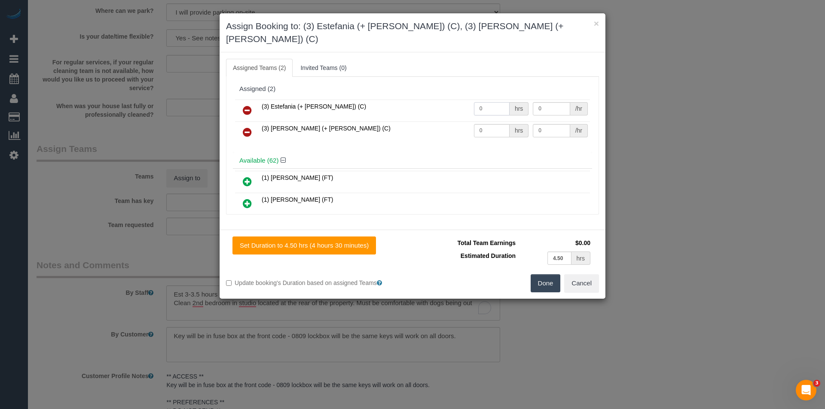
drag, startPoint x: 484, startPoint y: 98, endPoint x: 454, endPoint y: 97, distance: 30.1
click at [454, 100] on tr "(3) Estefania (+ Juliana) (C) 0 hrs 0 /hr" at bounding box center [412, 111] width 355 height 22
type input "1"
type input "62.5"
drag, startPoint x: 495, startPoint y: 119, endPoint x: 352, endPoint y: 124, distance: 143.1
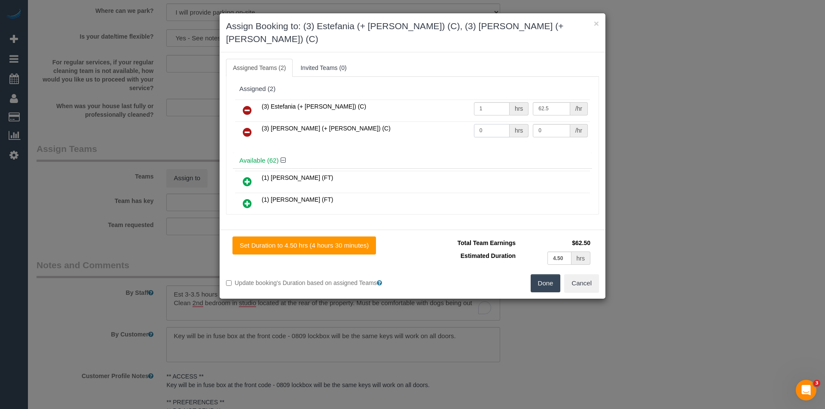
click at [380, 128] on tr "(3) Juliana (+ Estefania) (C) 0 hrs 0 /hr" at bounding box center [412, 133] width 355 height 22
type input "1"
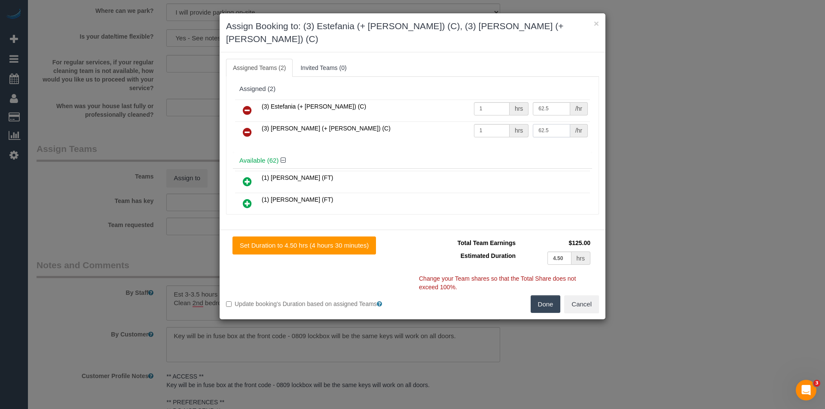
type input "62.5"
click at [540, 295] on button "Done" at bounding box center [545, 304] width 30 height 18
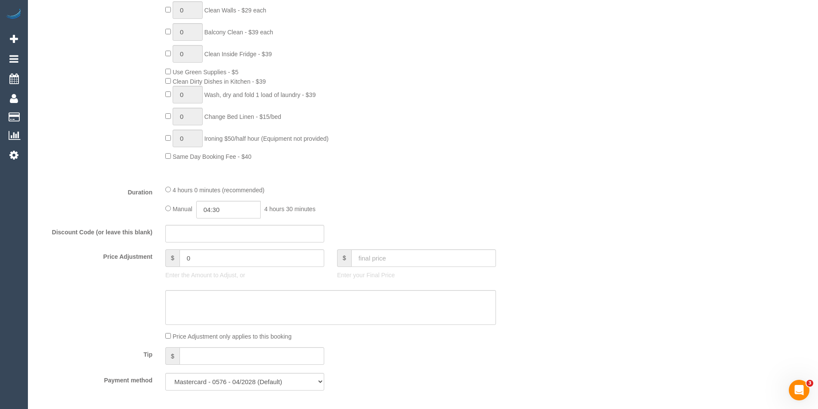
scroll to position [523, 0]
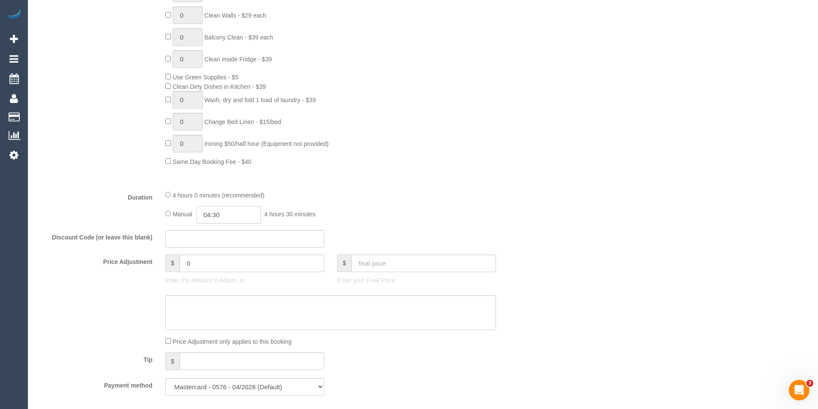
click at [230, 213] on input "04:30" at bounding box center [228, 215] width 64 height 18
type input "01:30"
click at [228, 260] on li "01:30" at bounding box center [219, 259] width 38 height 11
click at [231, 216] on input "01:30" at bounding box center [228, 215] width 64 height 18
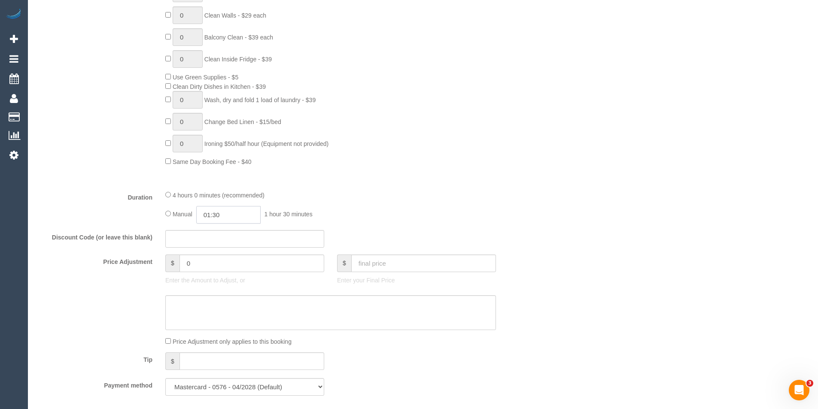
scroll to position [22, 0]
select select "spot33"
type input "01:4"
select select "spot59"
type input "01:45"
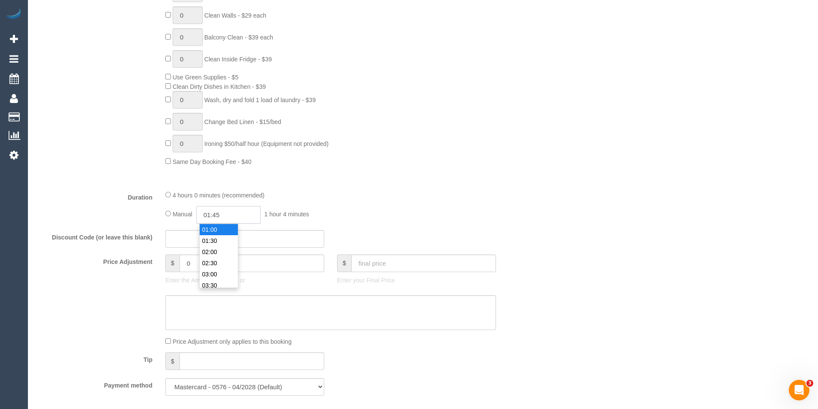
select select "spot85"
type input "01:45"
click at [440, 195] on div "4 hours 0 minutes (recommended)" at bounding box center [330, 194] width 331 height 9
select select "spot137"
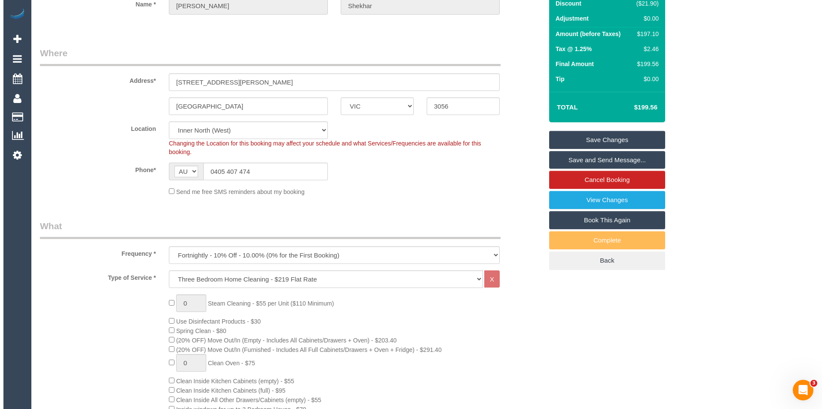
scroll to position [0, 0]
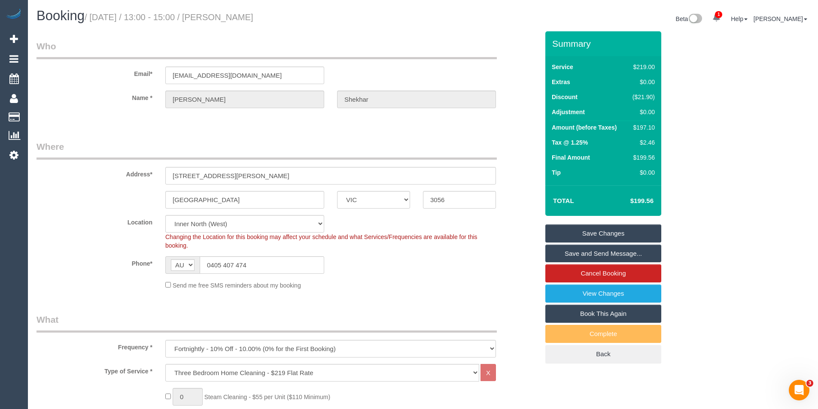
click at [585, 254] on link "Save and Send Message..." at bounding box center [603, 254] width 116 height 18
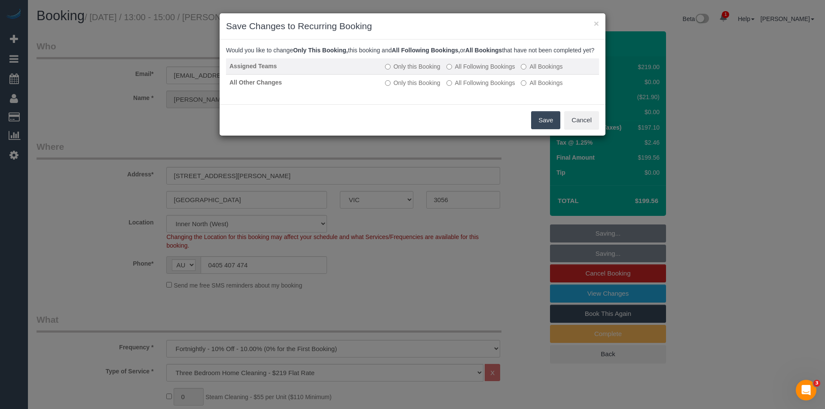
click at [457, 71] on label "All Following Bookings" at bounding box center [480, 66] width 69 height 9
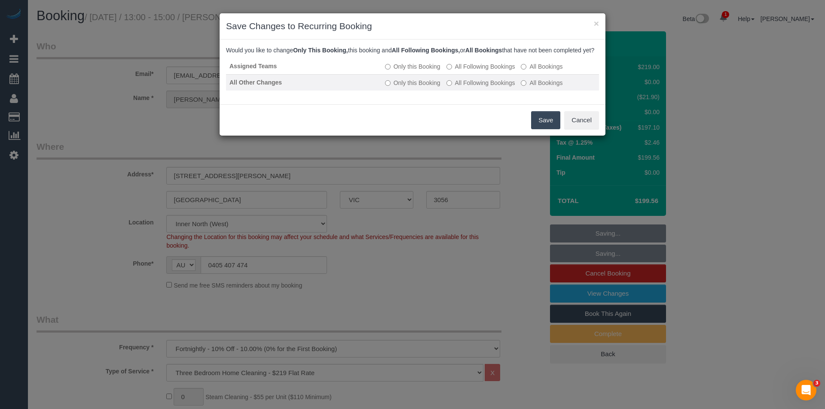
click at [457, 87] on label "All Following Bookings" at bounding box center [480, 83] width 69 height 9
click at [543, 122] on button "Save" at bounding box center [545, 120] width 29 height 18
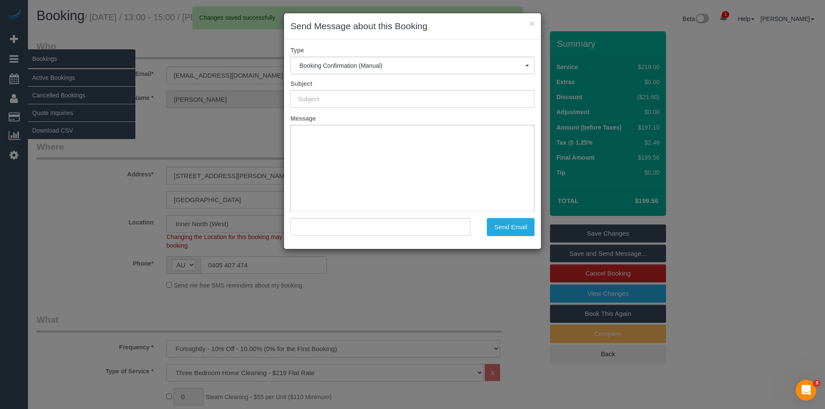
type input "Booking Confirmed"
type input ""Sahil Shekhar" <sahilshekhar@gmail.com>"
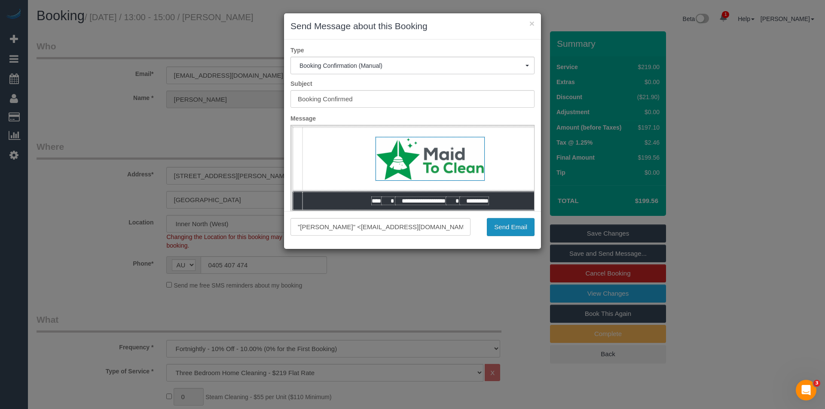
click at [507, 227] on button "Send Email" at bounding box center [511, 227] width 48 height 18
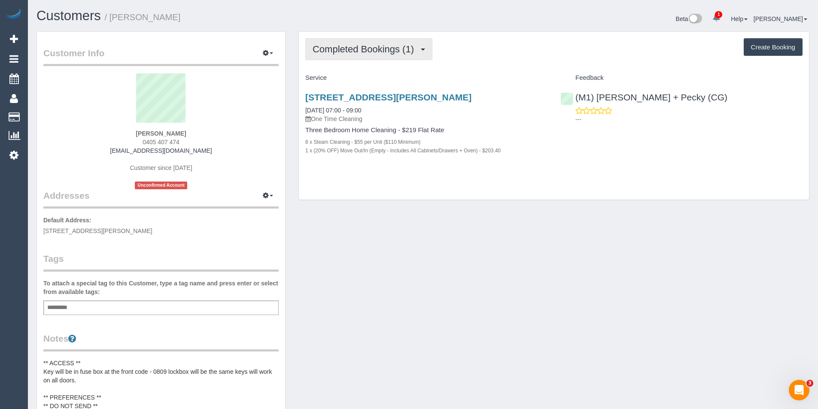
click at [414, 53] on span "Completed Bookings (1)" at bounding box center [366, 49] width 106 height 11
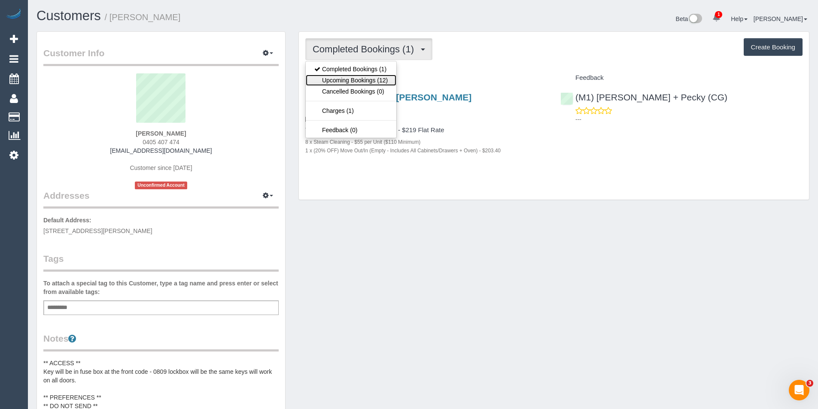
click at [380, 81] on link "Upcoming Bookings (12)" at bounding box center [351, 80] width 91 height 11
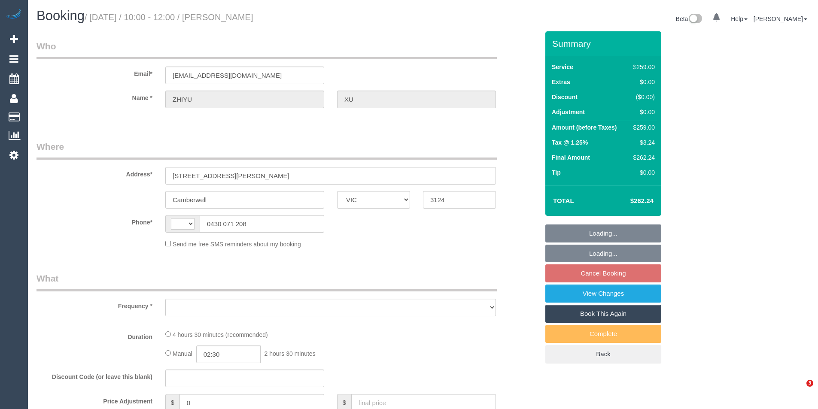
select select "VIC"
select select "string:AU"
select select "object:531"
select select "string:stripe-pm_1PcgTd2GScqysDRVoIEVCZUY"
select select "number:28"
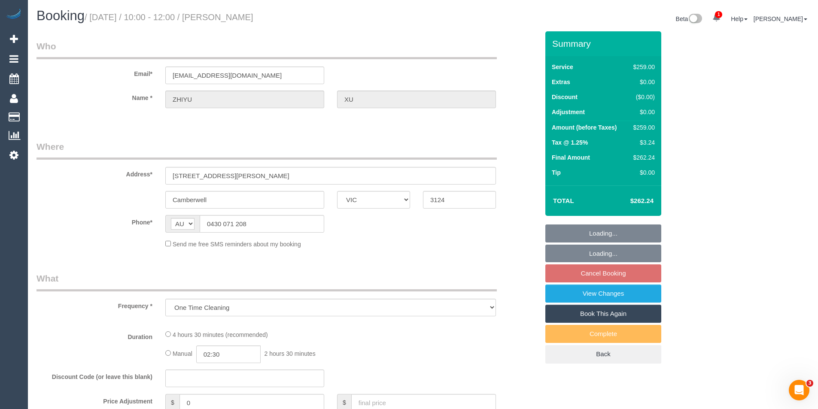
select select "number:14"
select select "number:19"
select select "number:24"
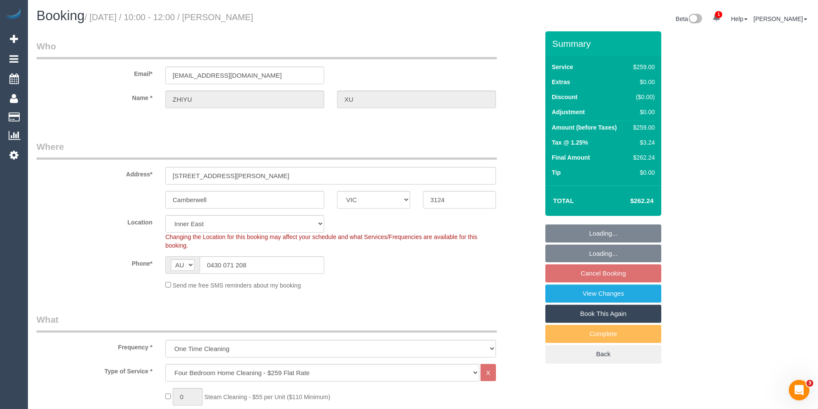
select select "object:1391"
select select "spot3"
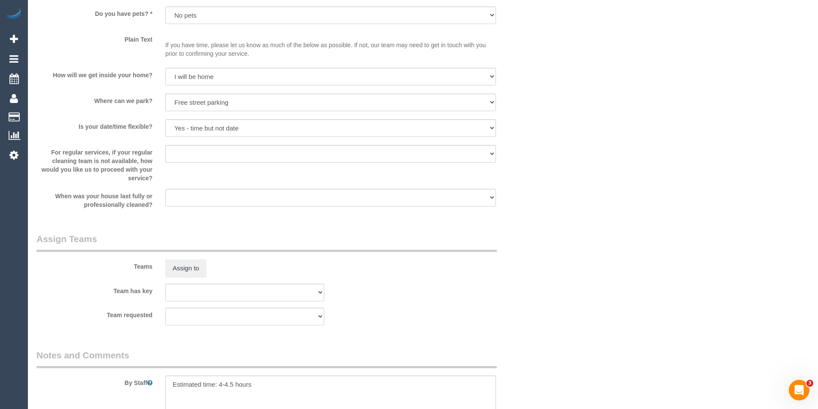
scroll to position [1074, 0]
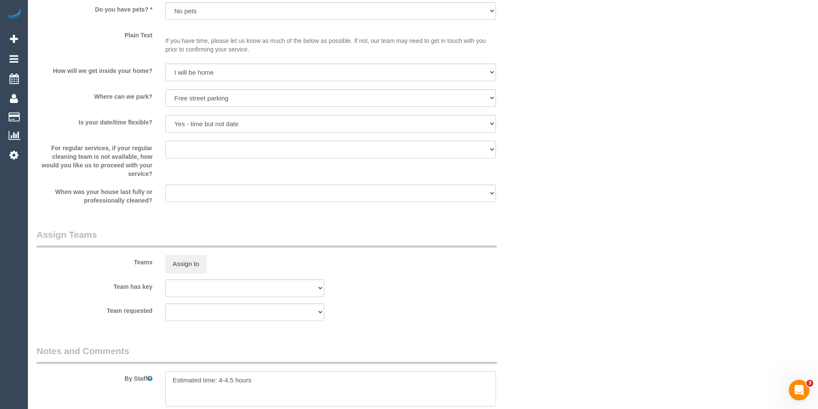
drag, startPoint x: 230, startPoint y: 379, endPoint x: 232, endPoint y: 355, distance: 24.1
click at [231, 379] on textarea at bounding box center [330, 388] width 331 height 35
click at [262, 383] on textarea "To enrich screen reader interactions, please activate Accessibility in Grammarl…" at bounding box center [330, 388] width 331 height 35
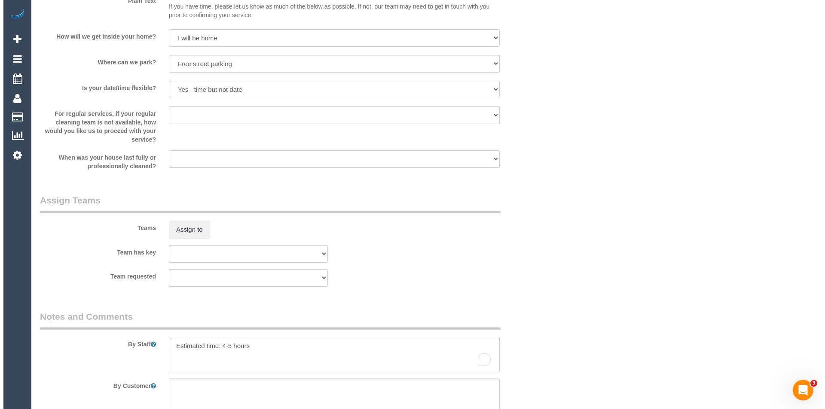
scroll to position [1107, 0]
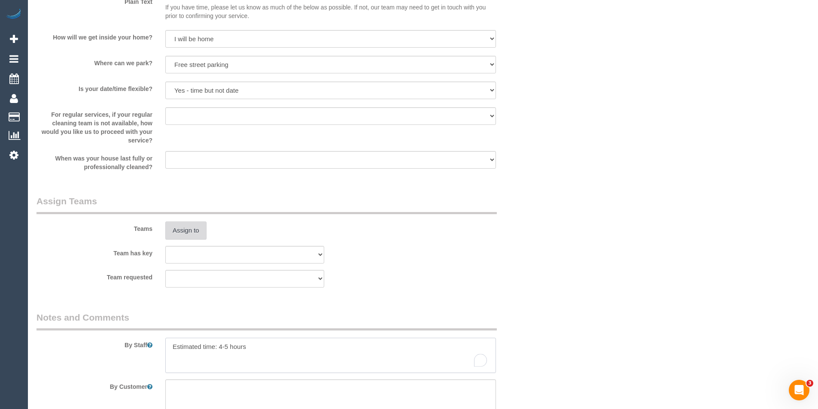
type textarea "Estimated time: 4-5 hours"
click at [192, 234] on button "Assign to" at bounding box center [185, 231] width 41 height 18
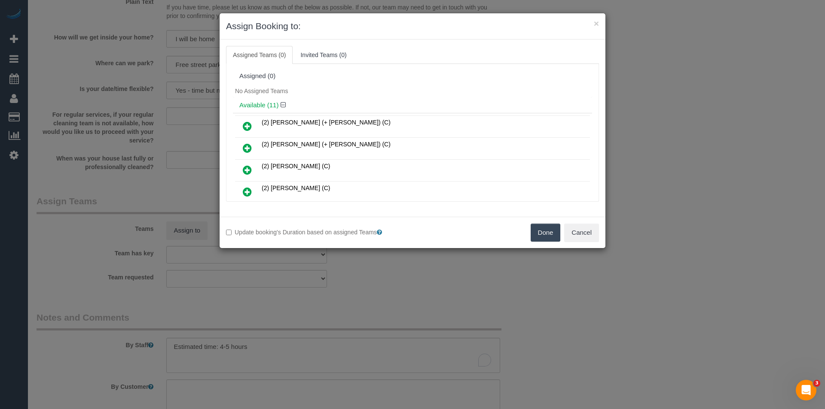
scroll to position [122, 0]
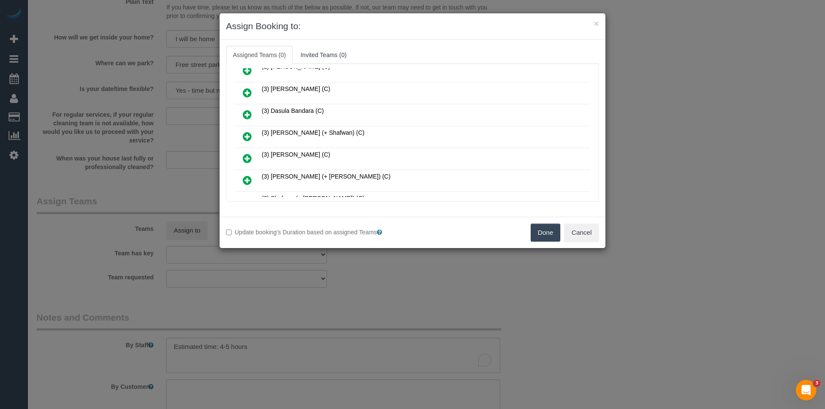
click at [253, 138] on link at bounding box center [247, 136] width 20 height 17
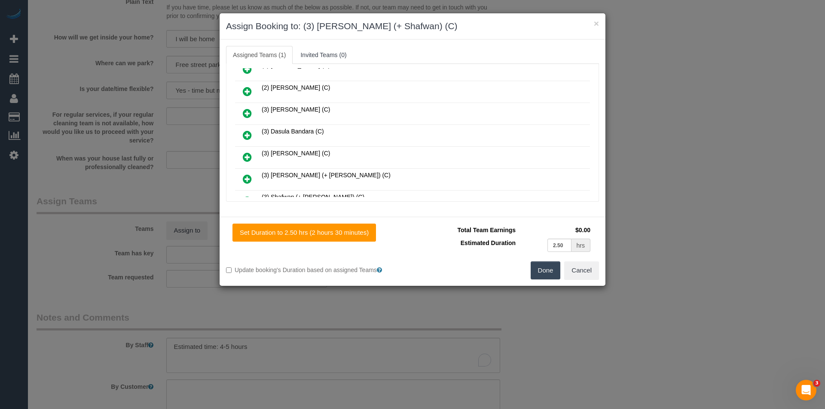
scroll to position [142, 0]
click at [249, 178] on icon at bounding box center [247, 180] width 9 height 10
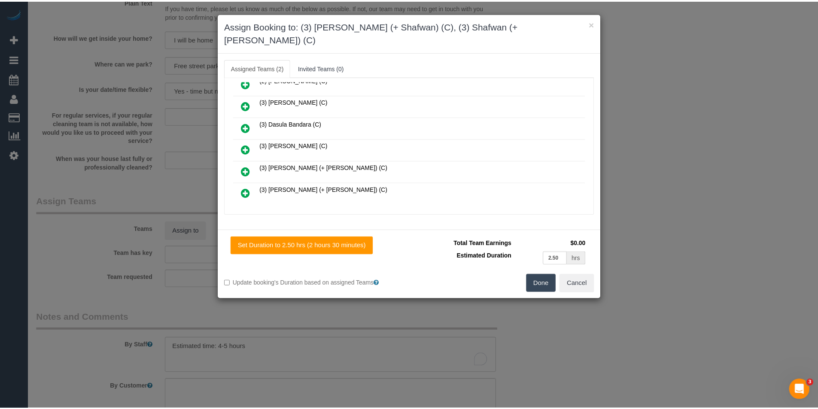
scroll to position [0, 0]
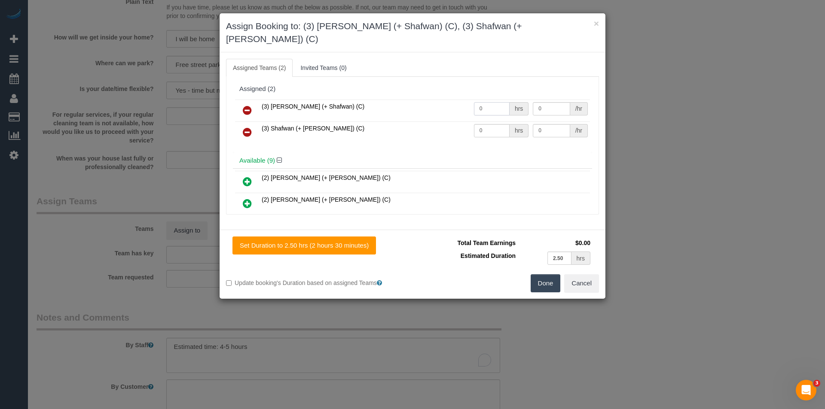
drag, startPoint x: 482, startPoint y: 98, endPoint x: 463, endPoint y: 100, distance: 18.9
click at [464, 100] on tr "(3) [PERSON_NAME] (+ Shafwan) (C) 0 hrs 0 /hr" at bounding box center [412, 111] width 355 height 22
type input "1"
type input "82.5"
drag, startPoint x: 487, startPoint y: 122, endPoint x: 428, endPoint y: 124, distance: 59.3
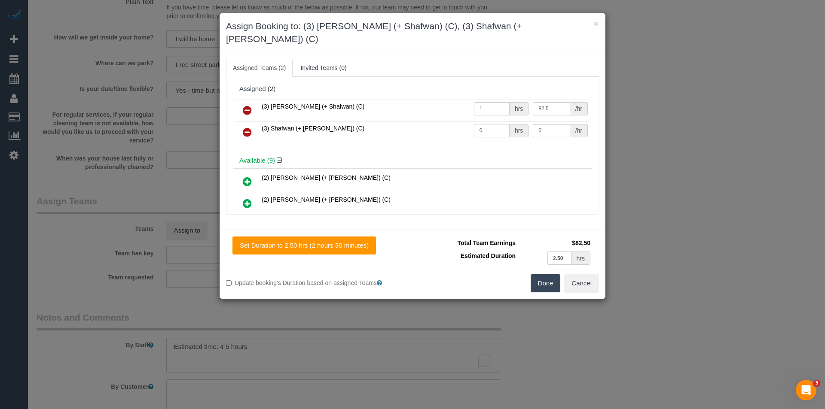
click at [429, 123] on tr "(3) Shafwan (+ [PERSON_NAME]) (C) 0 hrs 0 /hr" at bounding box center [412, 133] width 355 height 22
type input "1"
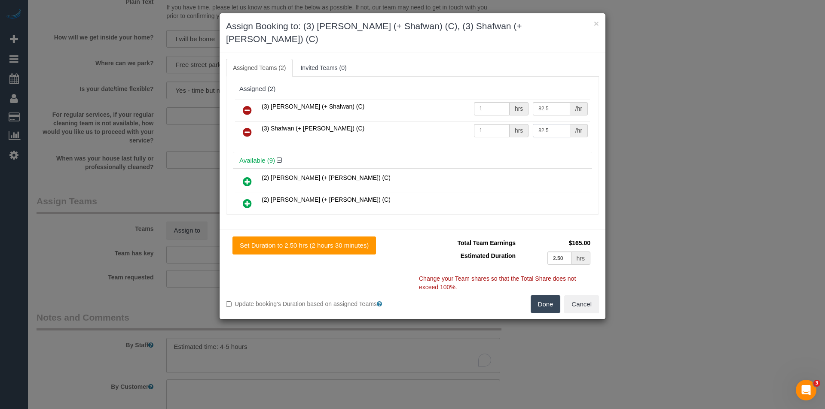
type input "82.5"
click at [542, 296] on button "Done" at bounding box center [545, 304] width 30 height 18
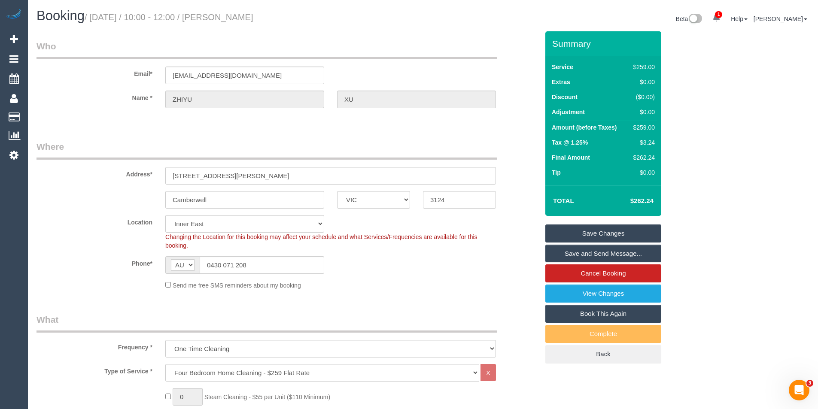
click at [602, 252] on link "Save and Send Message..." at bounding box center [603, 254] width 116 height 18
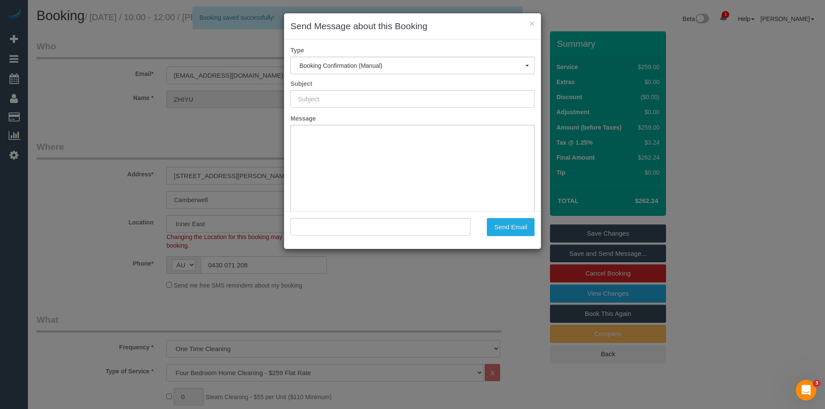
type input "Booking Confirmed"
type input ""[PERSON_NAME]" <[EMAIL_ADDRESS][DOMAIN_NAME]>"
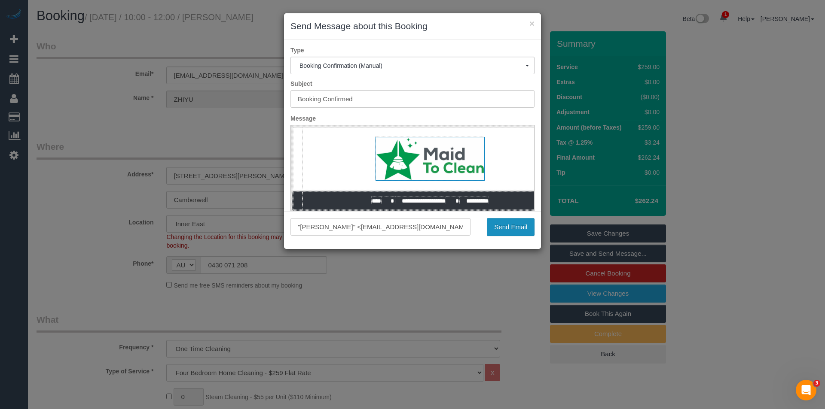
click at [511, 230] on button "Send Email" at bounding box center [511, 227] width 48 height 18
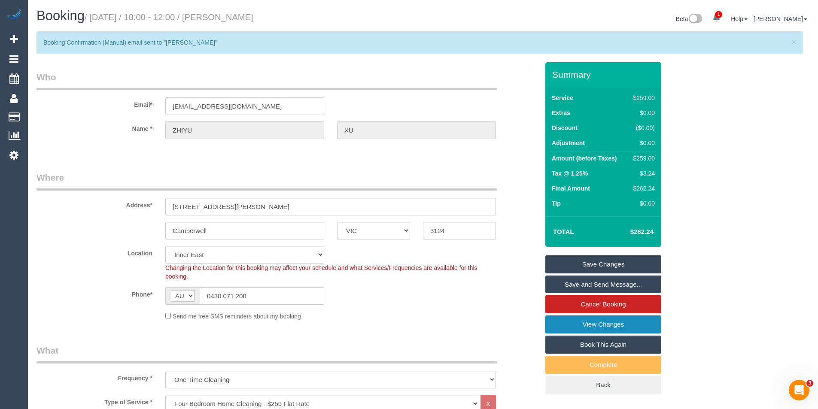
click at [607, 328] on link "View Changes" at bounding box center [603, 325] width 116 height 18
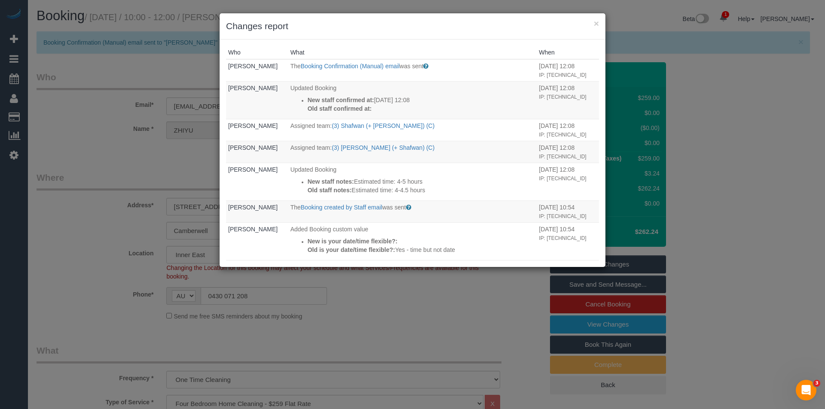
click at [390, 323] on div "× Changes report Who What When [PERSON_NAME] The Booking Confirmation (Manual) …" at bounding box center [412, 204] width 825 height 409
